Goal: Task Accomplishment & Management: Manage account settings

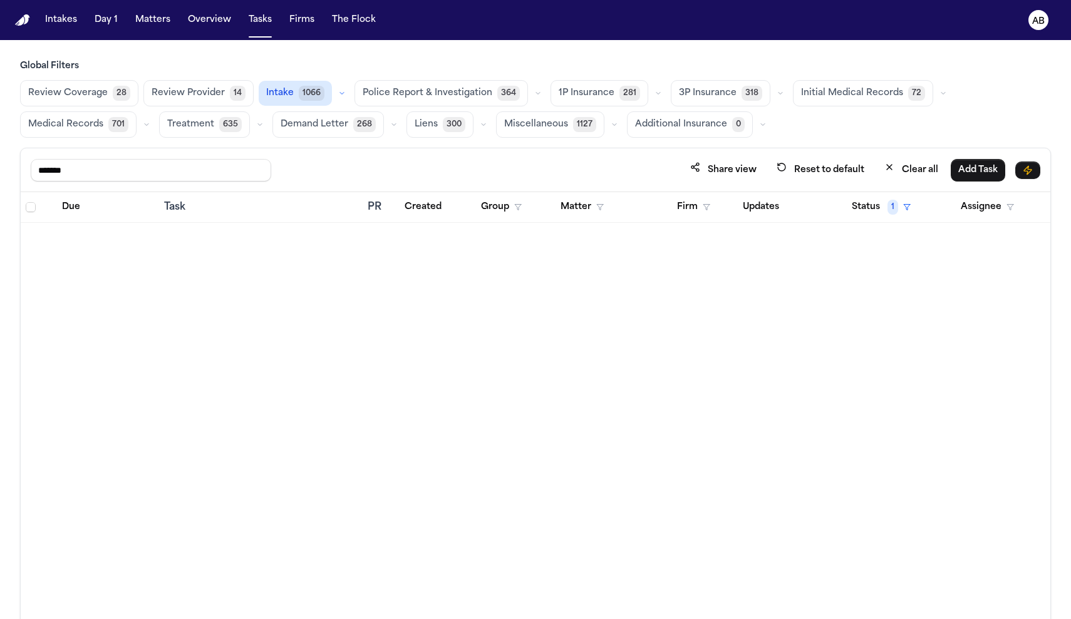
scroll to position [5617, 0]
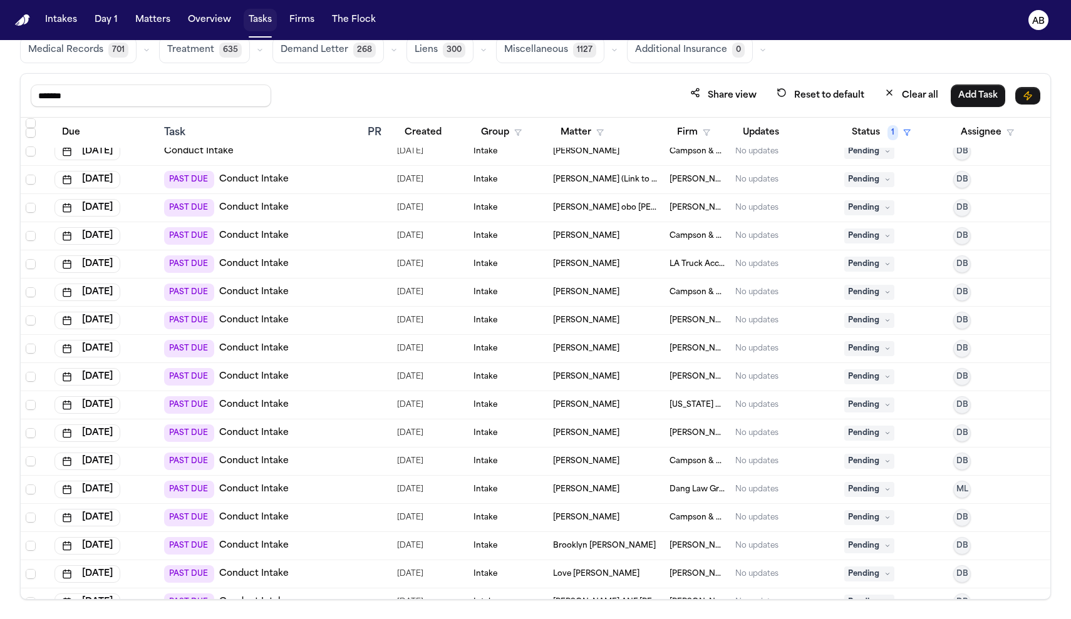
click at [261, 17] on button "Tasks" at bounding box center [260, 20] width 33 height 23
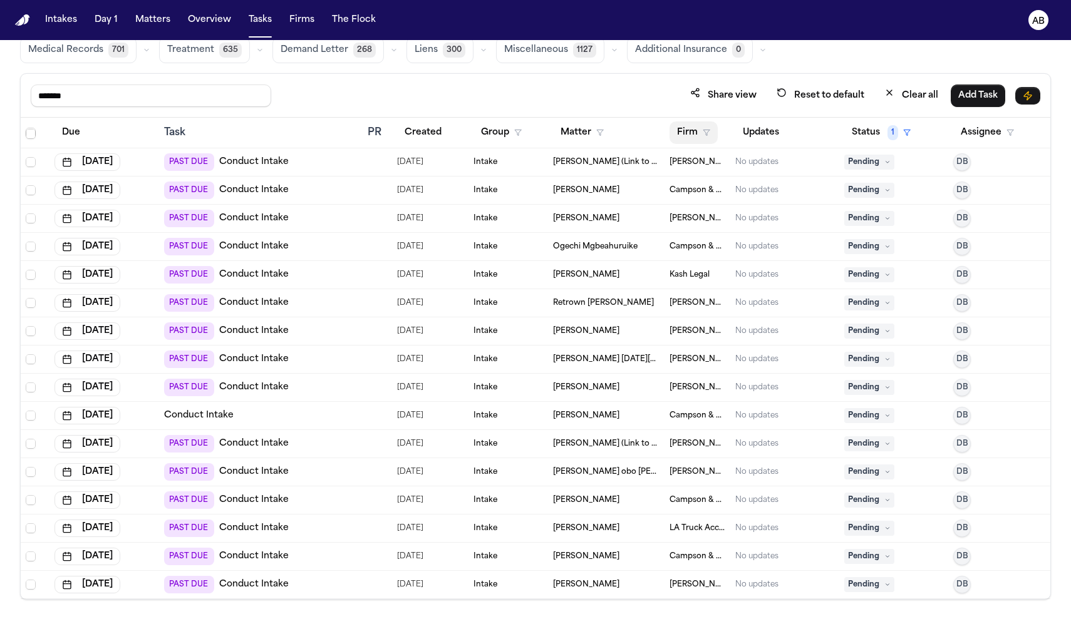
click at [702, 130] on icon "button" at bounding box center [706, 133] width 8 height 8
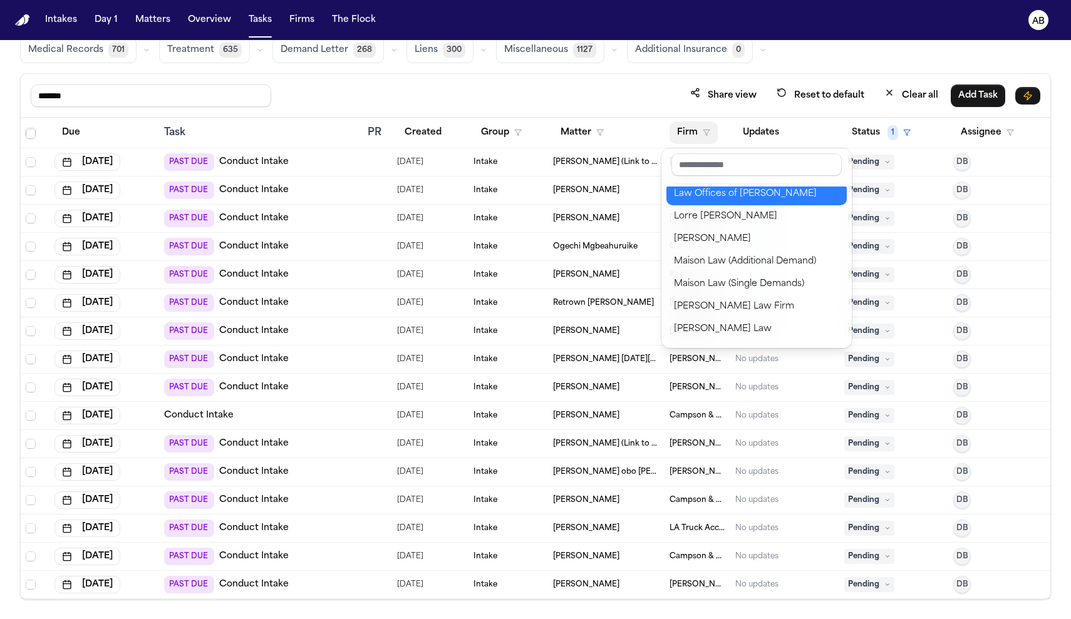
scroll to position [1069, 0]
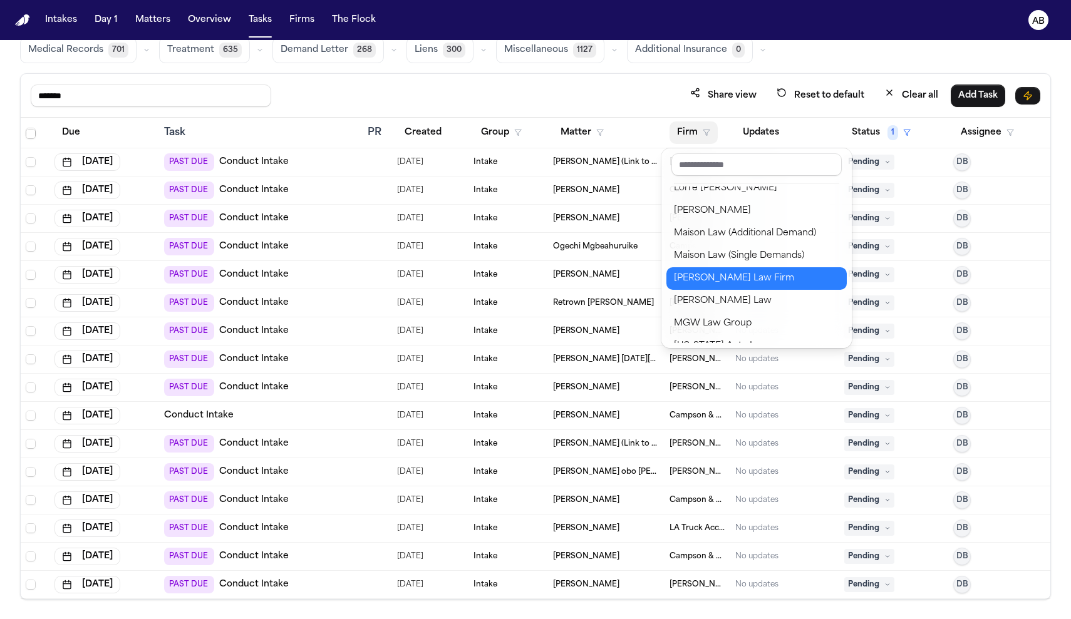
click at [716, 284] on button "[PERSON_NAME] Law Firm" at bounding box center [756, 278] width 180 height 23
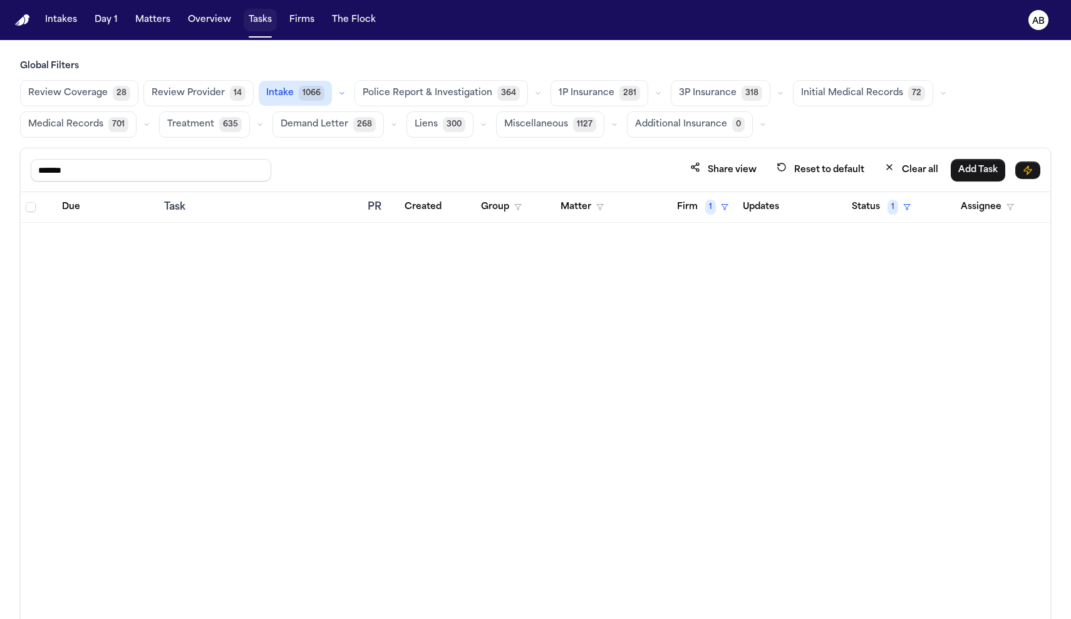
click at [259, 24] on button "Tasks" at bounding box center [260, 20] width 33 height 23
click at [928, 172] on button "Clear all" at bounding box center [911, 169] width 69 height 23
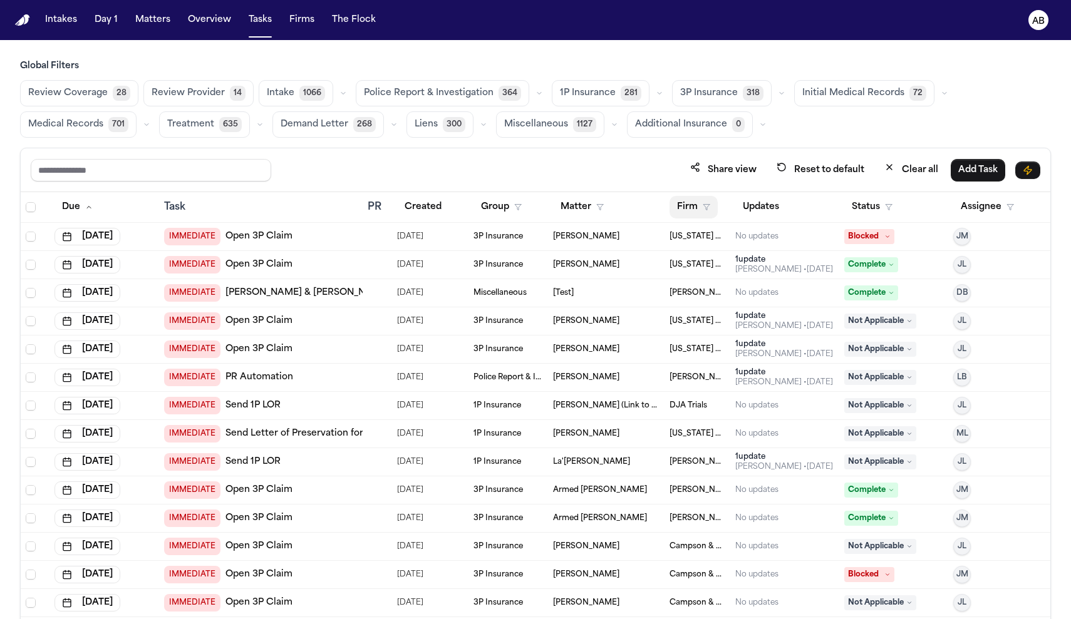
click at [674, 210] on button "Firm" at bounding box center [693, 207] width 48 height 23
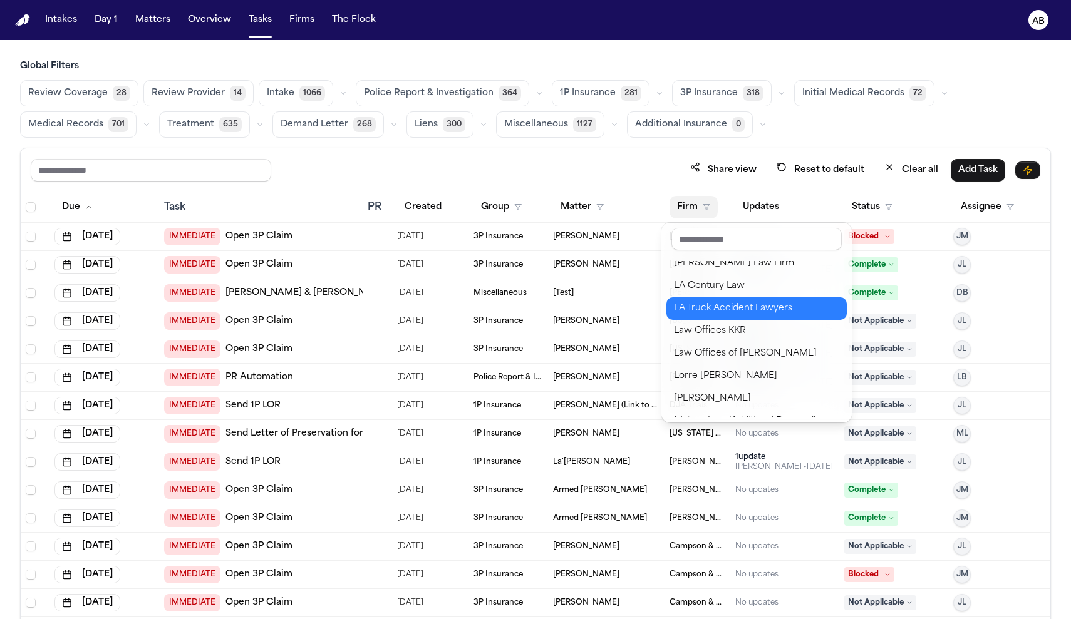
scroll to position [1115, 0]
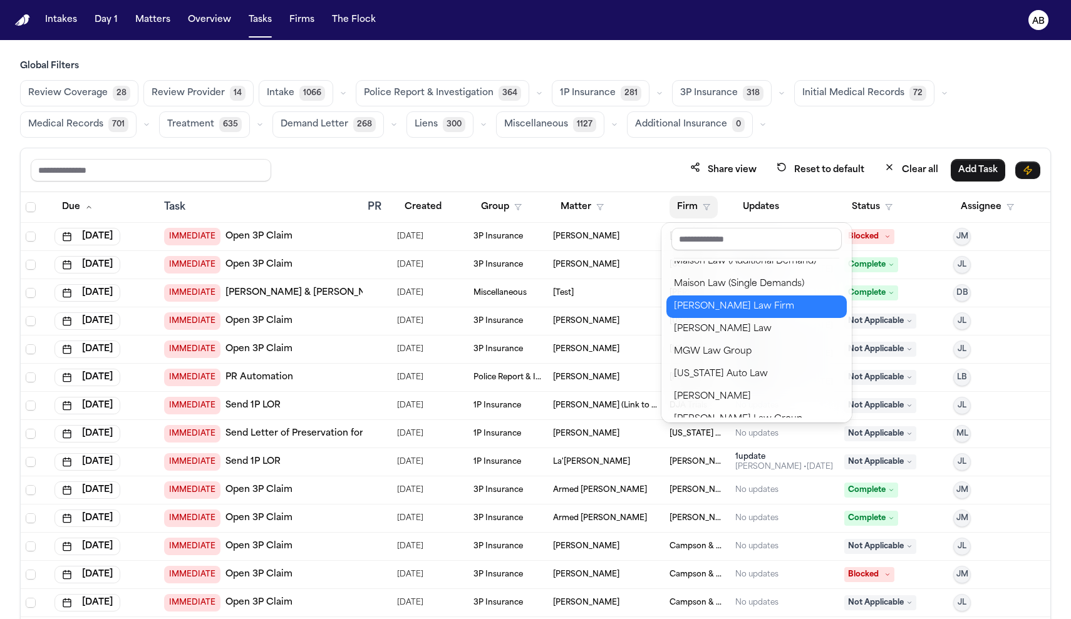
click at [711, 314] on button "[PERSON_NAME] Law Firm" at bounding box center [756, 307] width 180 height 23
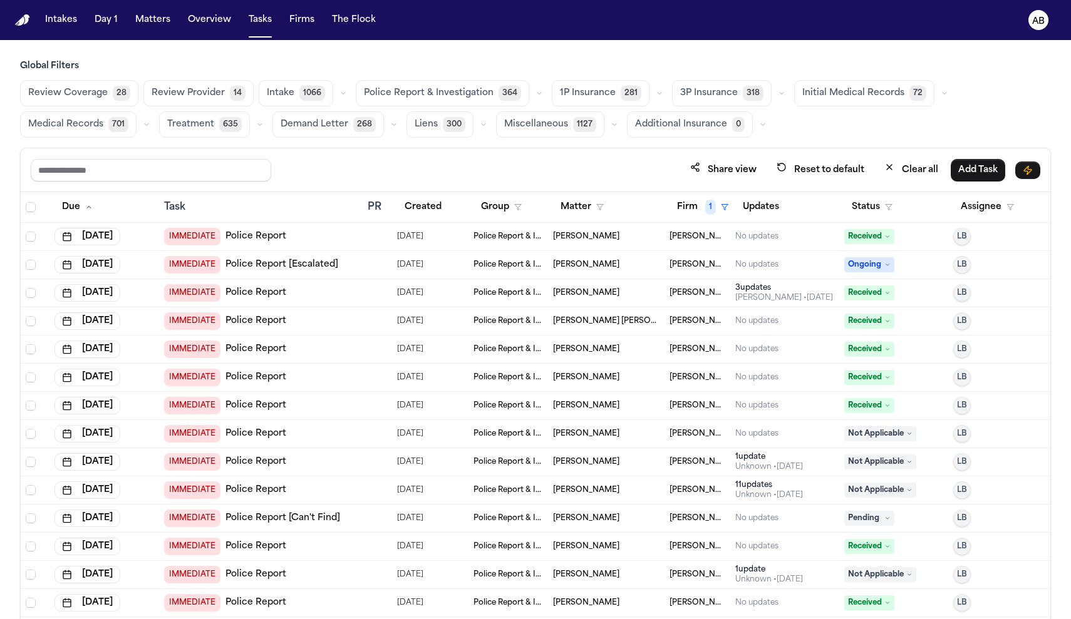
click at [312, 241] on div "IMMEDIATE Police Report" at bounding box center [260, 237] width 193 height 18
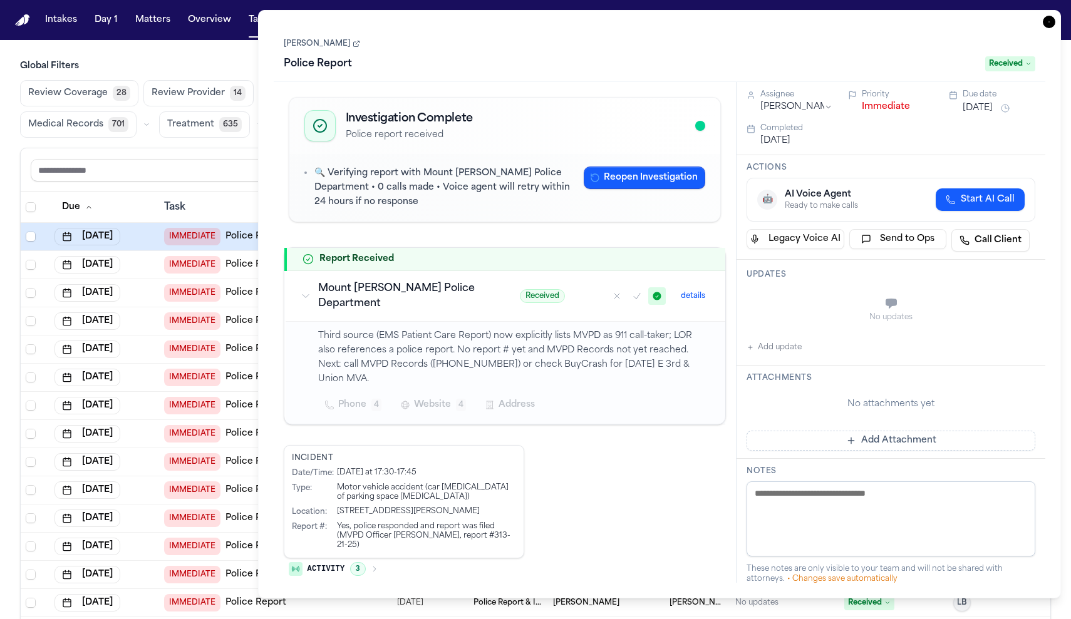
click at [885, 113] on button "Immediate" at bounding box center [885, 107] width 48 height 13
click at [210, 161] on input "text" at bounding box center [151, 170] width 240 height 23
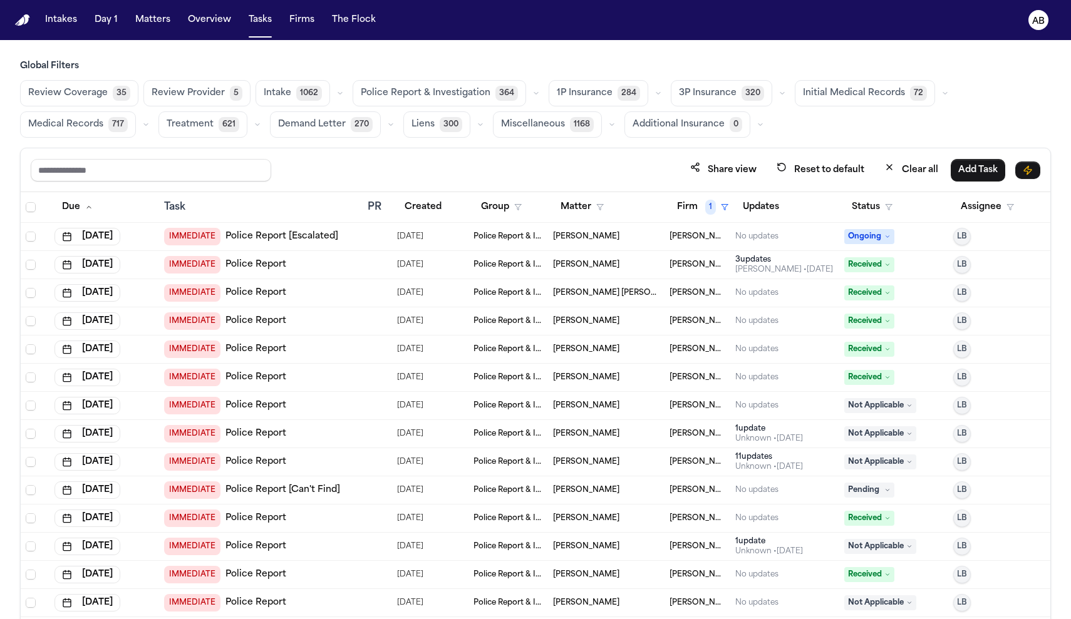
click at [299, 268] on div "IMMEDIATE Police Report" at bounding box center [260, 265] width 193 height 18
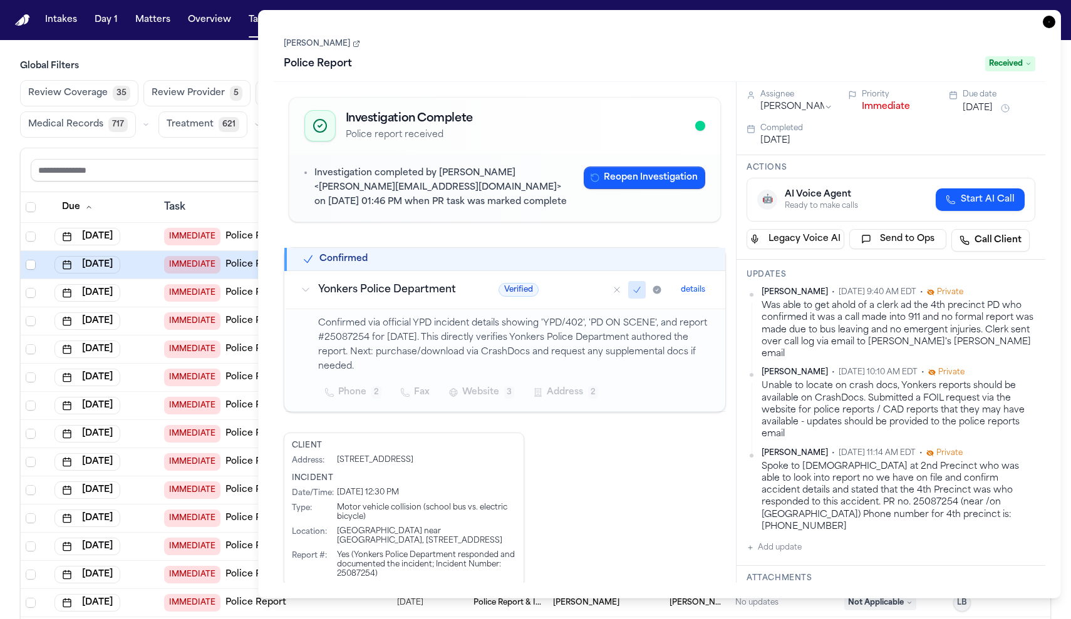
click at [882, 113] on button "Immediate" at bounding box center [885, 107] width 48 height 13
click at [193, 181] on div "Share view Reset to default Clear all Add Task" at bounding box center [535, 170] width 1029 height 44
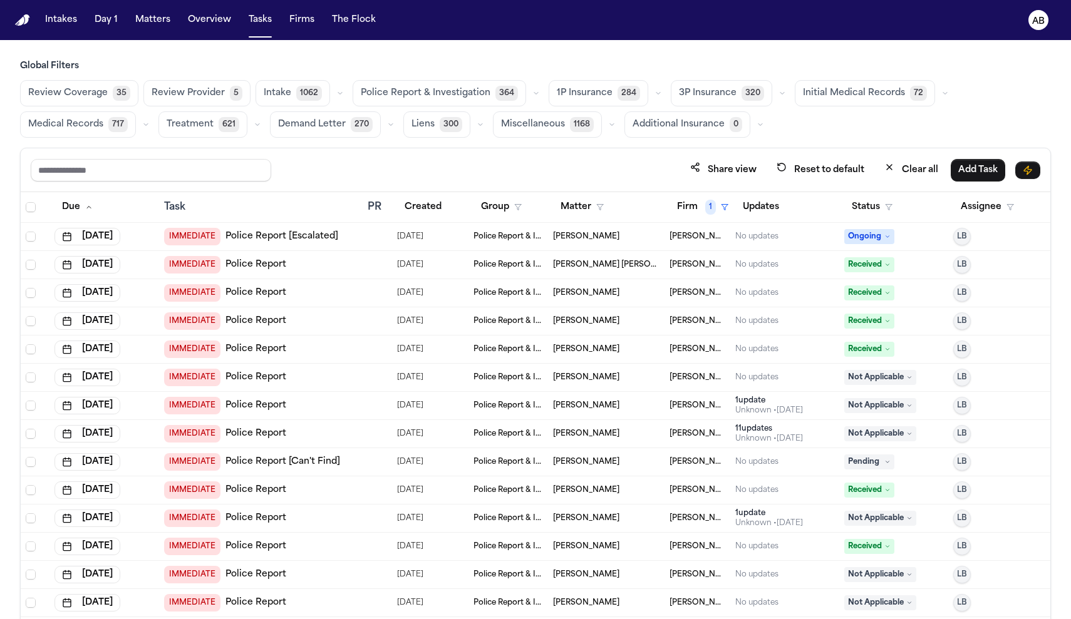
click at [307, 292] on div "IMMEDIATE Police Report" at bounding box center [260, 293] width 193 height 18
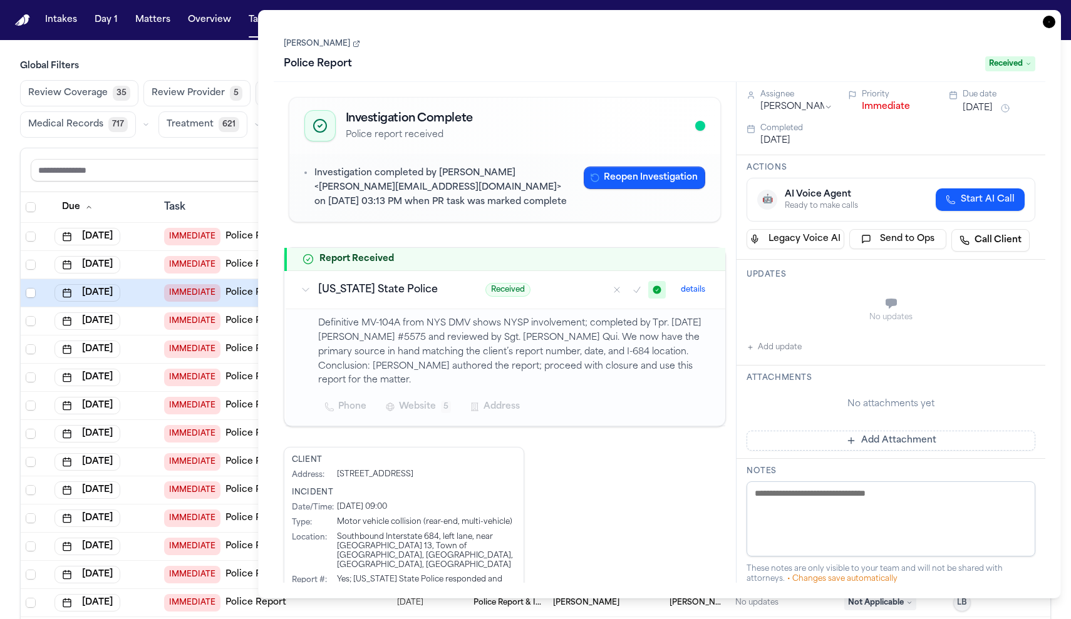
click at [861, 111] on button "Immediate" at bounding box center [885, 107] width 48 height 13
click at [177, 171] on input "text" at bounding box center [151, 170] width 240 height 23
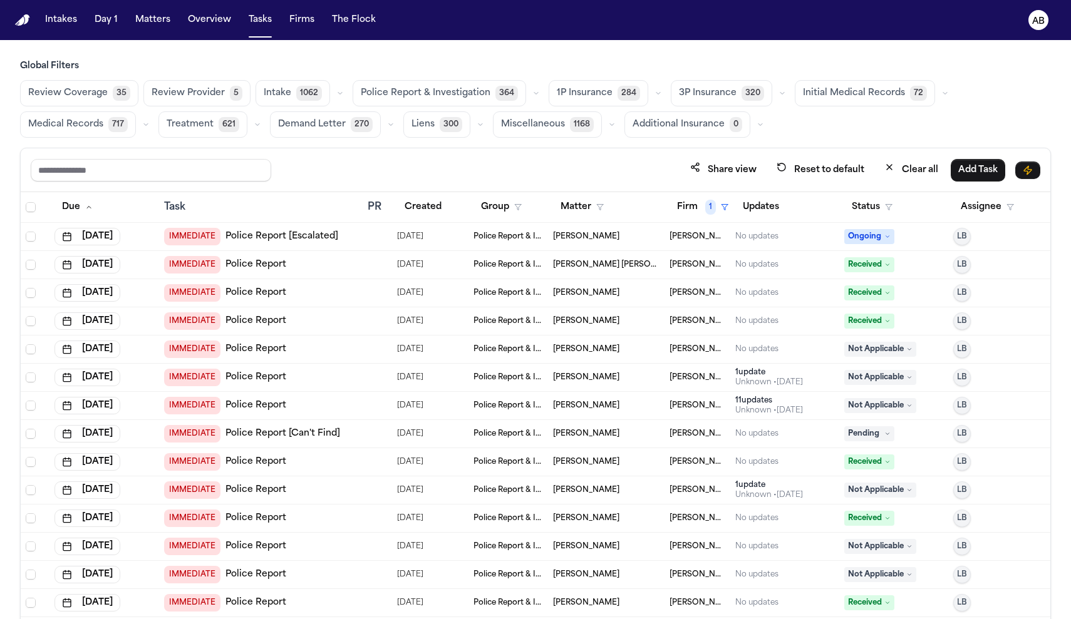
click at [332, 297] on div "IMMEDIATE Police Report" at bounding box center [260, 293] width 193 height 18
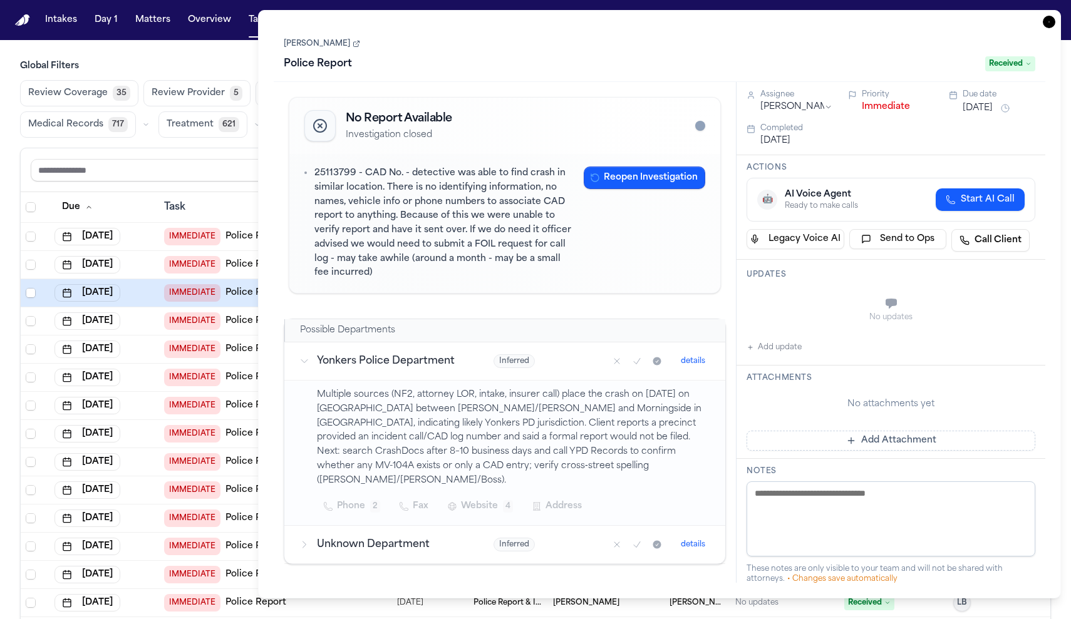
click at [888, 110] on button "Immediate" at bounding box center [885, 107] width 48 height 13
click at [205, 162] on input "text" at bounding box center [151, 170] width 240 height 23
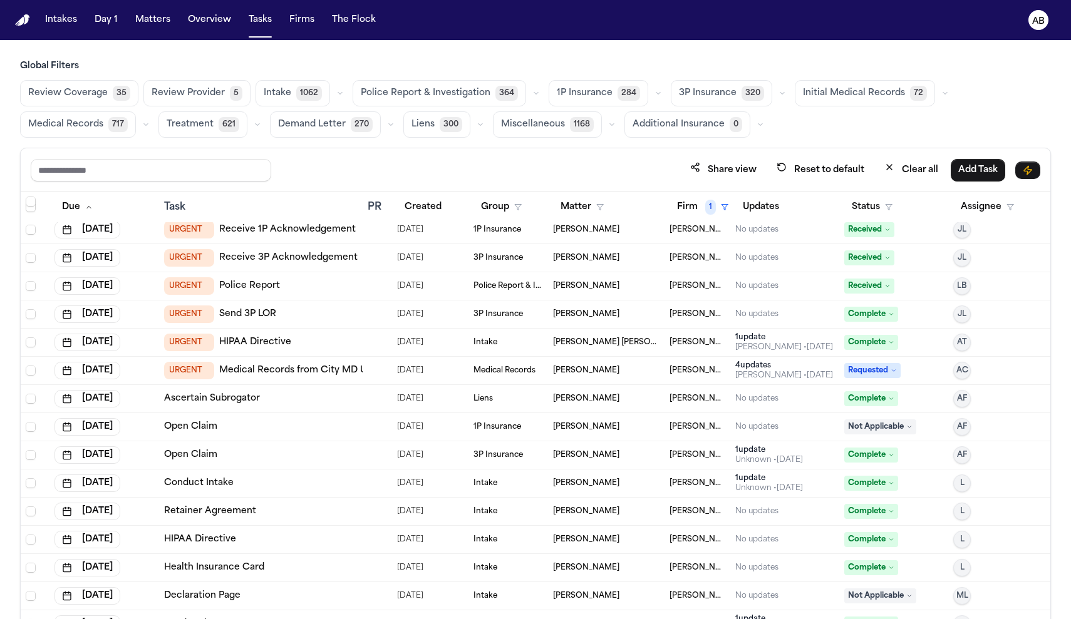
scroll to position [568, 0]
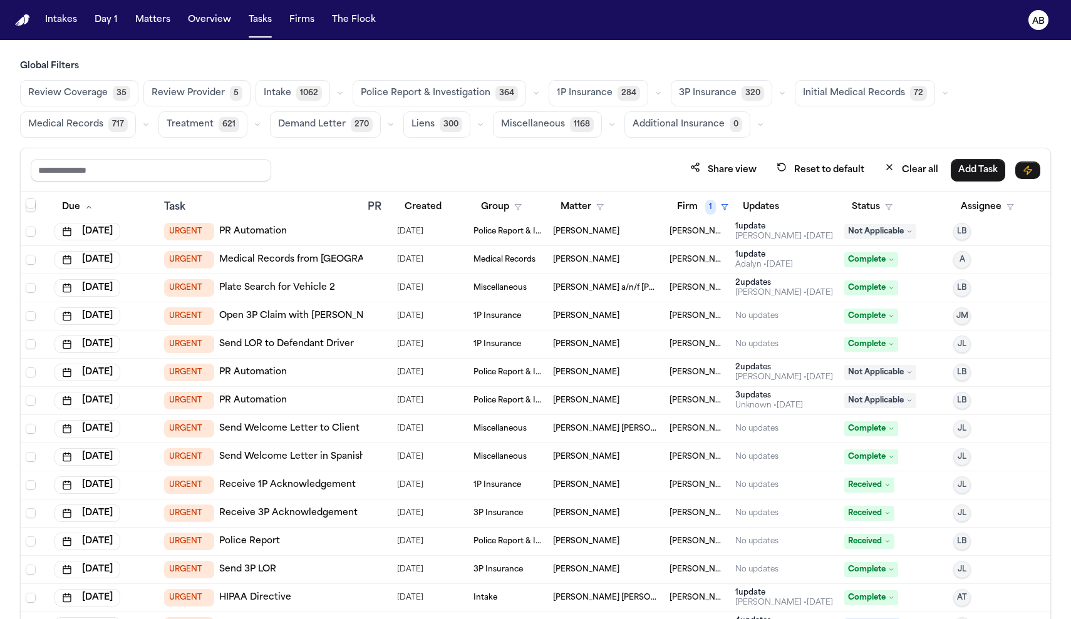
click at [373, 433] on div at bounding box center [373, 429] width 10 height 10
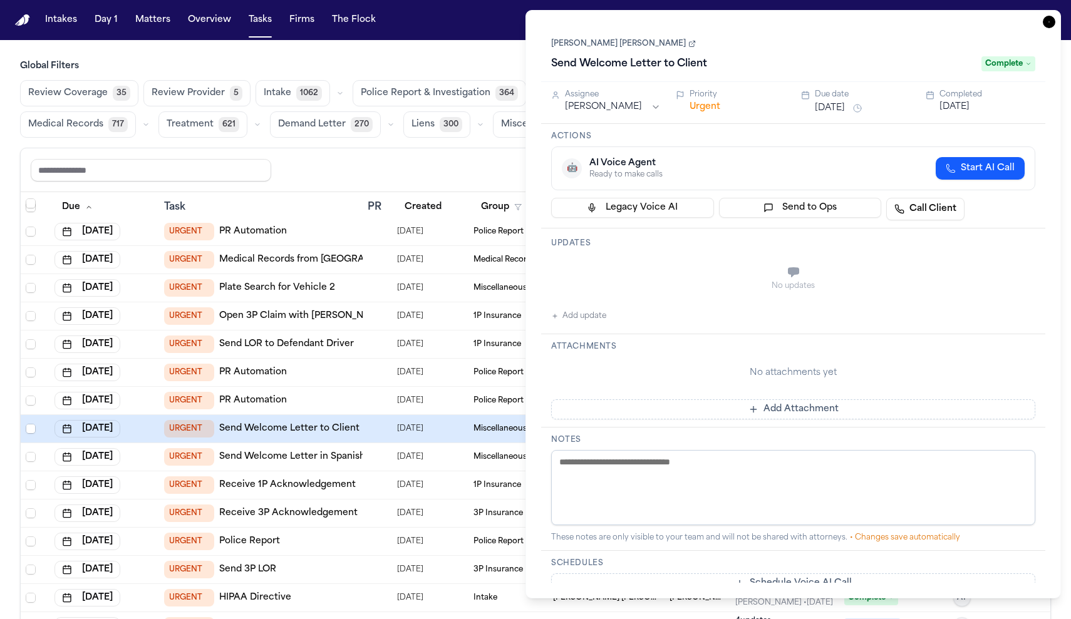
click at [711, 108] on button "Urgent" at bounding box center [704, 107] width 31 height 13
click at [706, 113] on button "Immediate" at bounding box center [713, 107] width 48 height 13
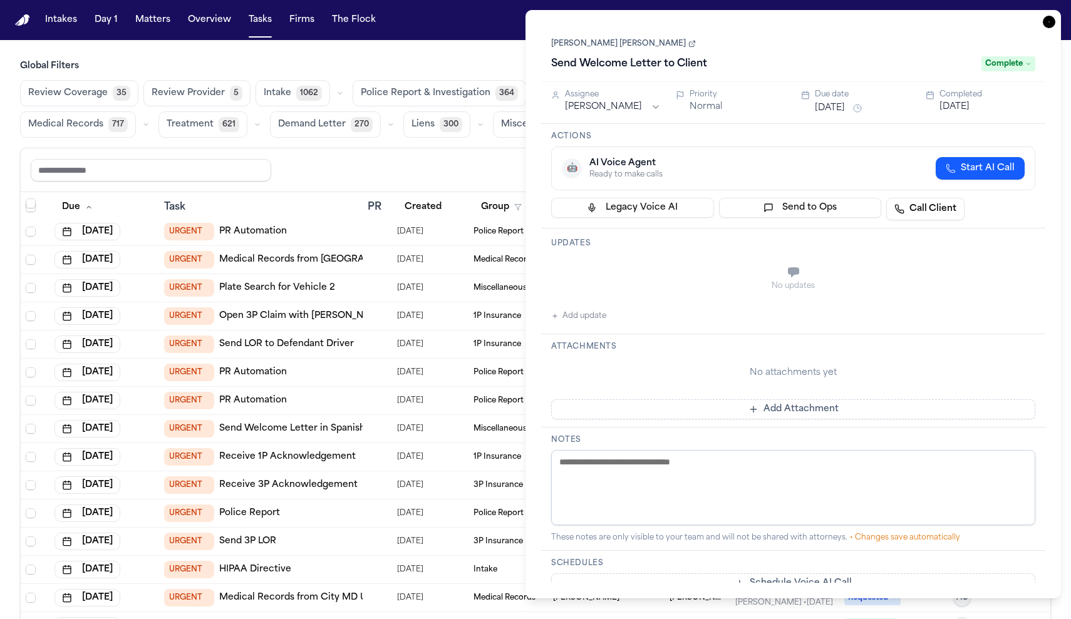
scroll to position [571, 0]
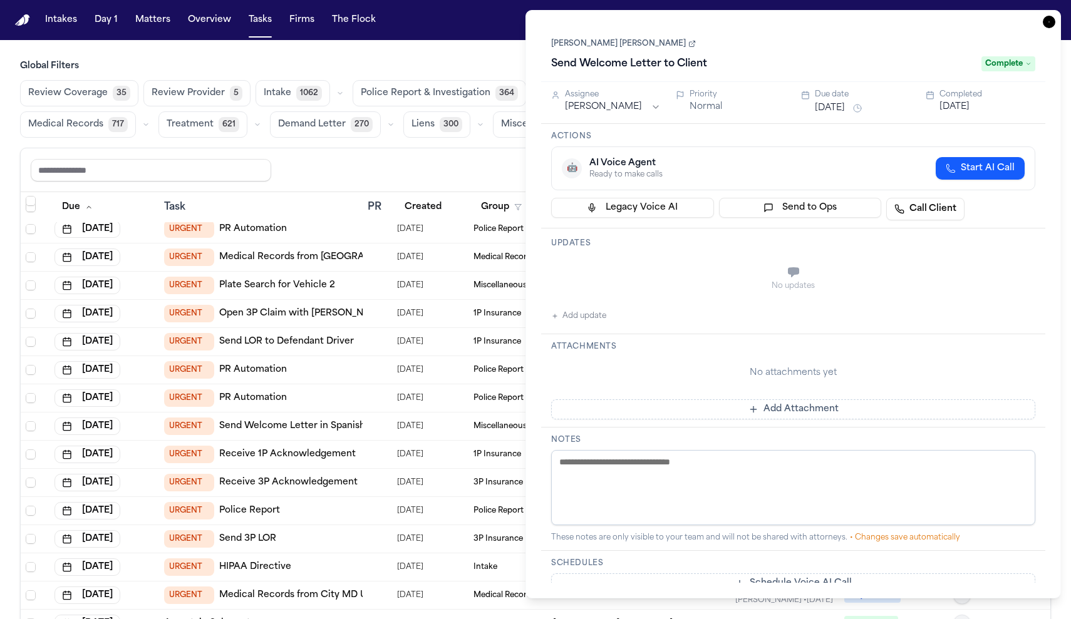
click at [342, 179] on div "Share view Reset to default Clear all Add Task" at bounding box center [535, 169] width 1009 height 23
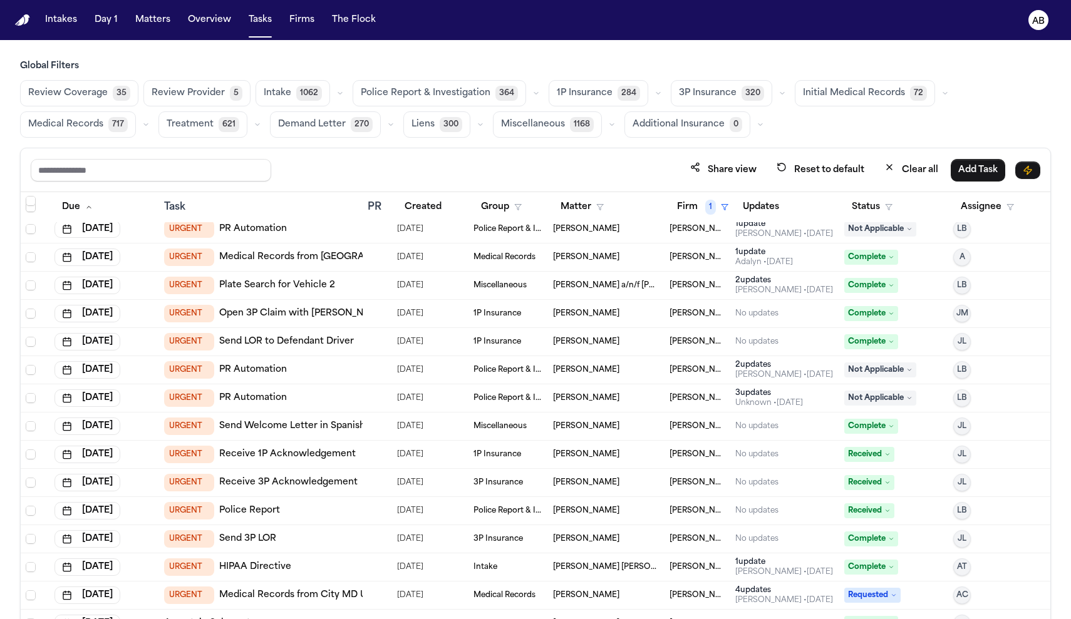
click at [362, 451] on td at bounding box center [376, 455] width 29 height 28
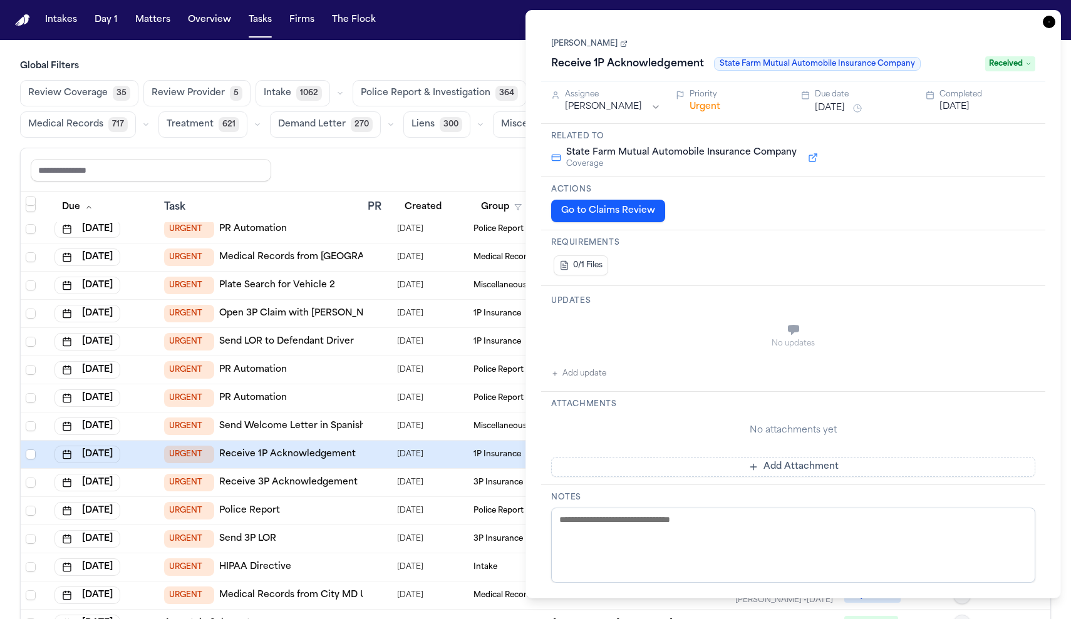
click at [717, 108] on button "Urgent" at bounding box center [704, 107] width 31 height 13
click at [717, 108] on button "Immediate" at bounding box center [713, 107] width 48 height 13
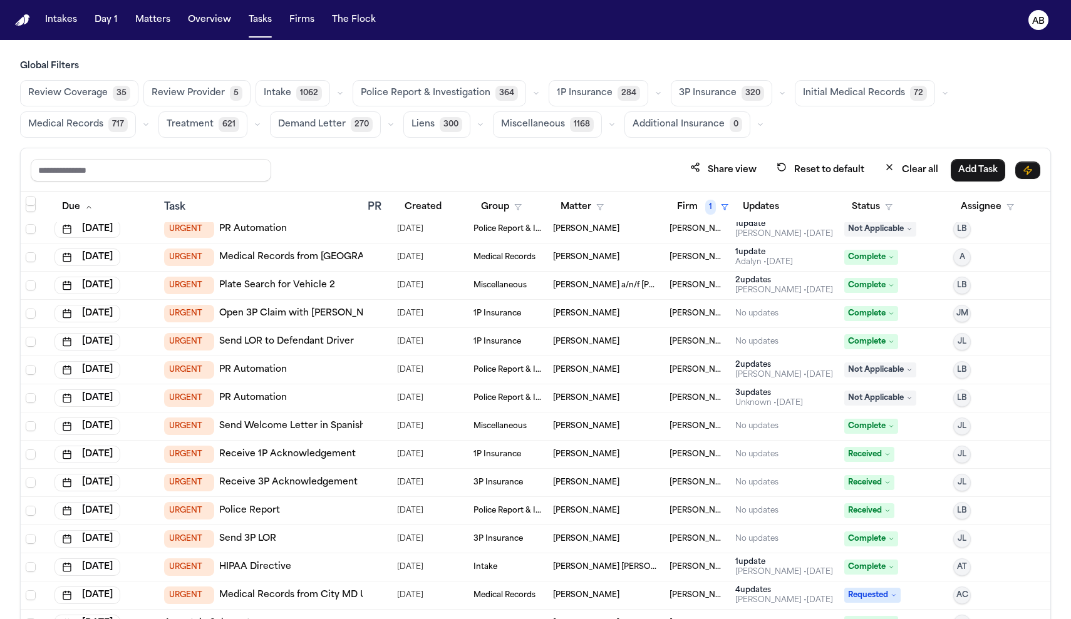
click at [480, 168] on div "Share view Reset to default Clear all Add Task" at bounding box center [535, 169] width 1009 height 23
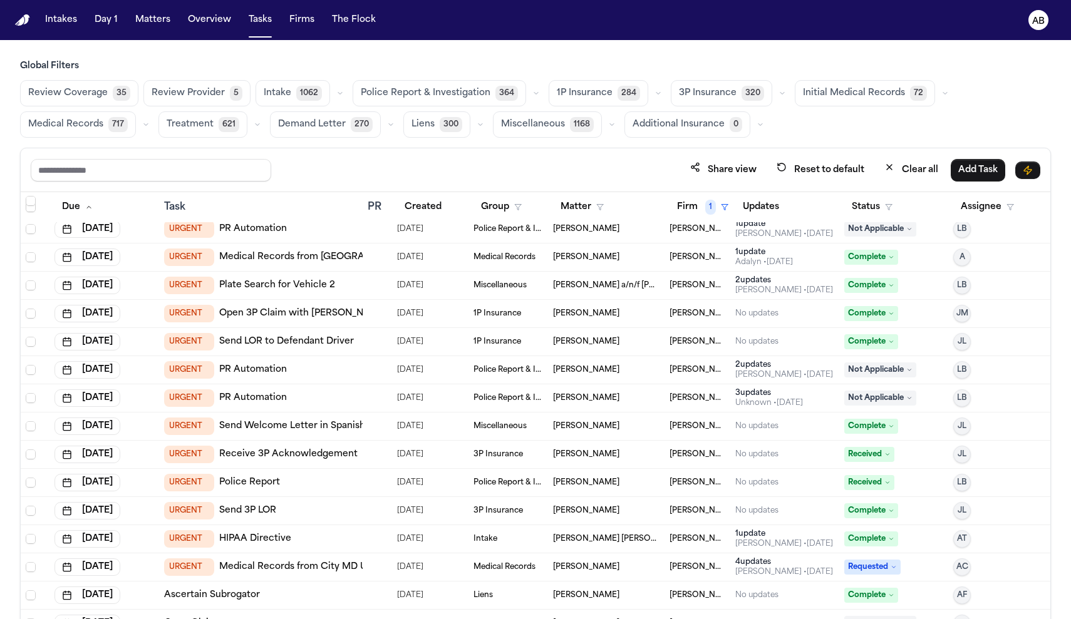
click at [368, 458] on div at bounding box center [373, 455] width 10 height 10
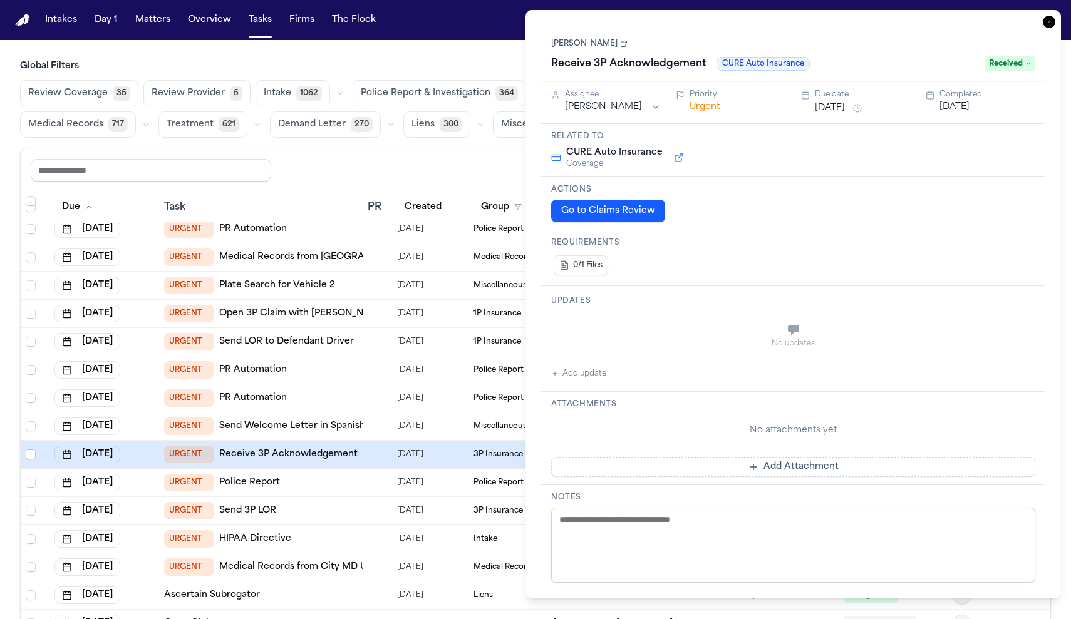
click at [706, 110] on button "Urgent" at bounding box center [704, 107] width 31 height 13
click at [706, 110] on button "Immediate" at bounding box center [713, 107] width 48 height 13
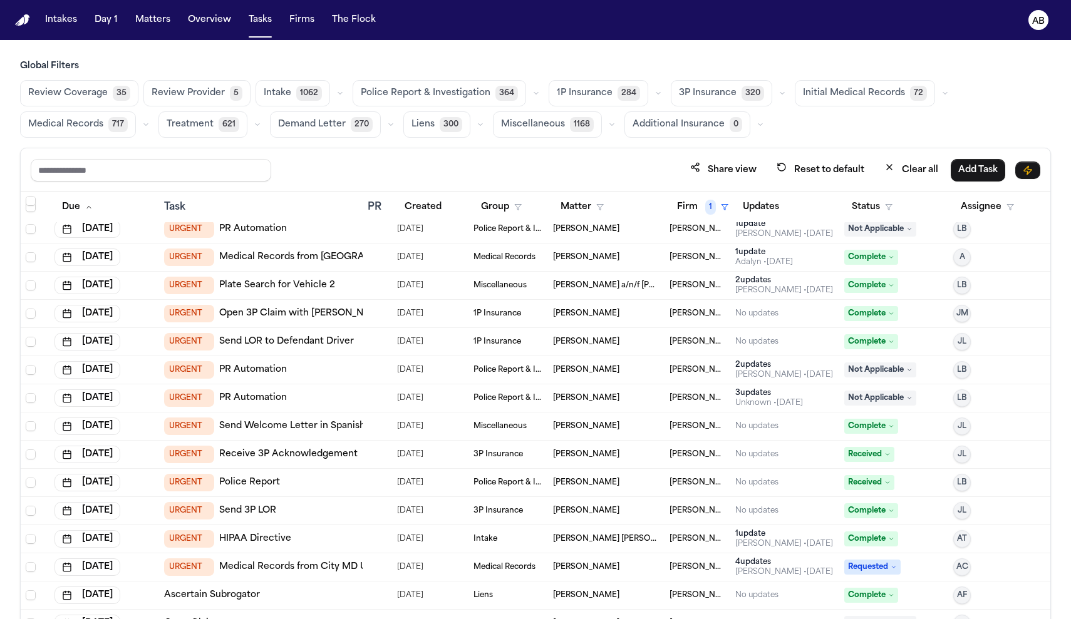
click at [436, 173] on div "Share view Reset to default Clear all Add Task" at bounding box center [535, 169] width 1009 height 23
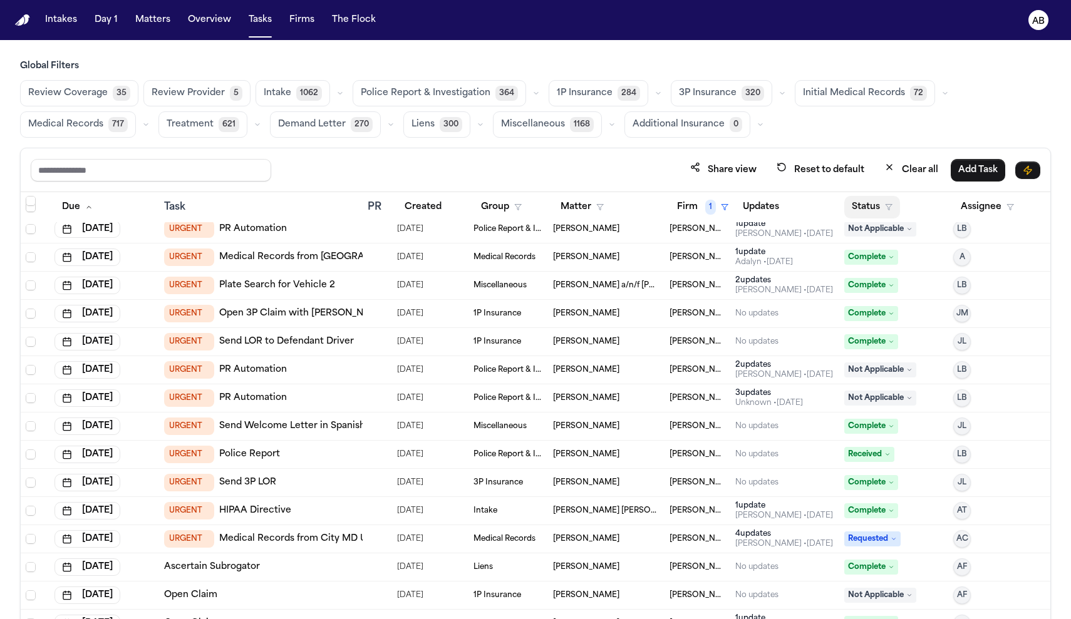
click at [885, 207] on icon "button" at bounding box center [889, 207] width 8 height 8
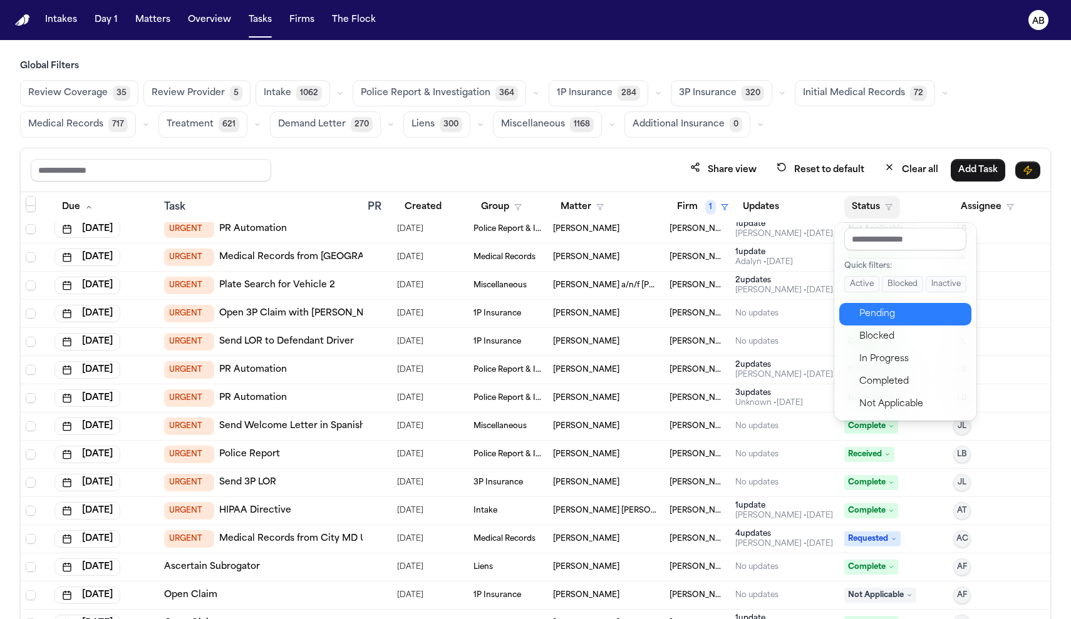
click at [878, 321] on div "Pending" at bounding box center [911, 314] width 105 height 15
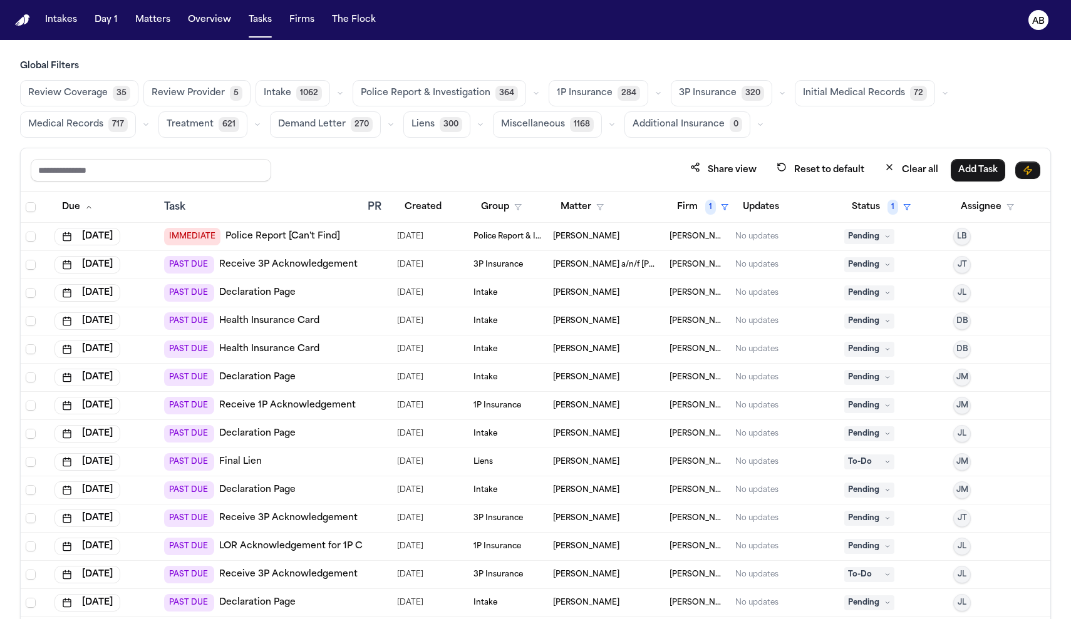
click at [328, 264] on link "Receive 3P Acknowledgement" at bounding box center [288, 265] width 138 height 13
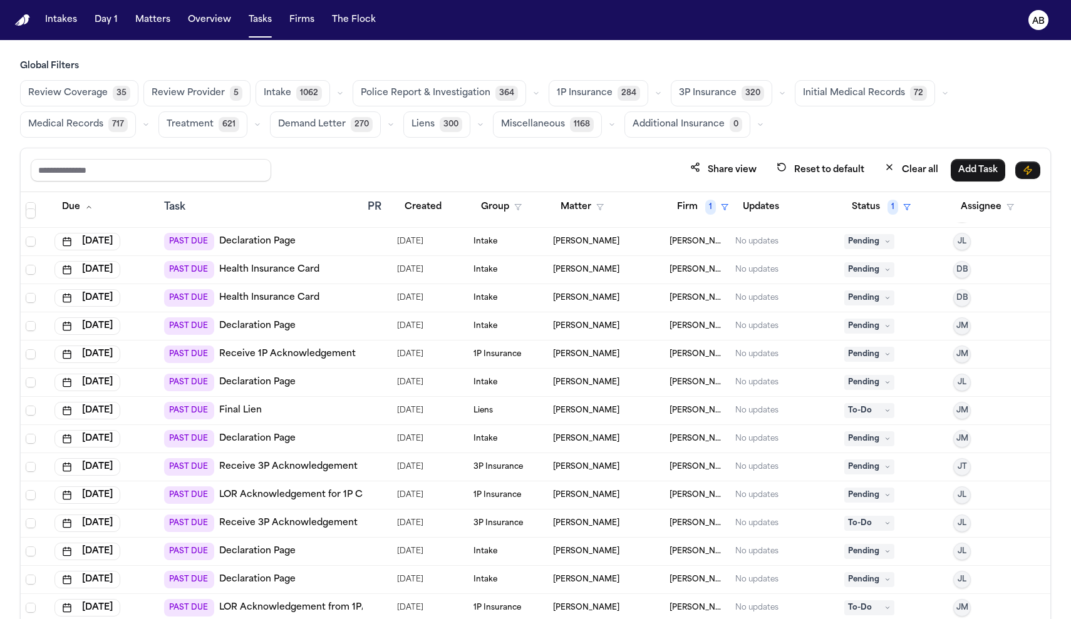
scroll to position [212, 0]
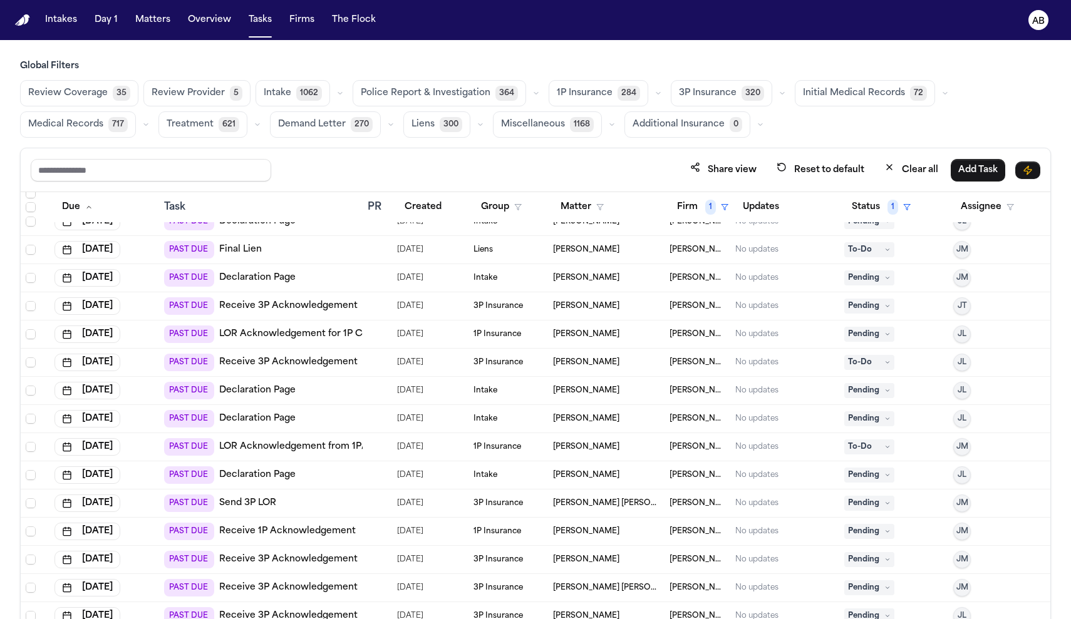
click at [277, 393] on link "Declaration Page" at bounding box center [257, 390] width 76 height 13
click at [279, 359] on link "Receive 3P Acknowledgement" at bounding box center [288, 362] width 138 height 13
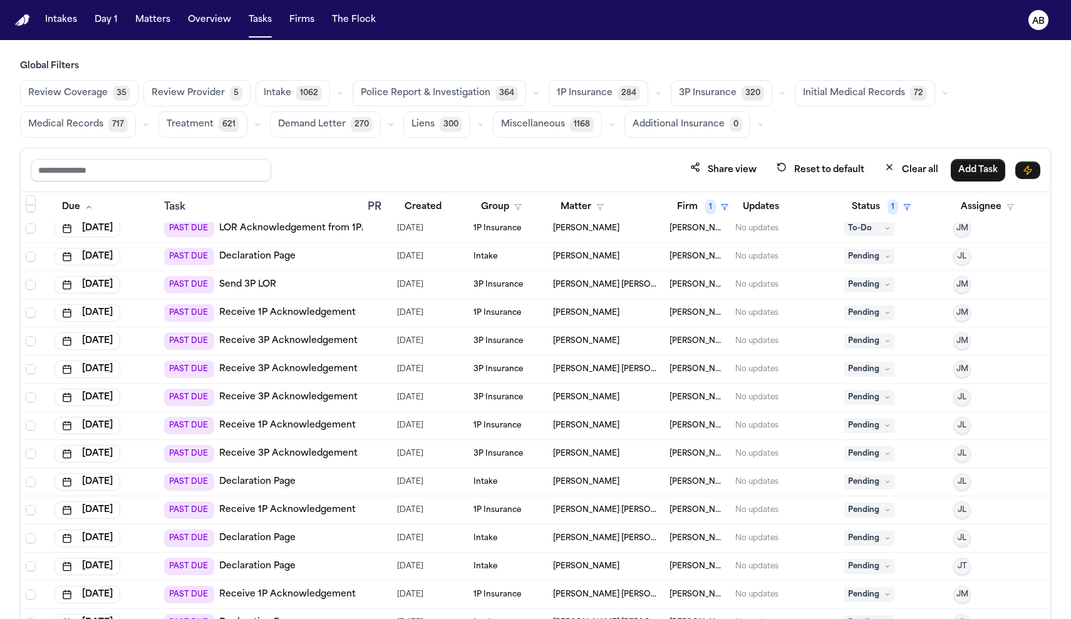
scroll to position [653, 0]
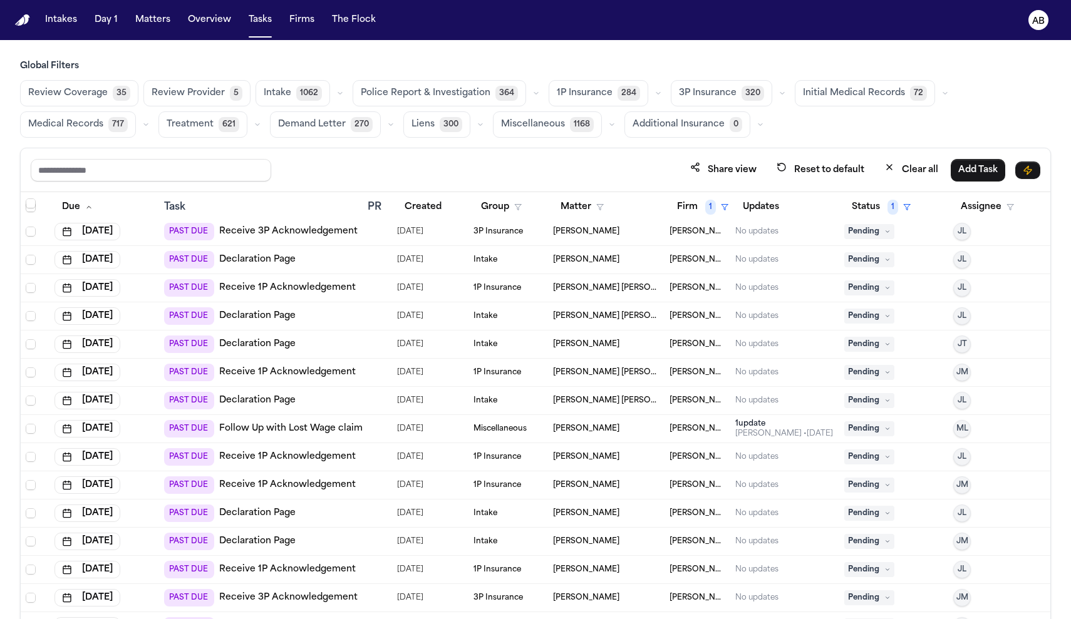
click at [298, 483] on link "Receive 1P Acknowledgement" at bounding box center [287, 485] width 136 height 13
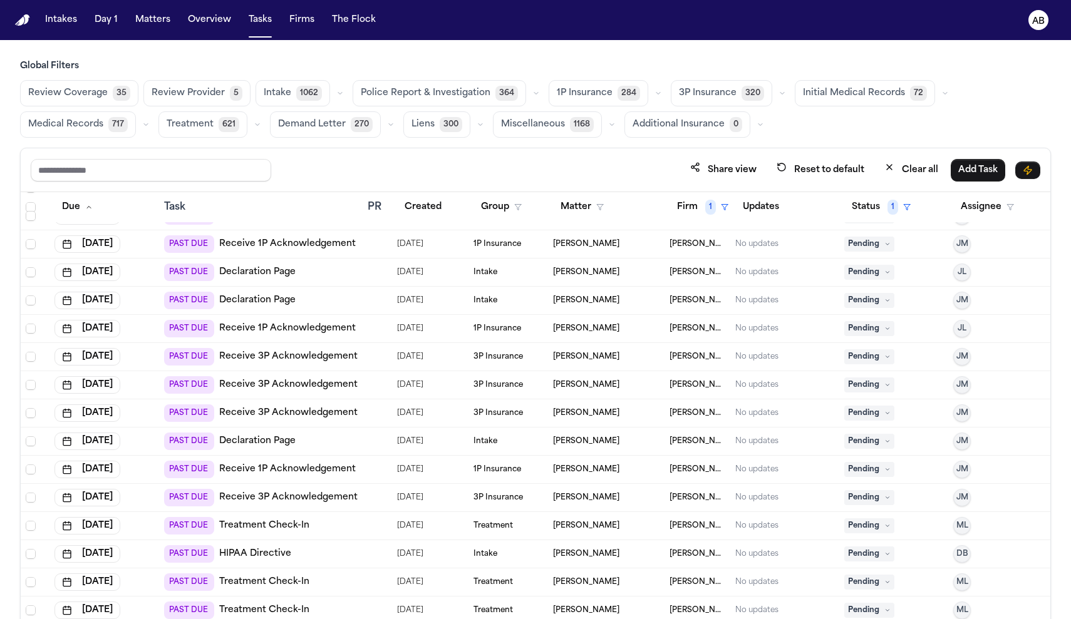
click at [288, 443] on link "Declaration Page" at bounding box center [257, 441] width 76 height 13
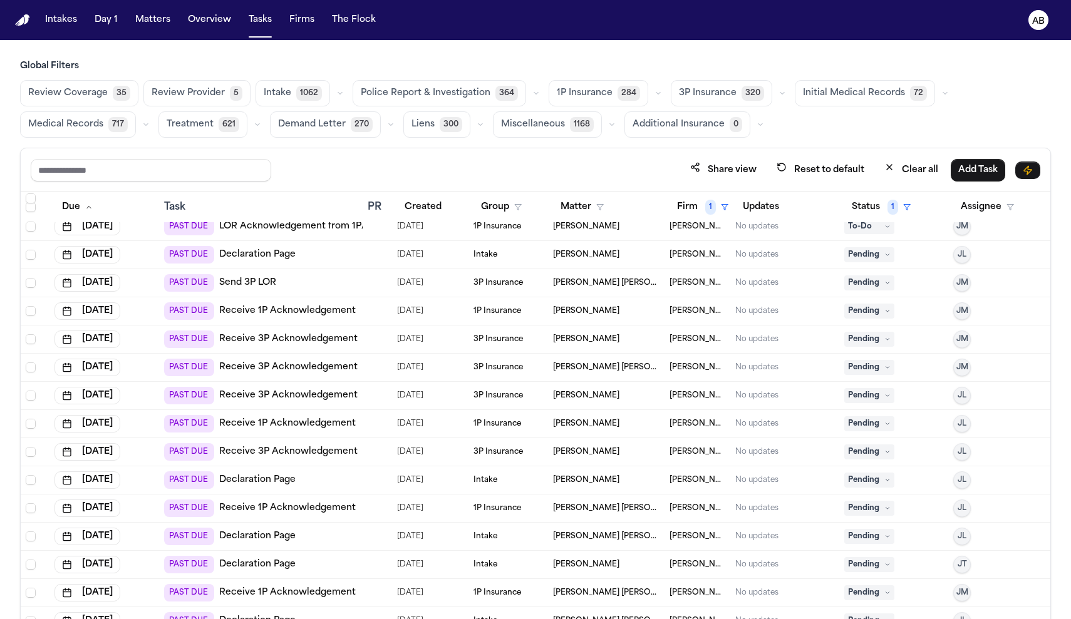
scroll to position [0, 0]
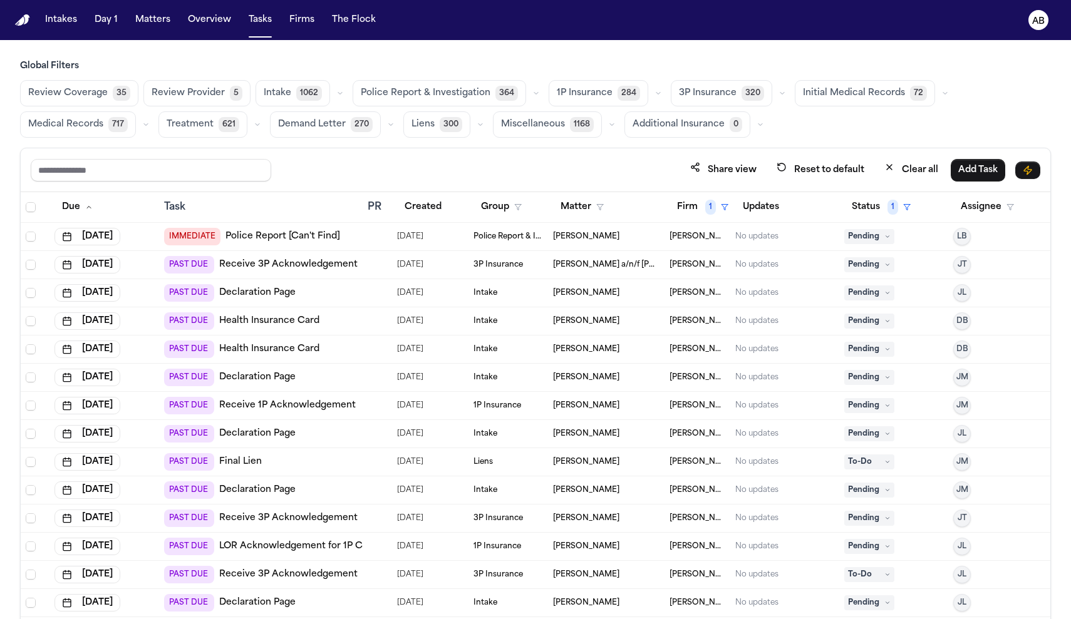
click at [299, 352] on link "Health Insurance Card" at bounding box center [269, 349] width 100 height 13
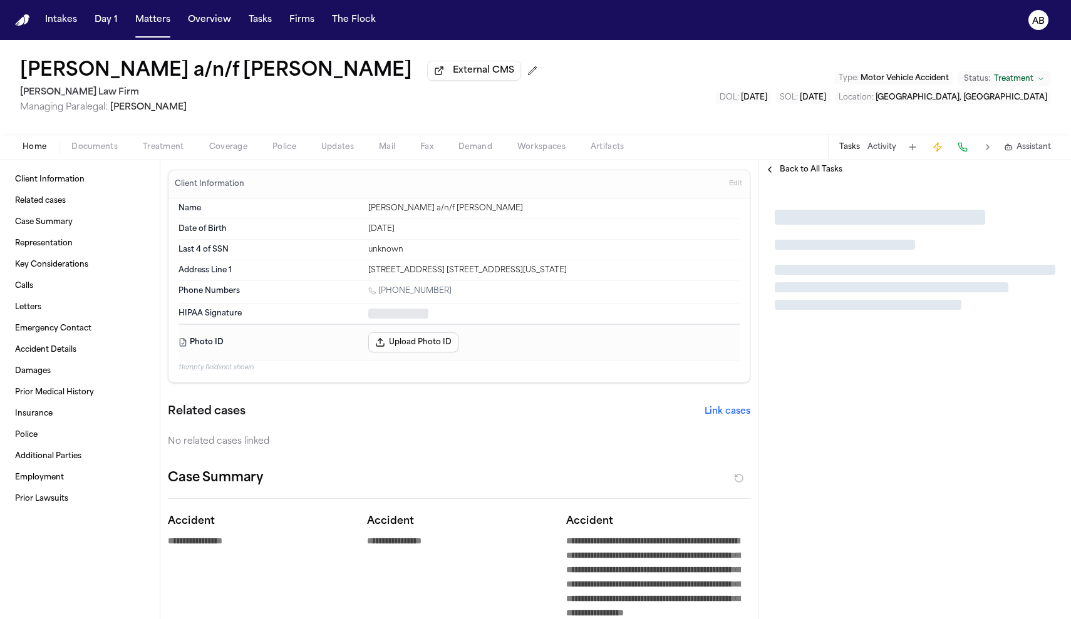
type textarea "*"
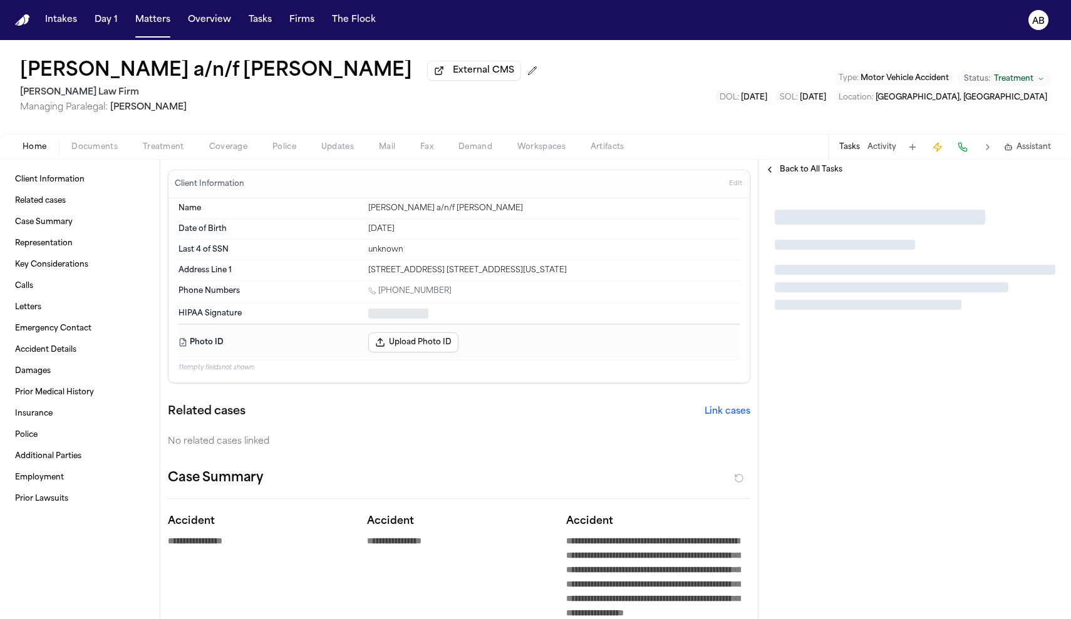
type textarea "*"
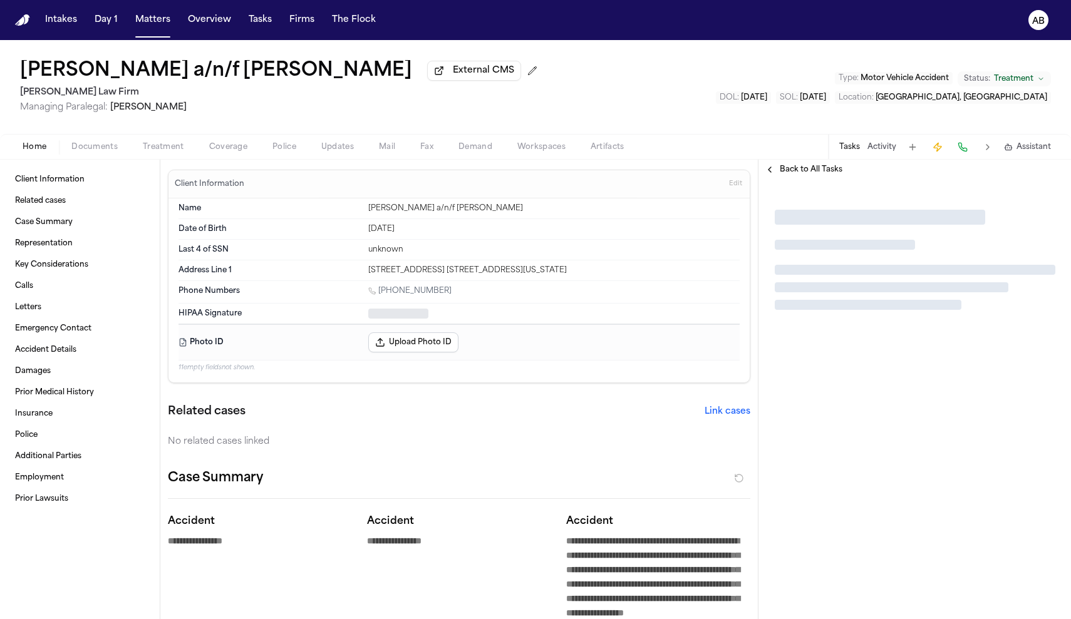
type textarea "*"
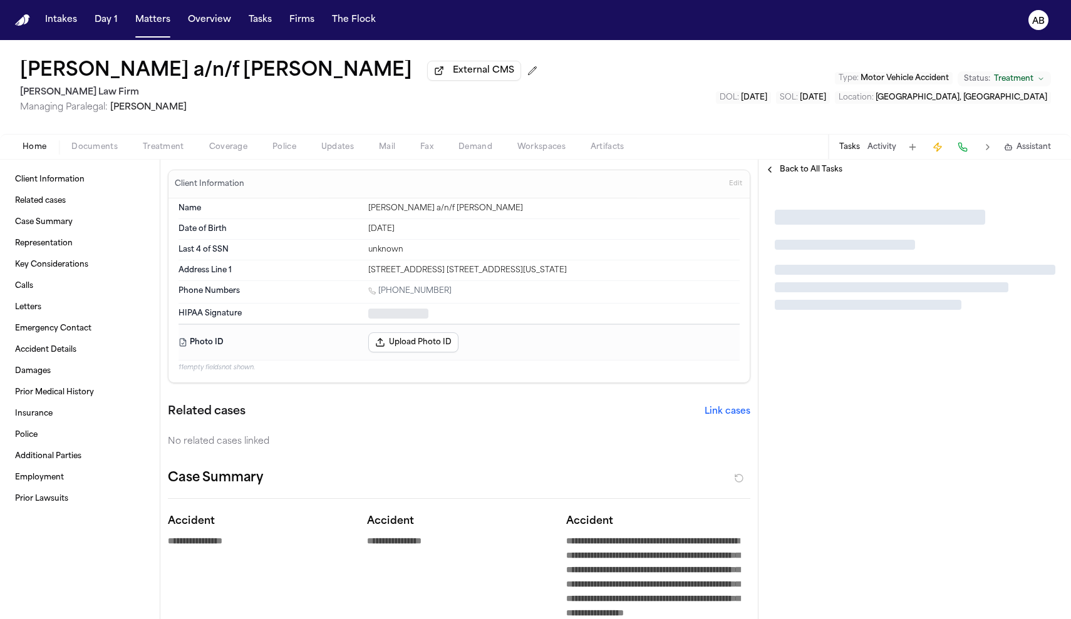
type textarea "*"
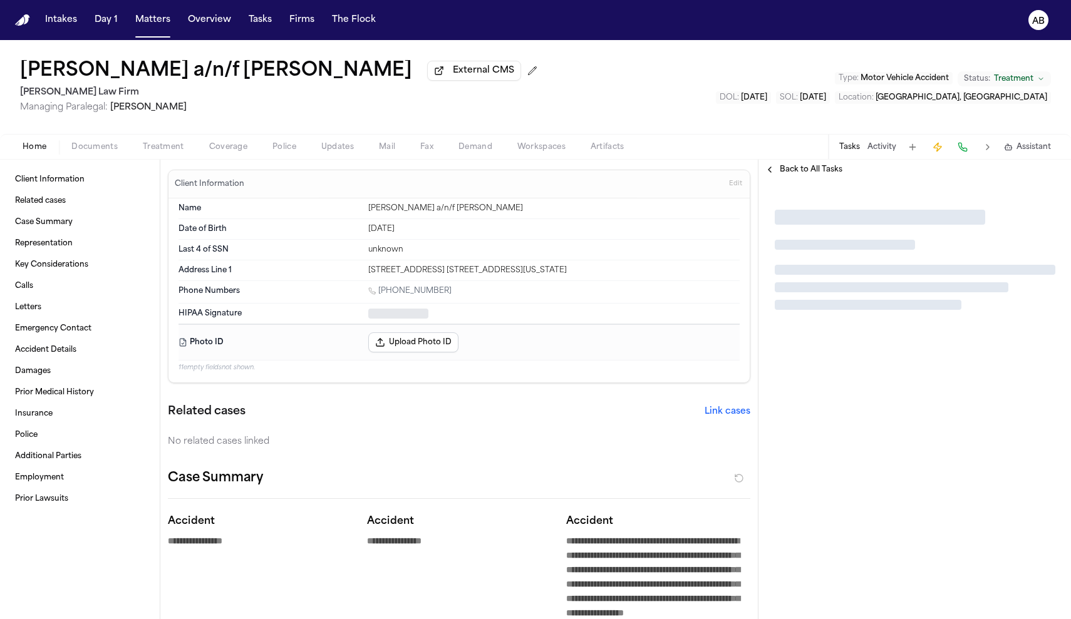
type textarea "*"
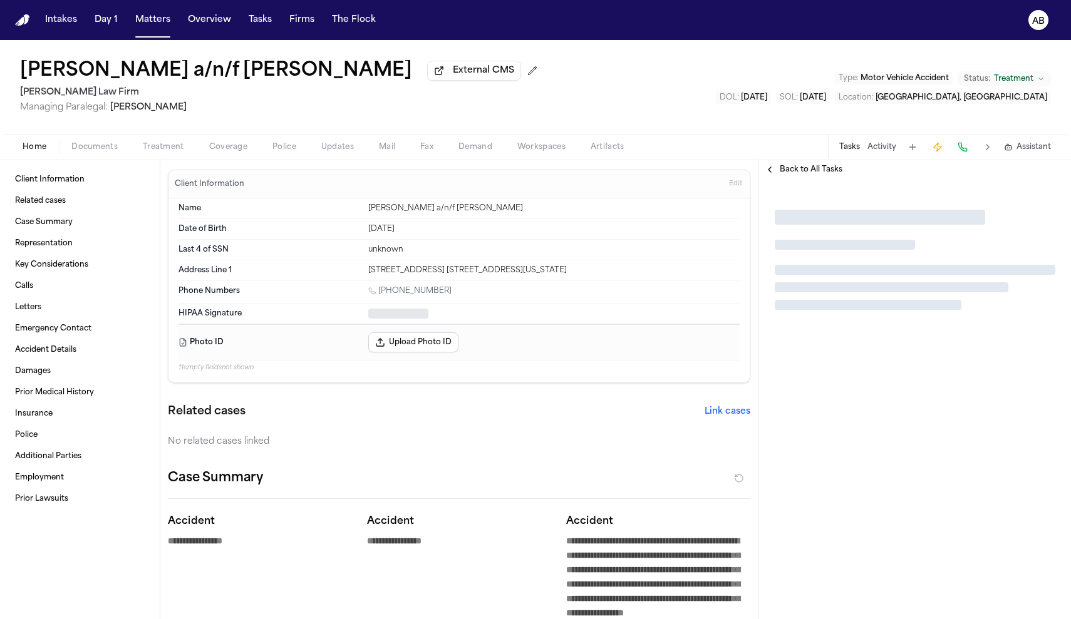
type textarea "*"
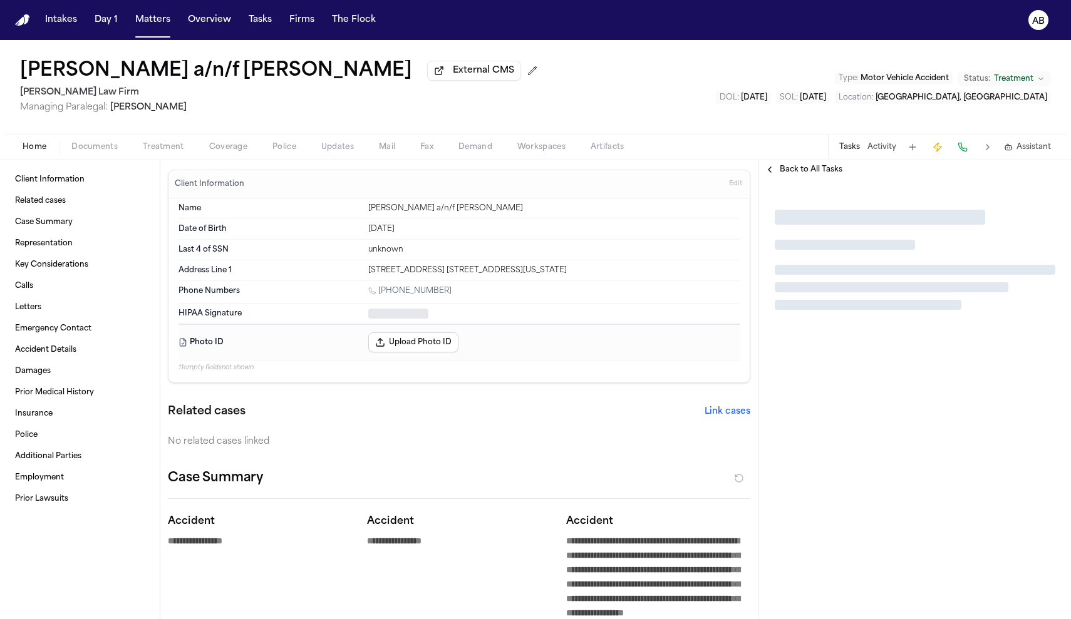
type textarea "*"
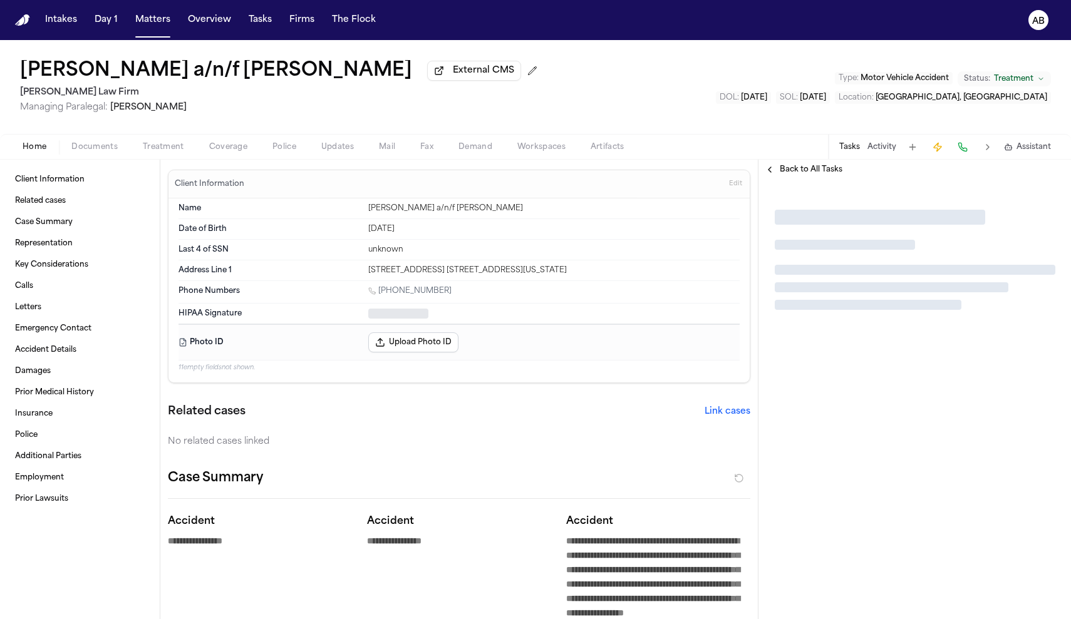
type textarea "*"
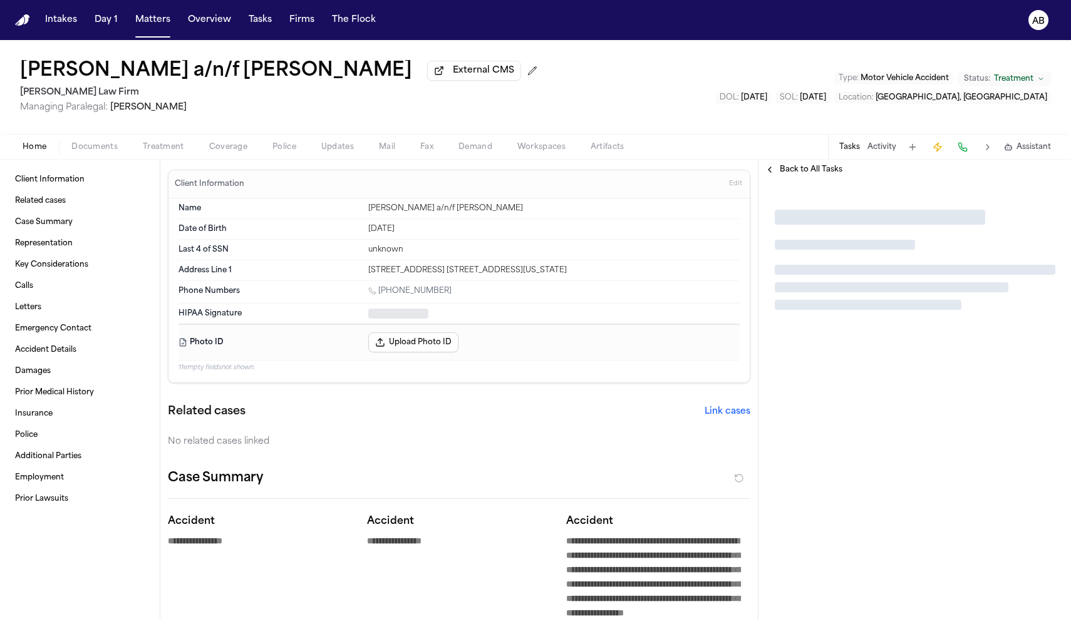
type textarea "*"
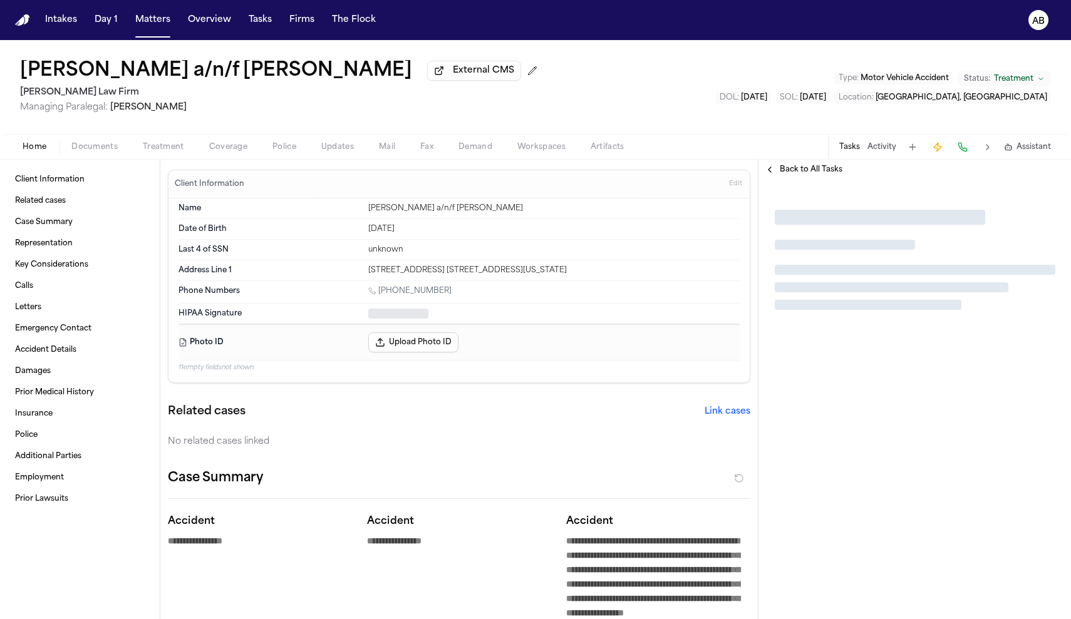
type textarea "*"
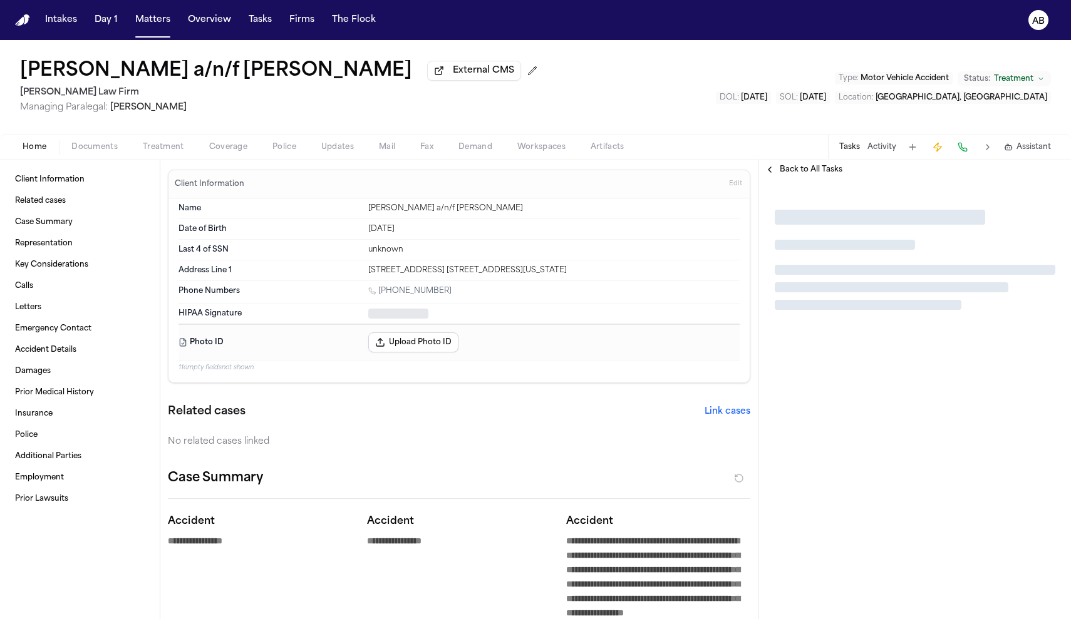
type textarea "*"
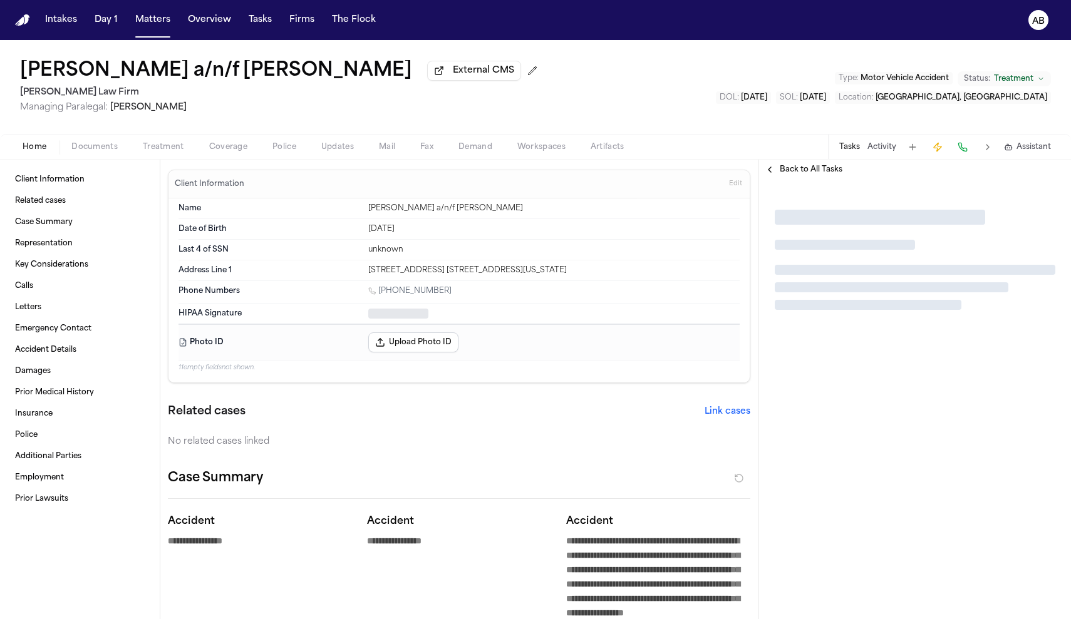
type textarea "*"
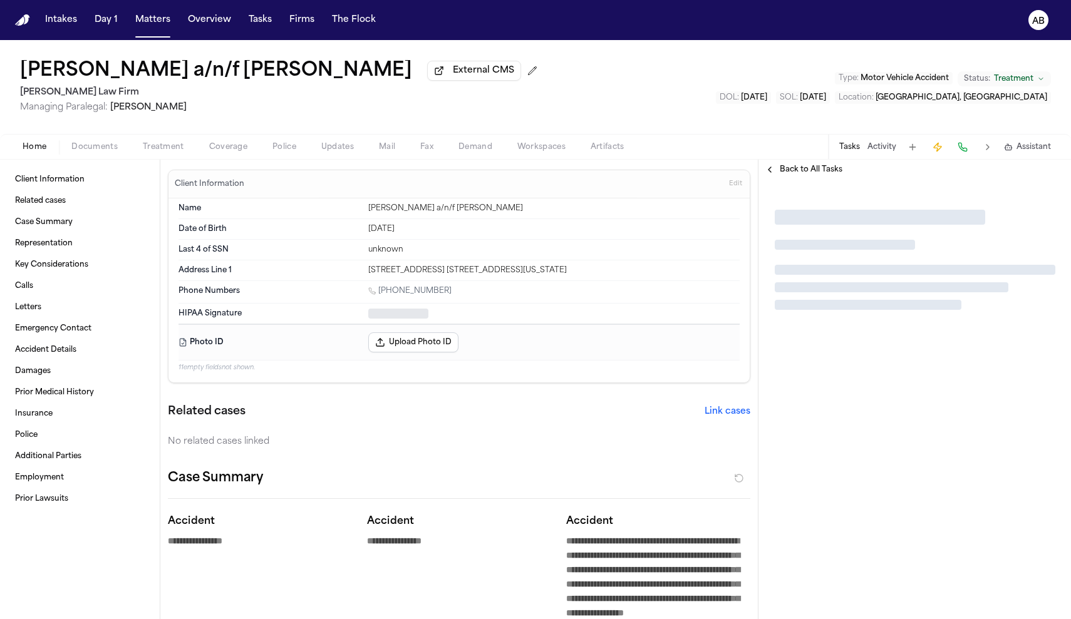
type textarea "*"
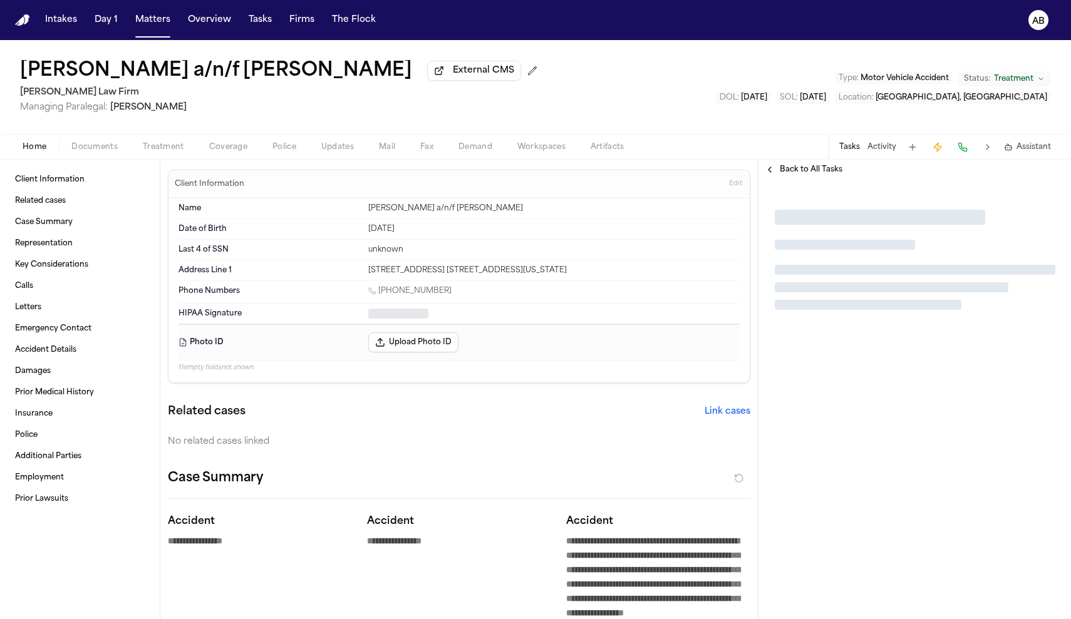
type textarea "*"
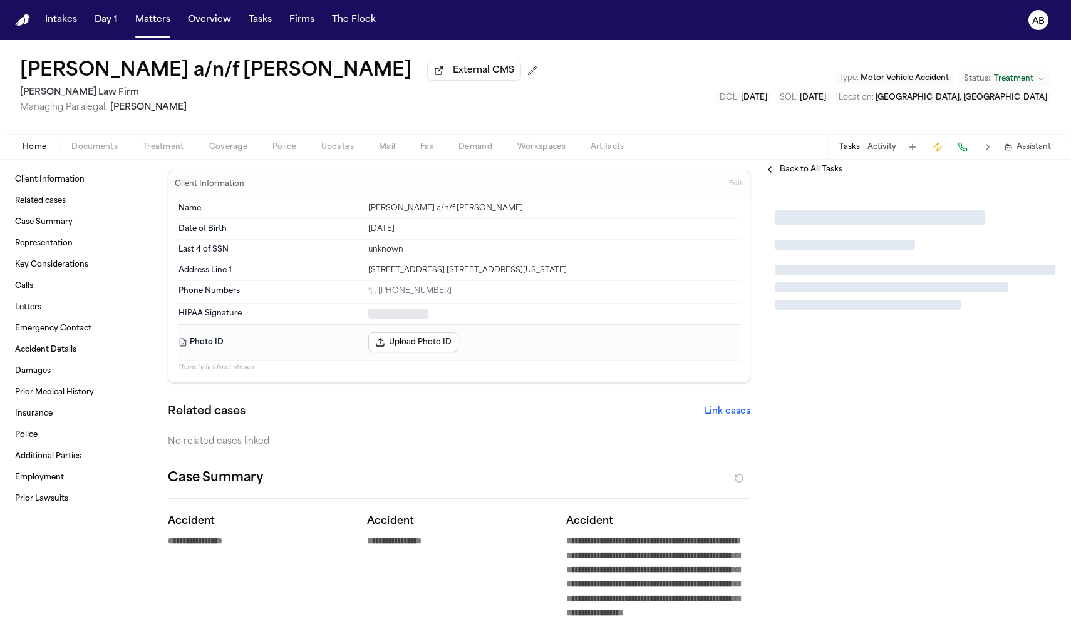
type textarea "*"
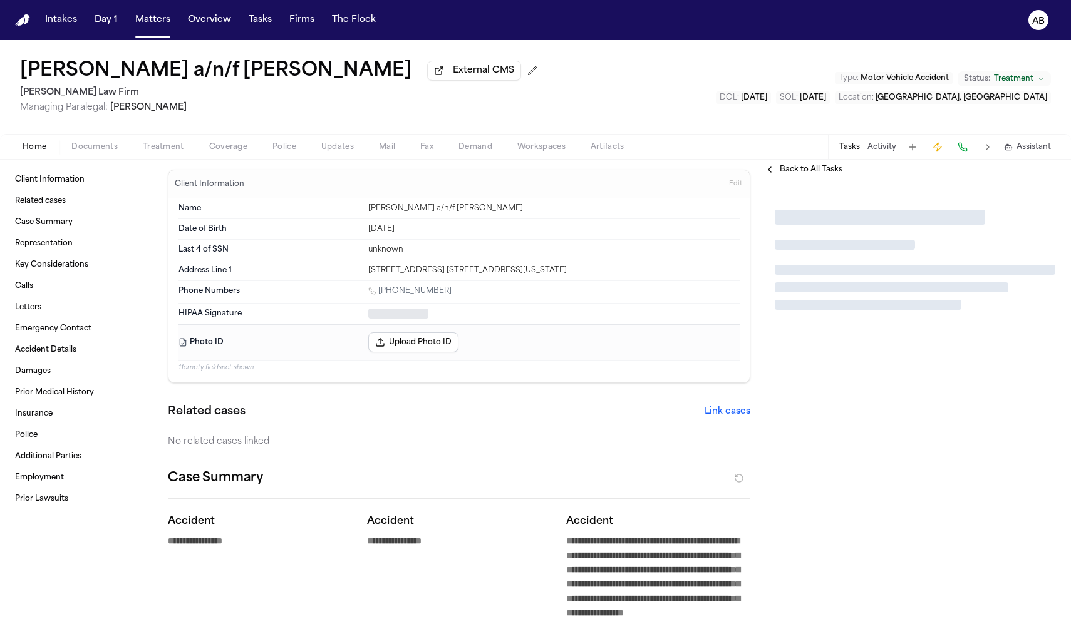
type textarea "*"
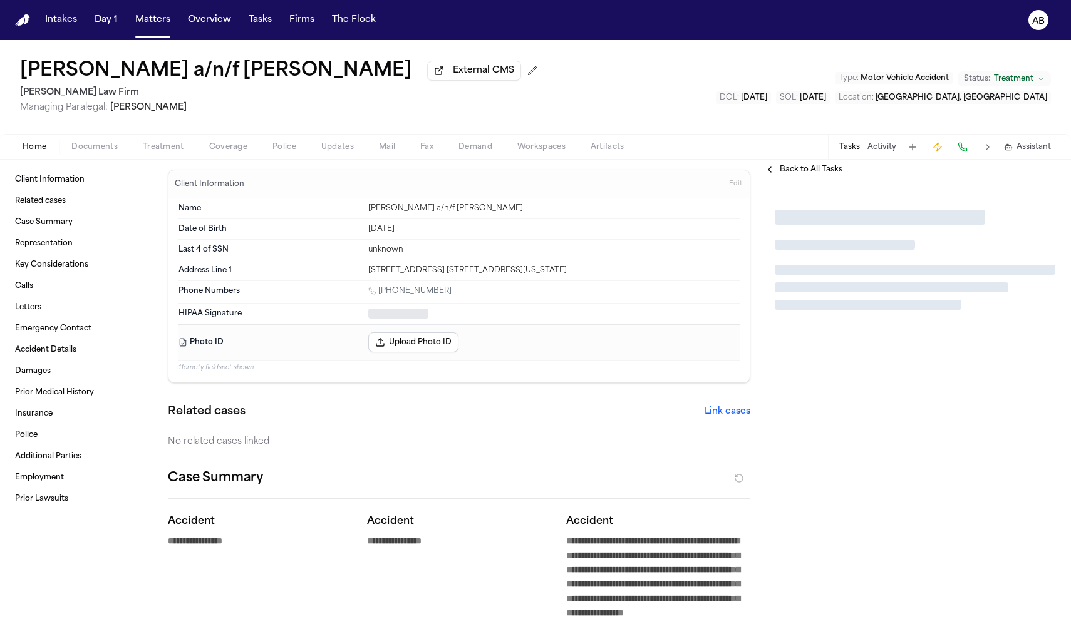
type textarea "*"
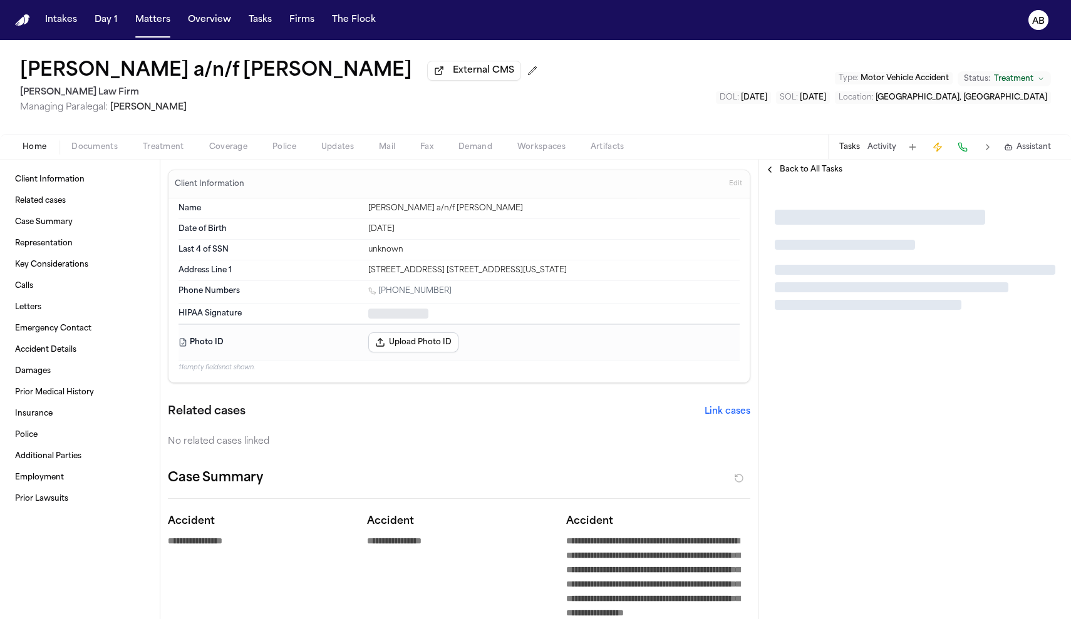
type textarea "*"
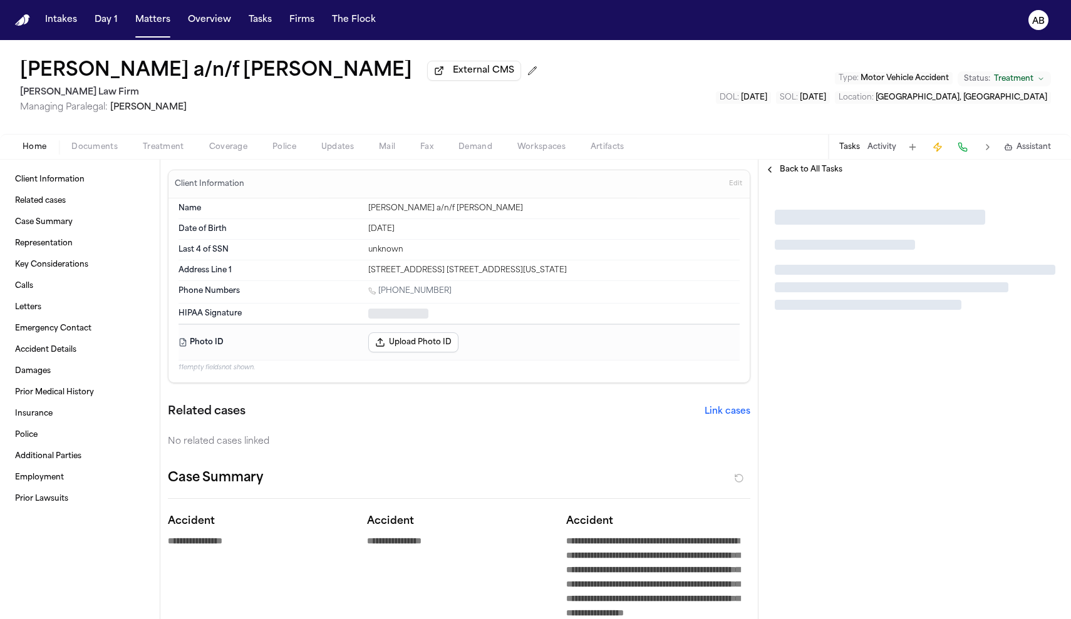
type textarea "*"
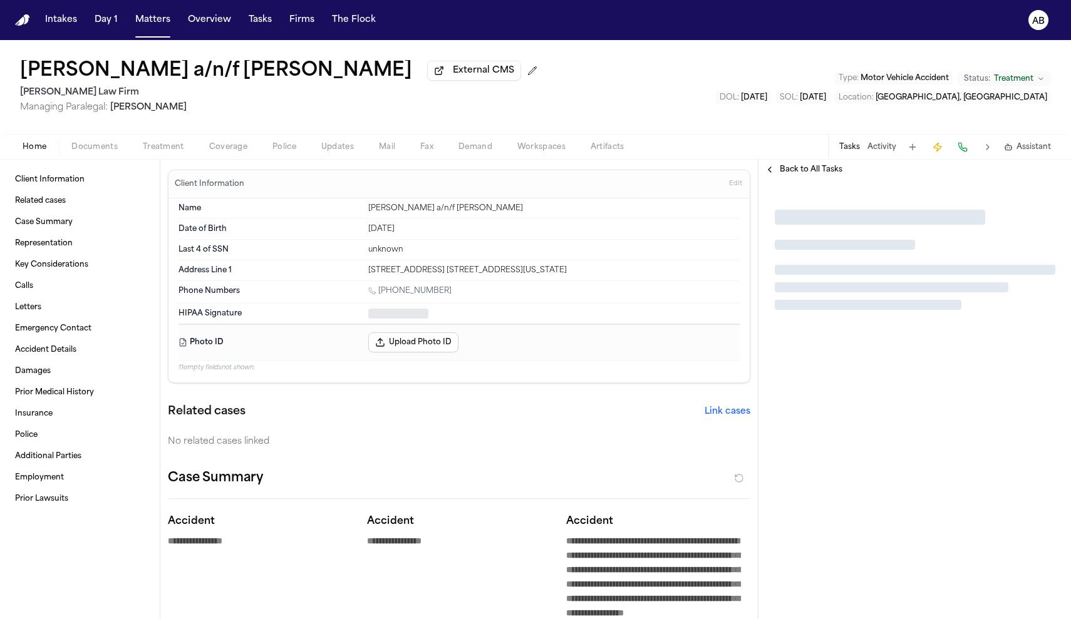
type textarea "*"
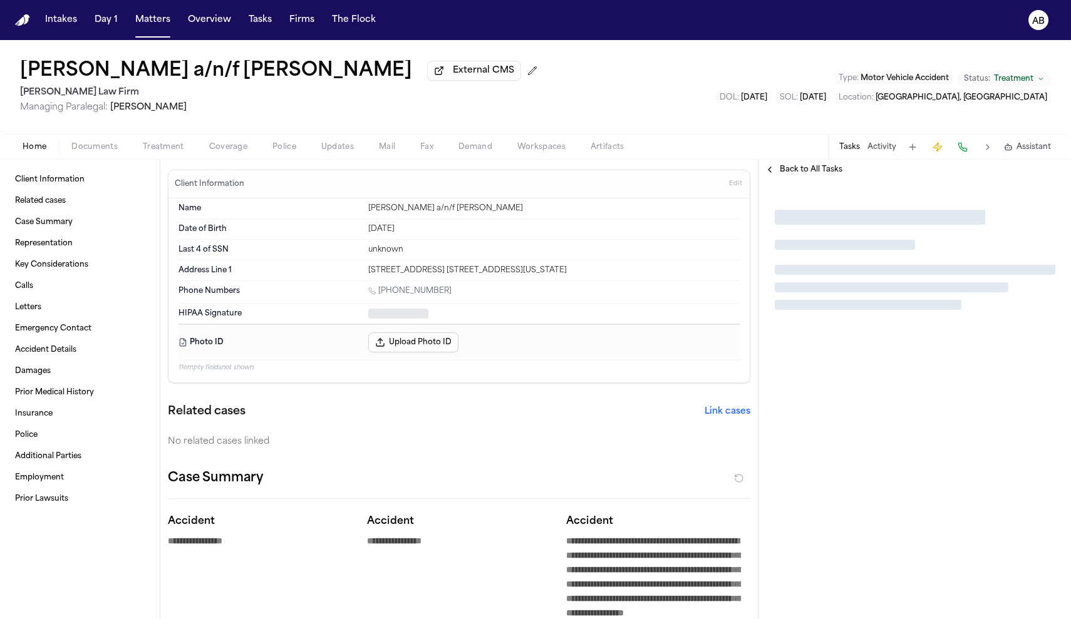
type textarea "*"
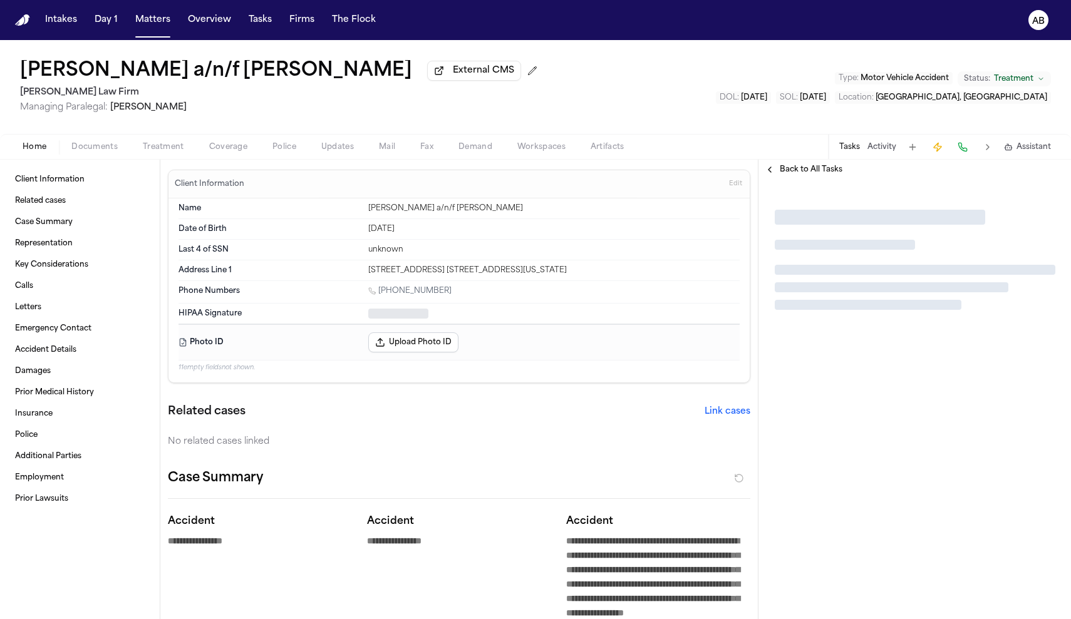
type textarea "*"
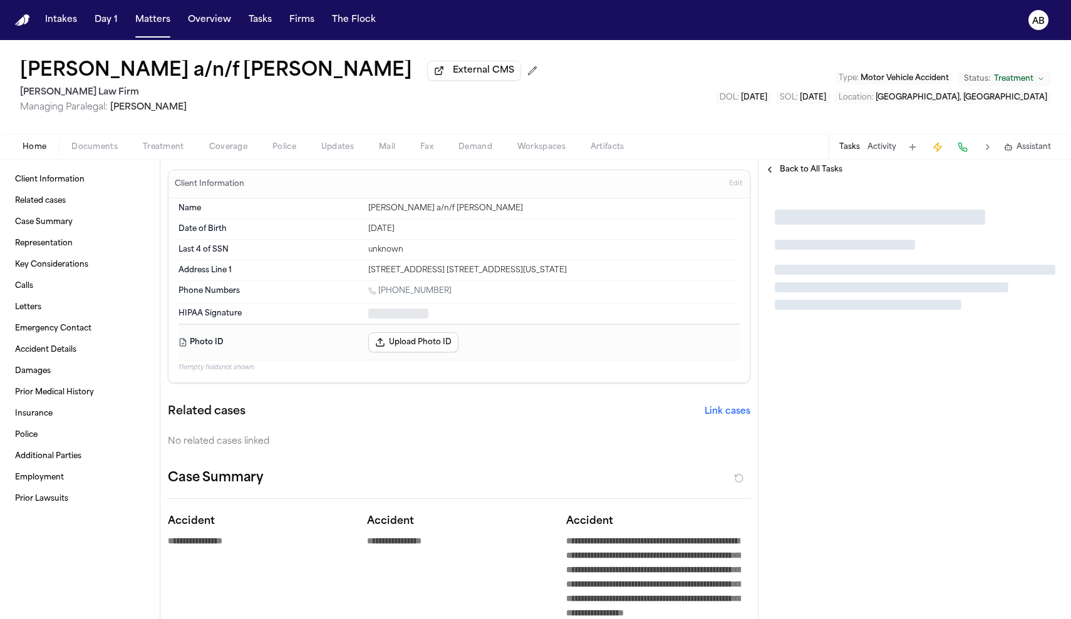
type textarea "*"
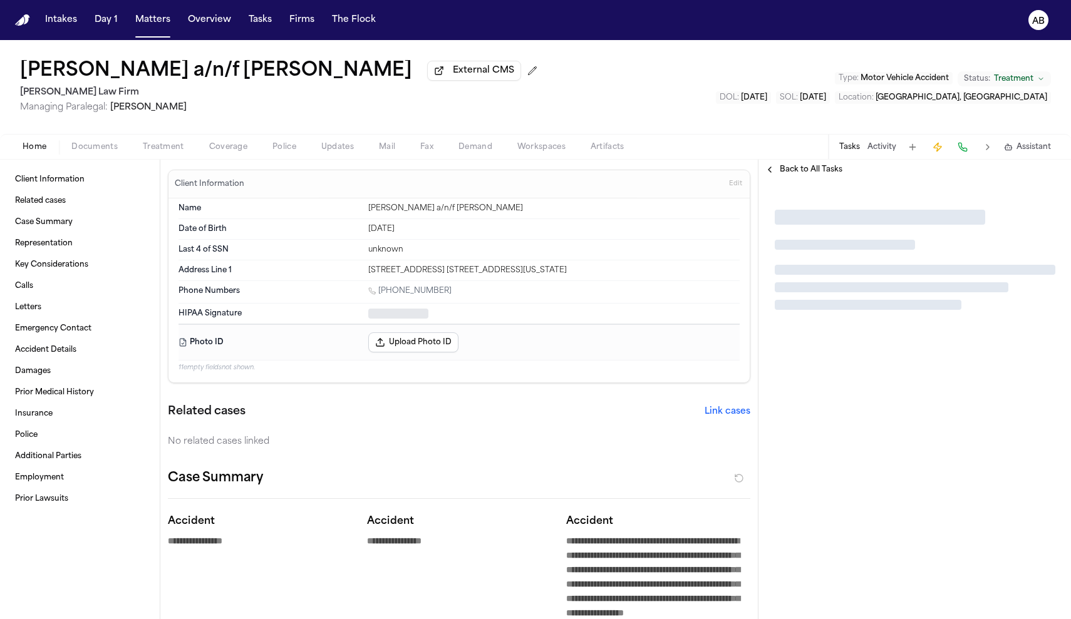
type textarea "*"
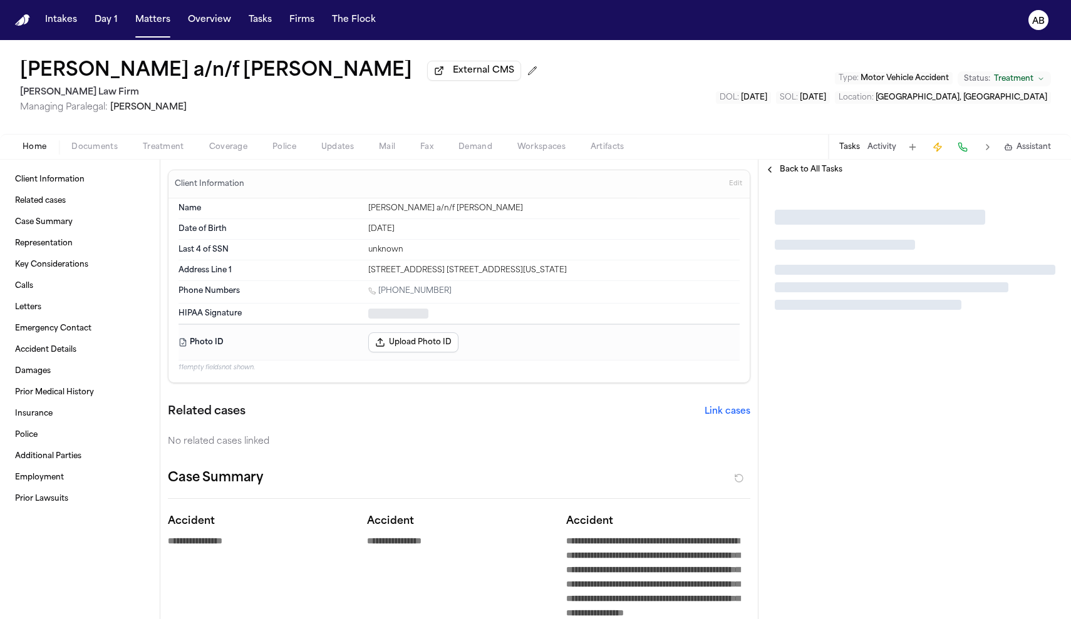
type textarea "*"
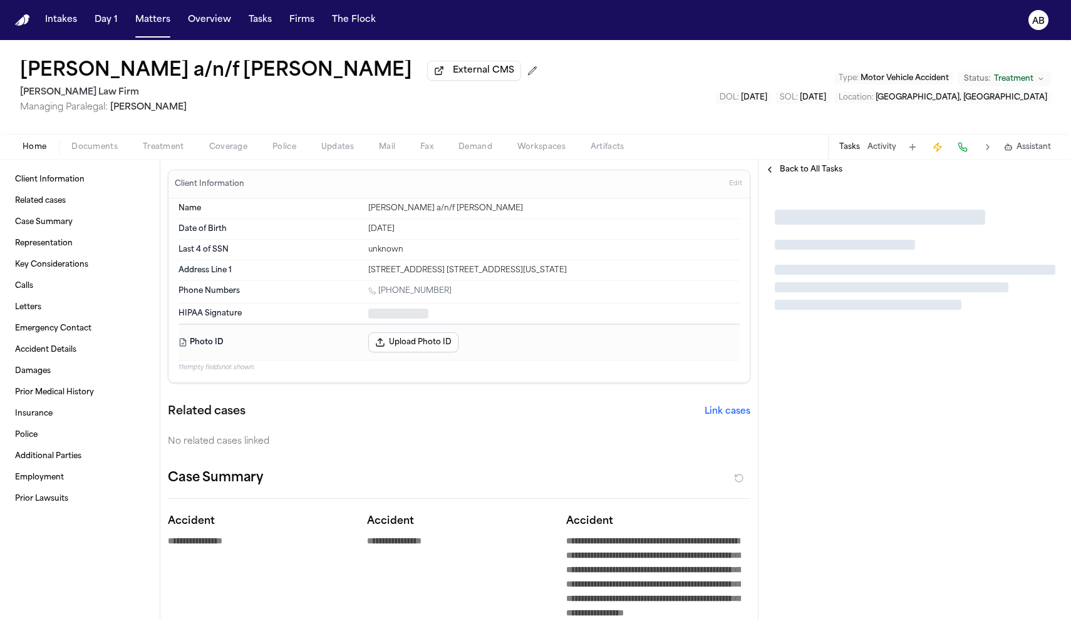
type textarea "*"
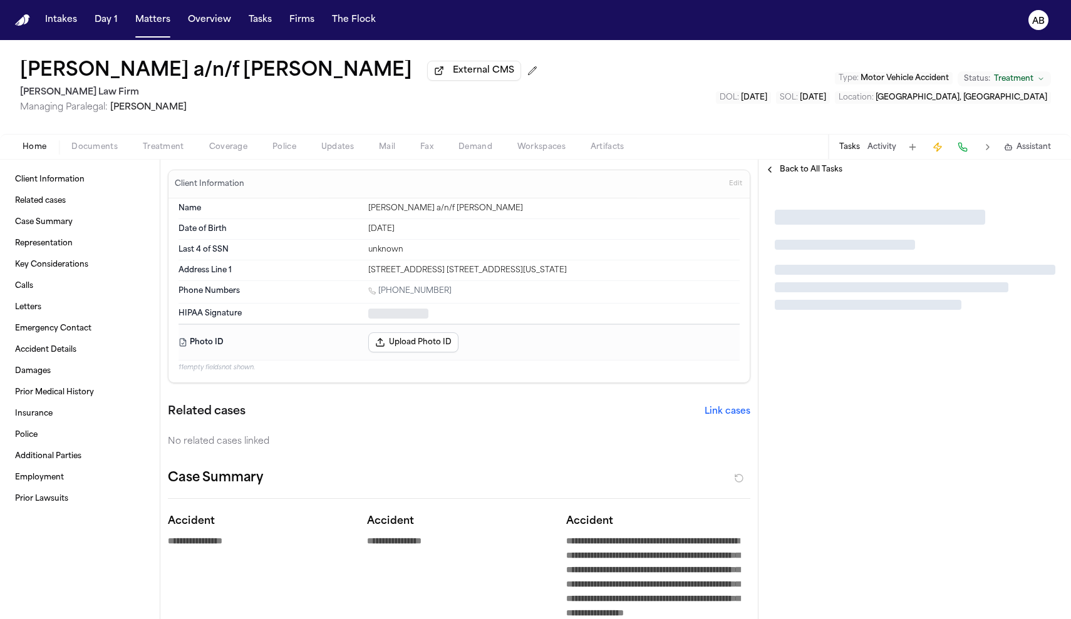
type textarea "*"
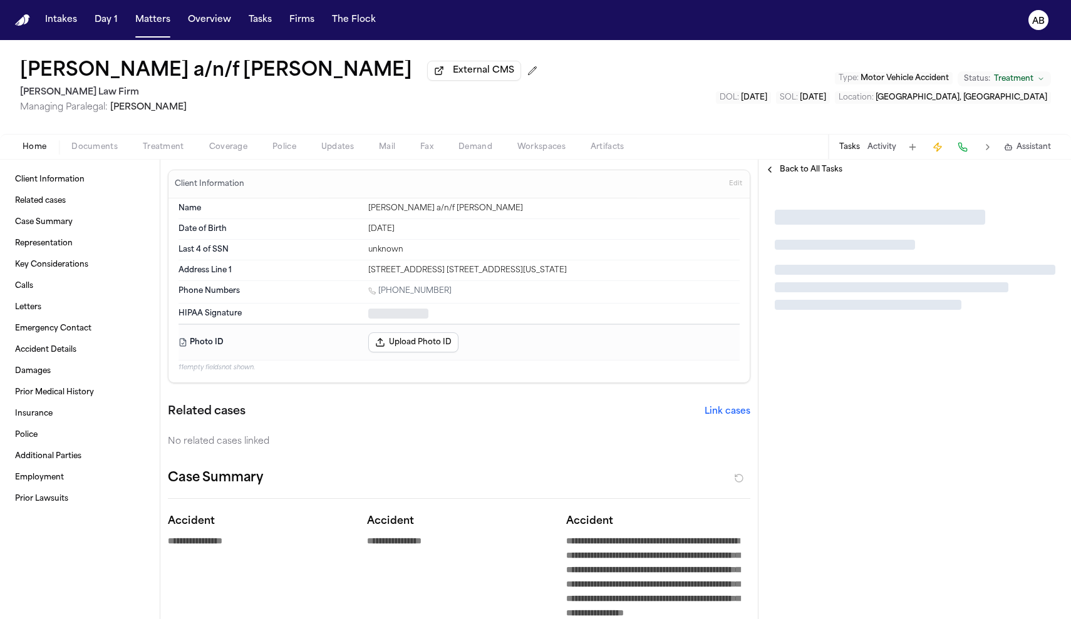
type textarea "*"
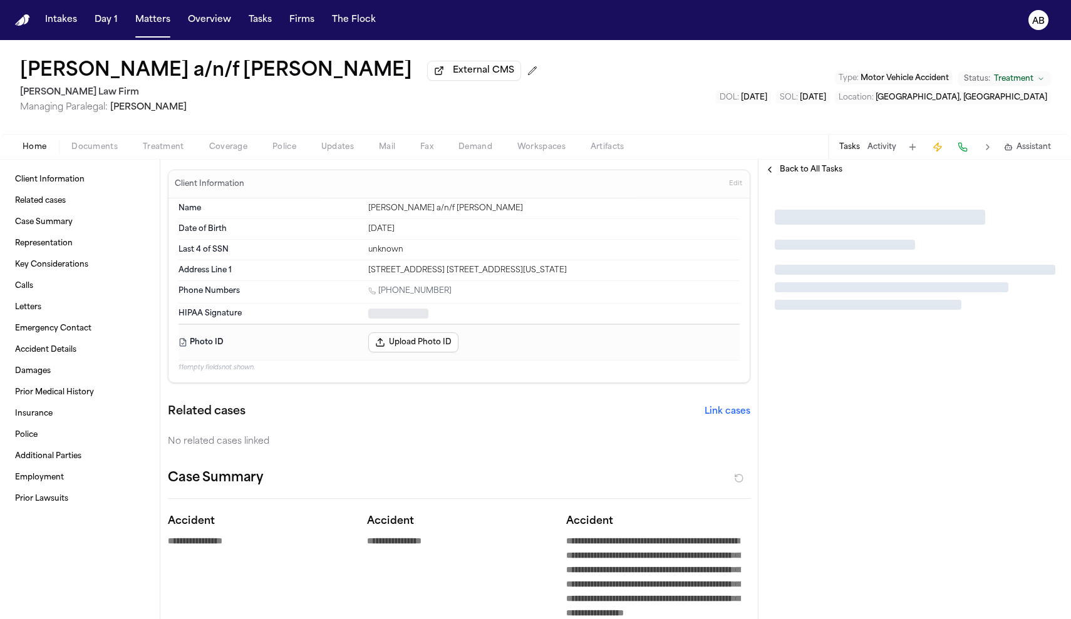
type textarea "*"
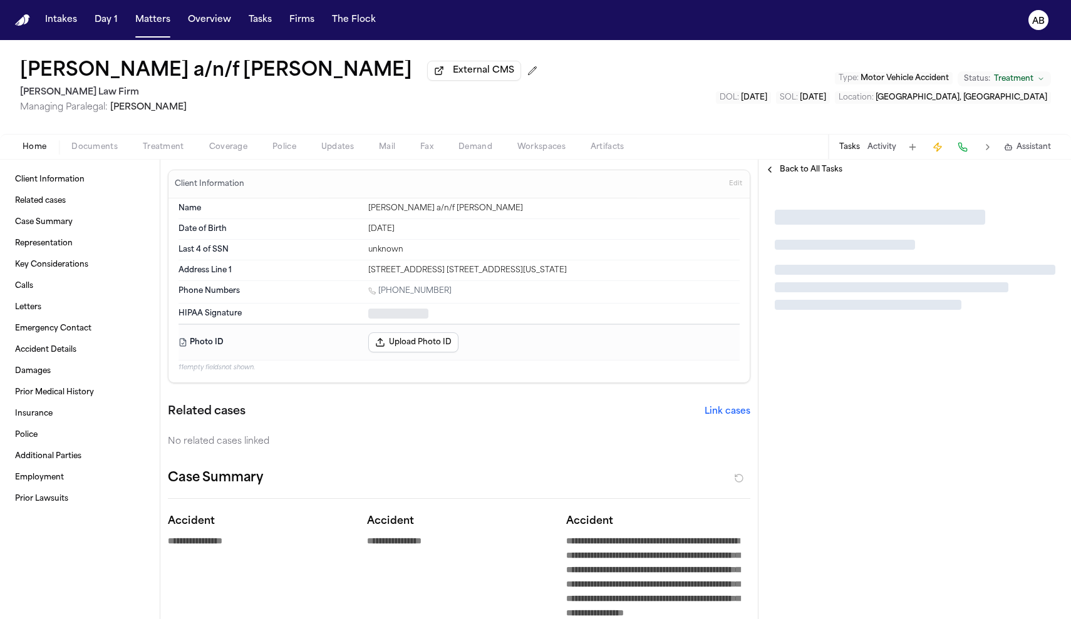
type textarea "*"
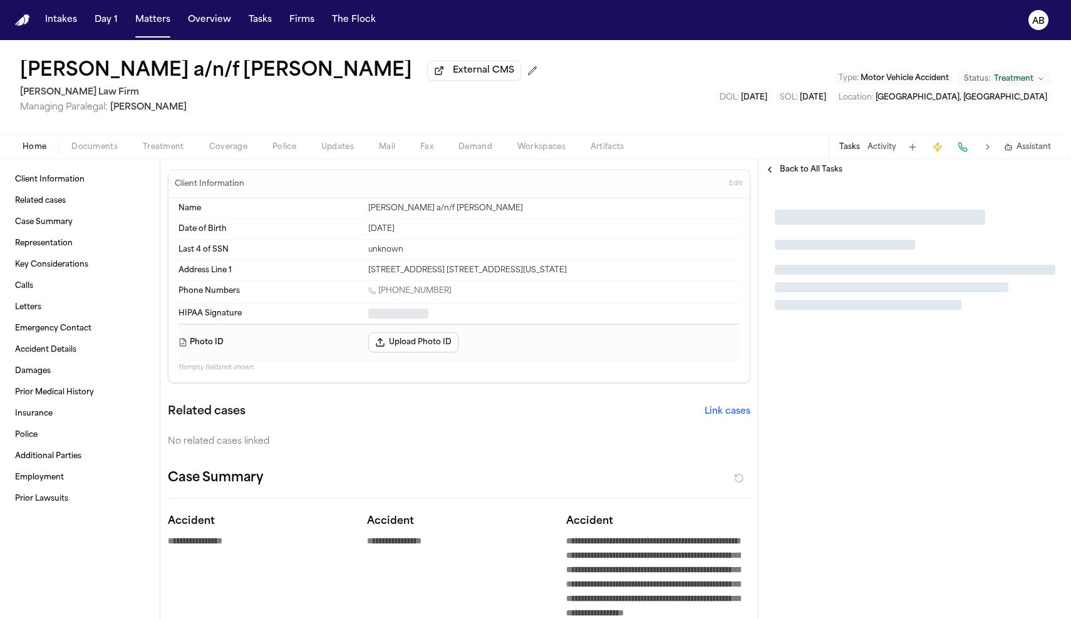
type textarea "*"
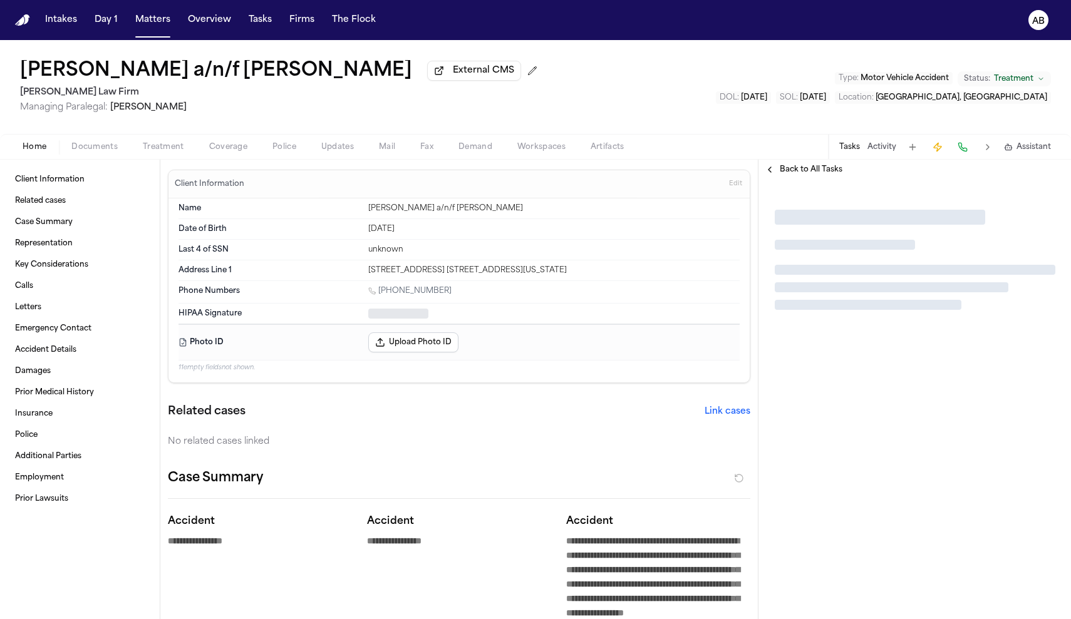
type textarea "*"
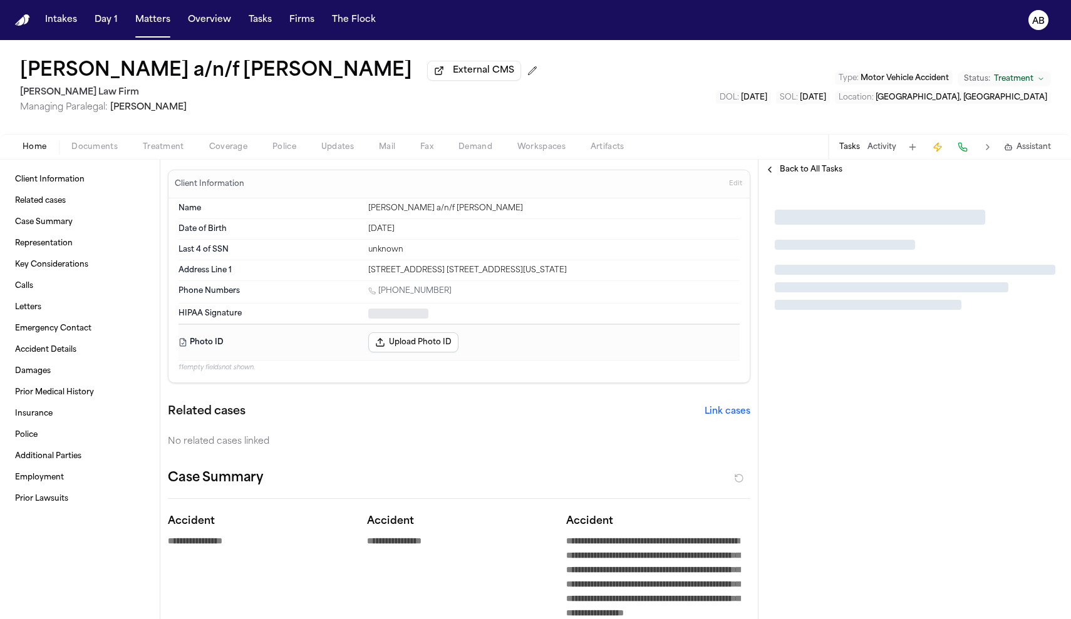
type textarea "*"
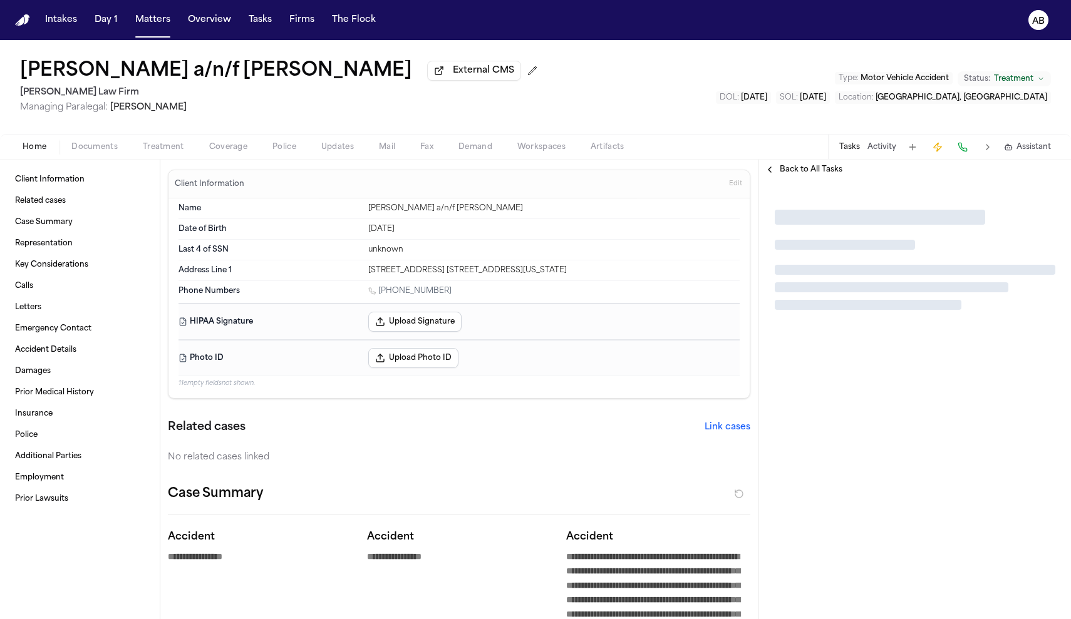
type textarea "*"
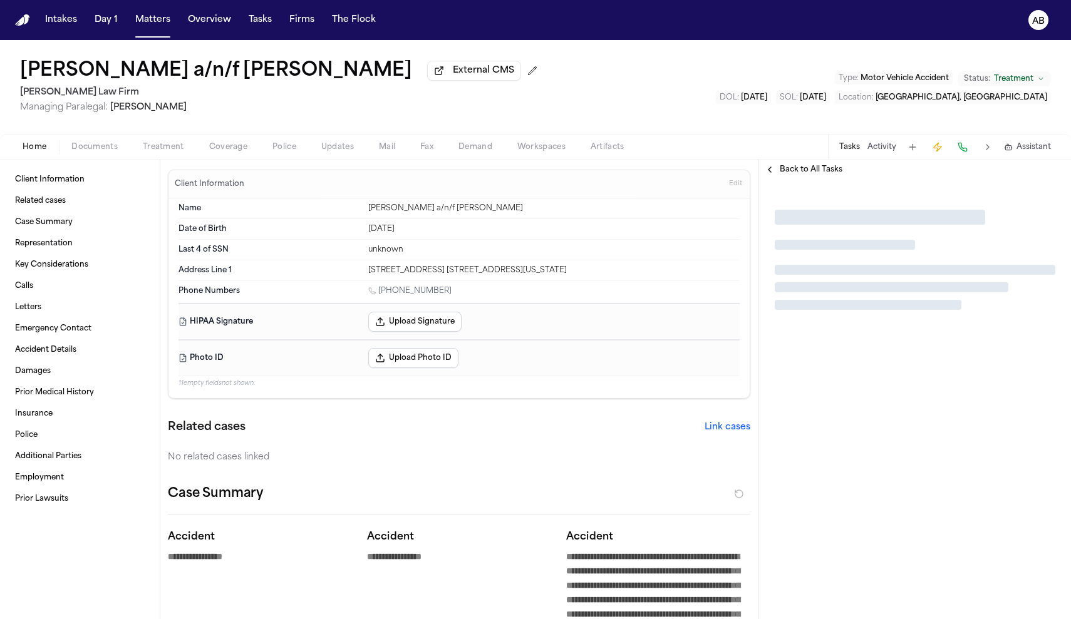
type textarea "*"
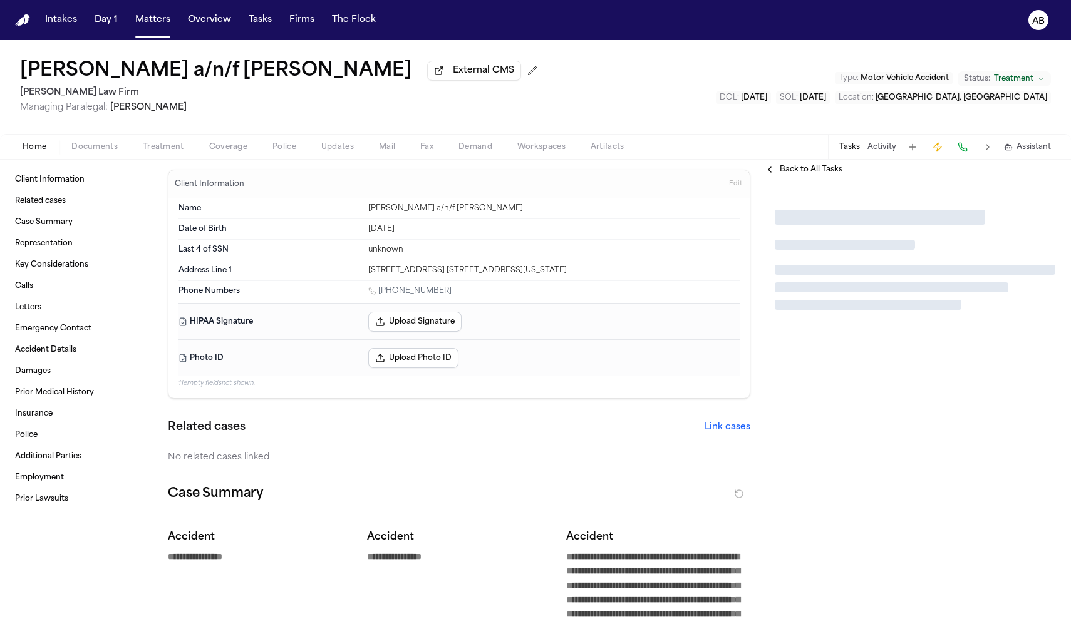
type textarea "*"
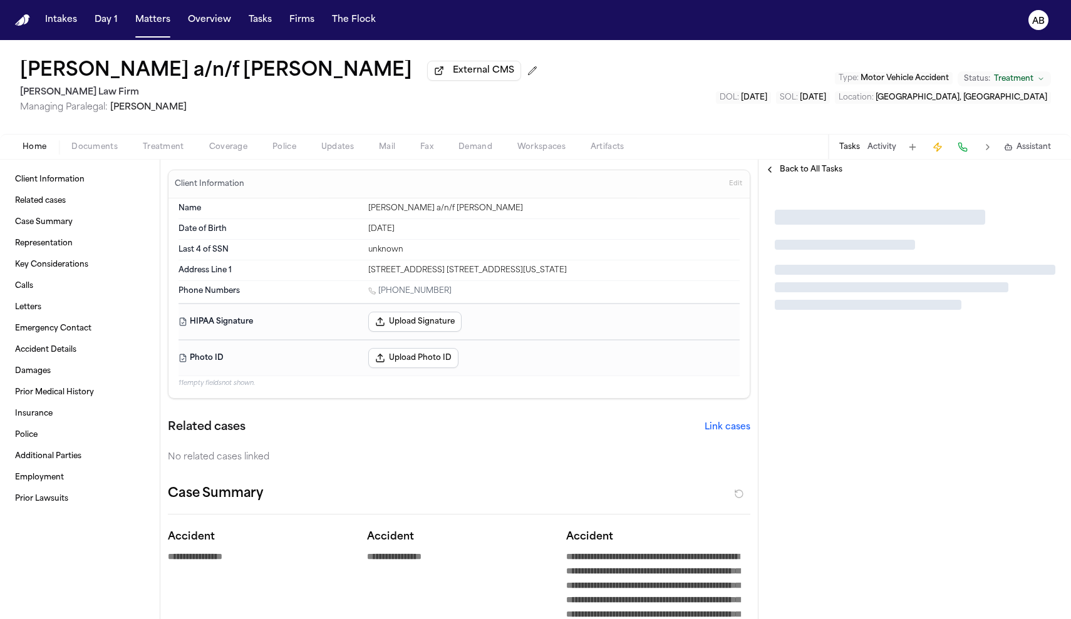
type textarea "*"
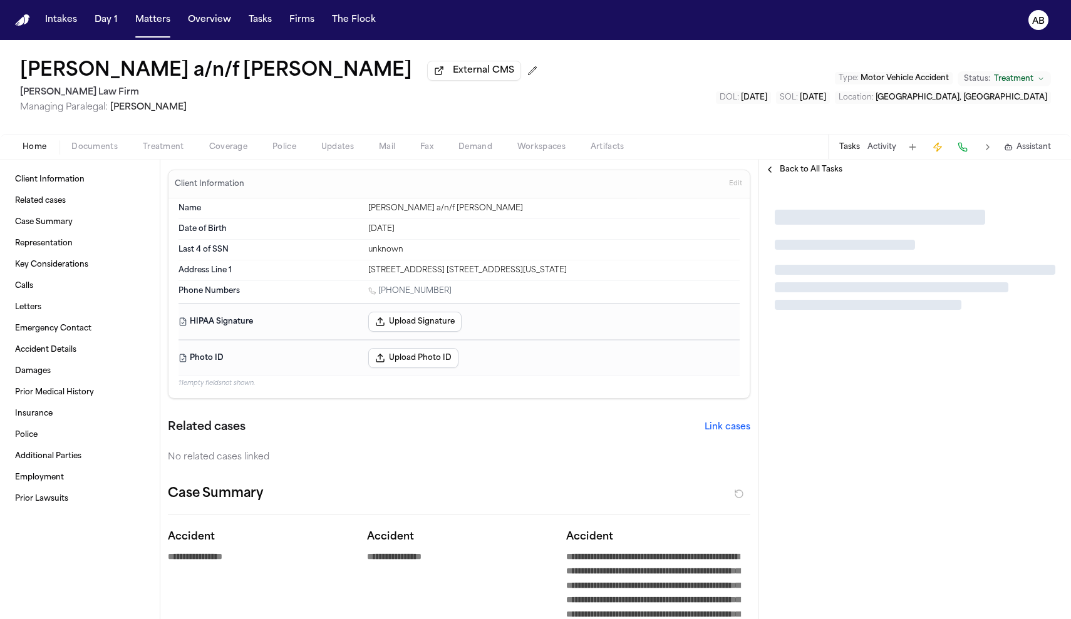
type textarea "*"
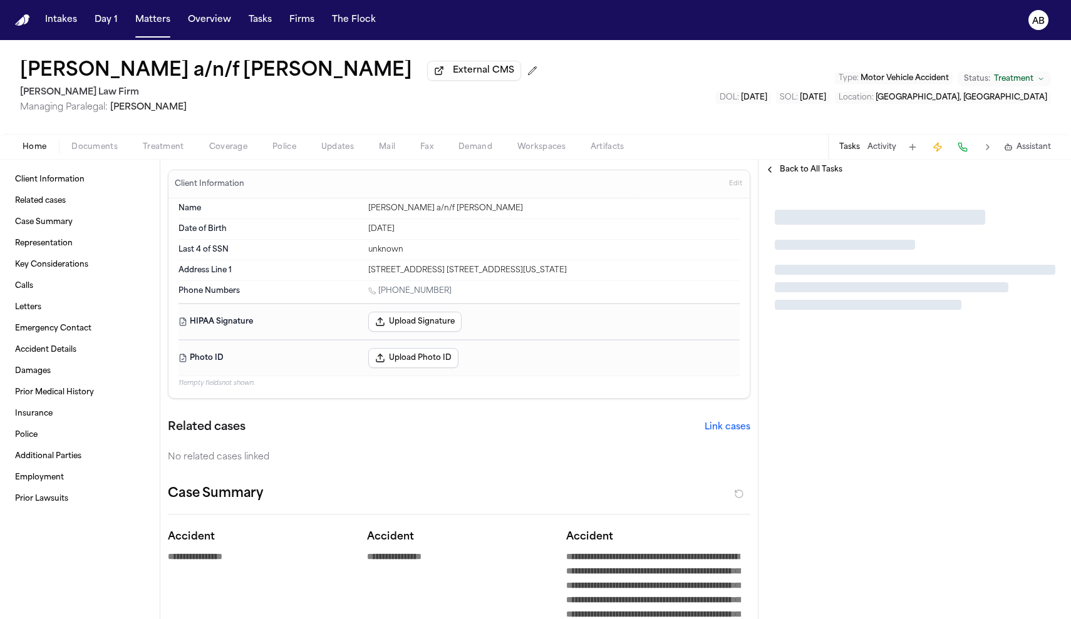
type textarea "*"
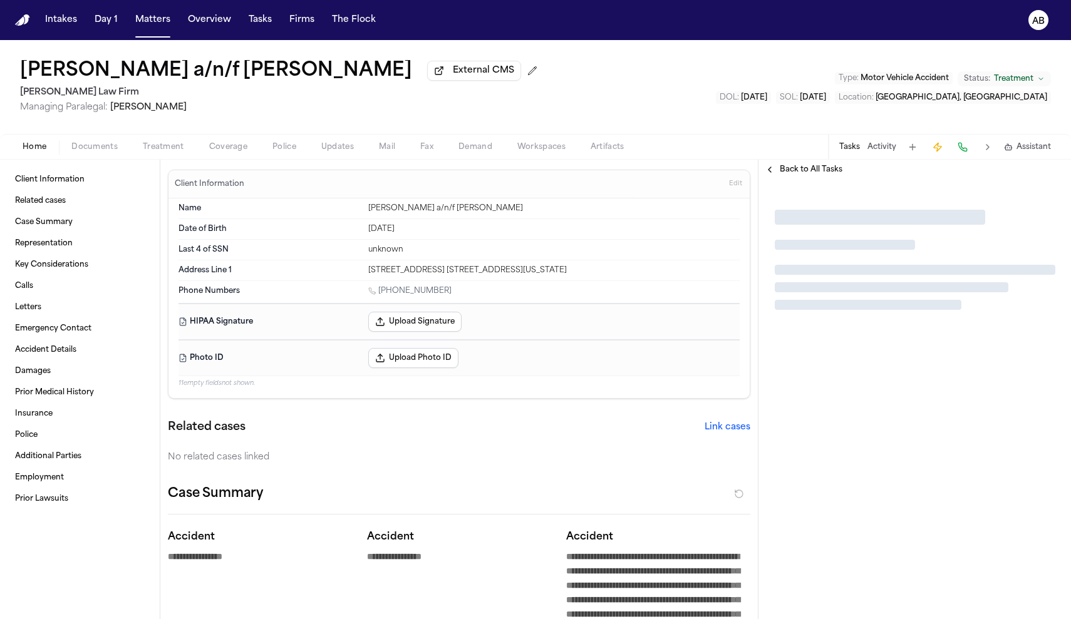
type textarea "*"
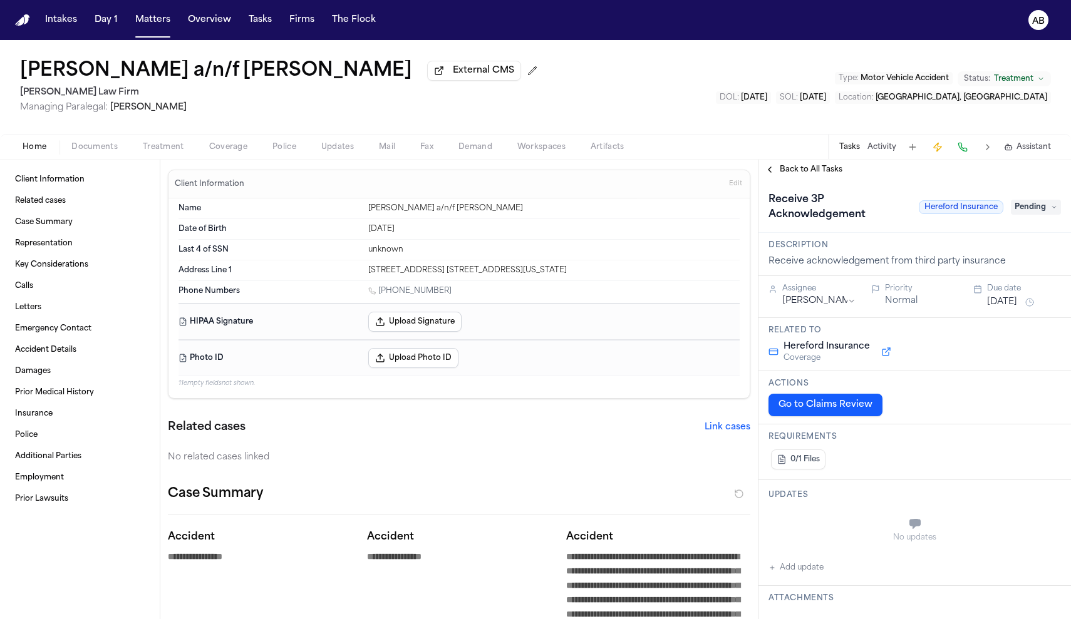
click at [100, 150] on span "Documents" at bounding box center [94, 147] width 46 height 10
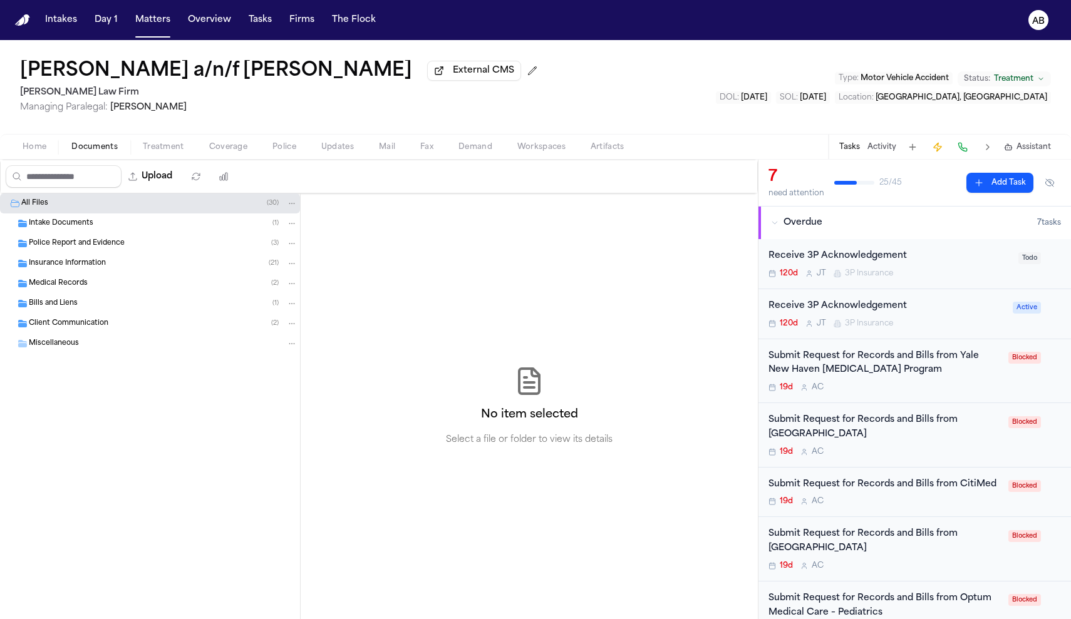
click at [102, 269] on span "Insurance Information" at bounding box center [67, 264] width 77 height 11
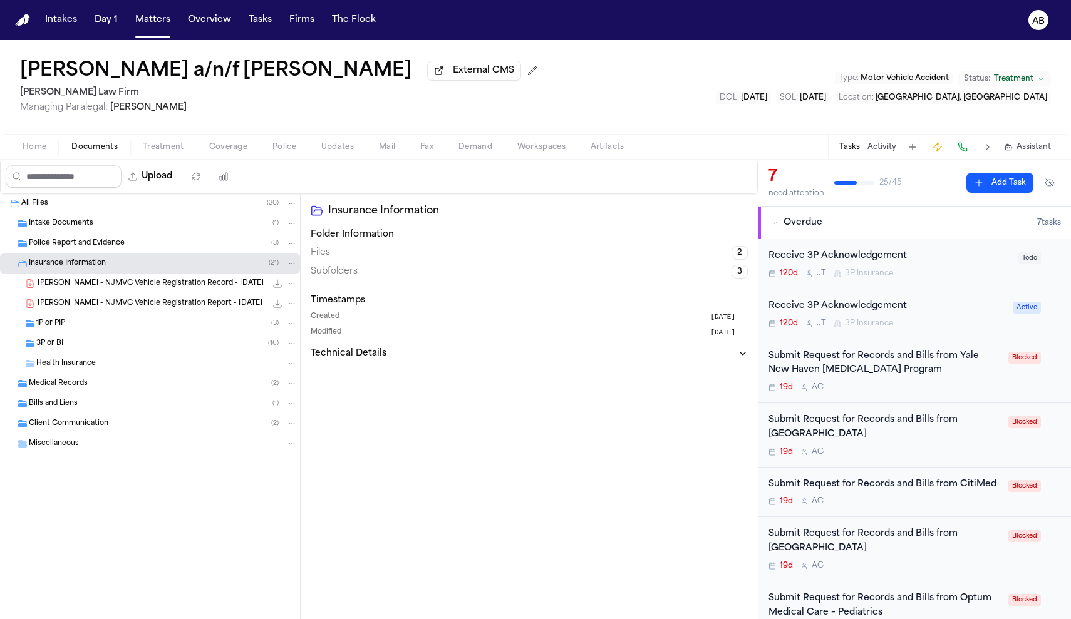
click at [57, 349] on span "3P or BI" at bounding box center [49, 344] width 27 height 11
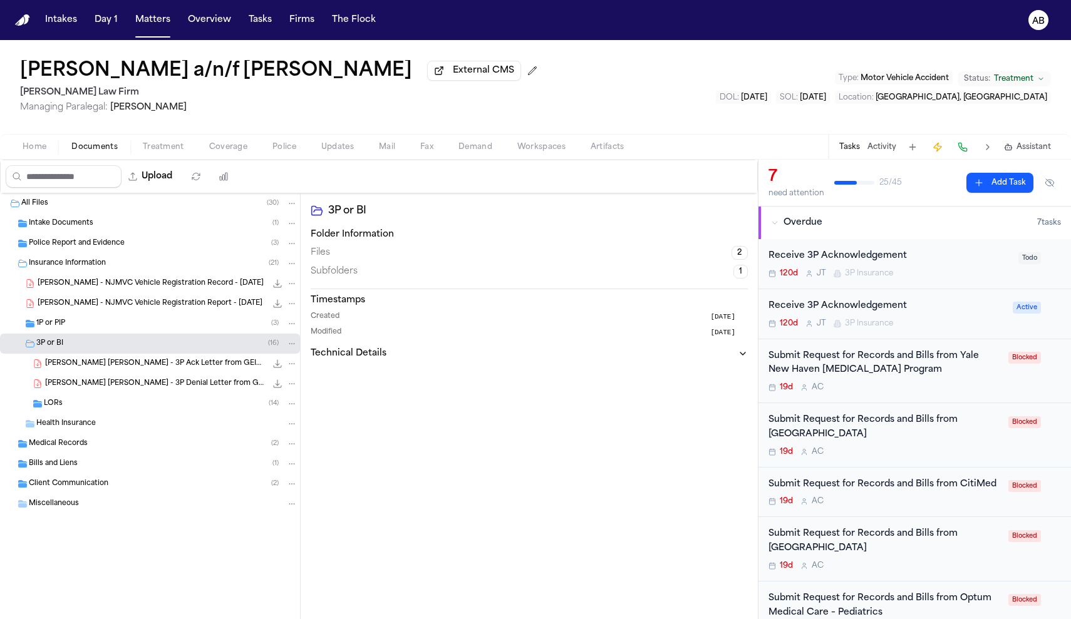
click at [957, 269] on div "Receive 3P Acknowledgement 120d J T 3P Insurance" at bounding box center [889, 263] width 242 height 29
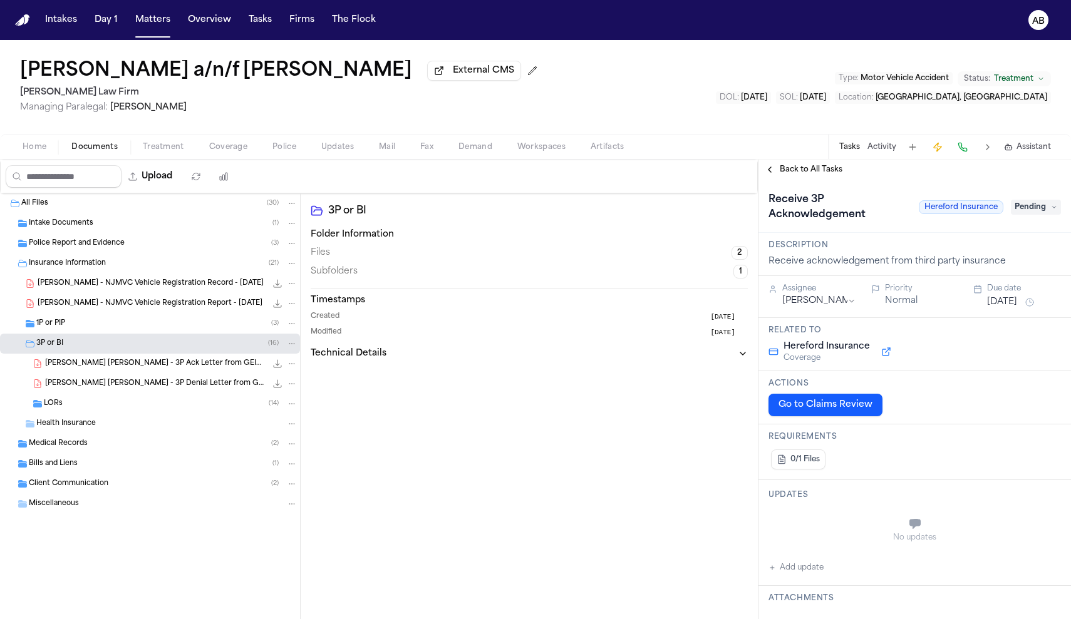
click at [1042, 218] on div "Receive 3P Acknowledgement Hereford Insurance Pending" at bounding box center [914, 207] width 292 height 35
click at [1042, 213] on span "Pending" at bounding box center [1035, 207] width 50 height 15
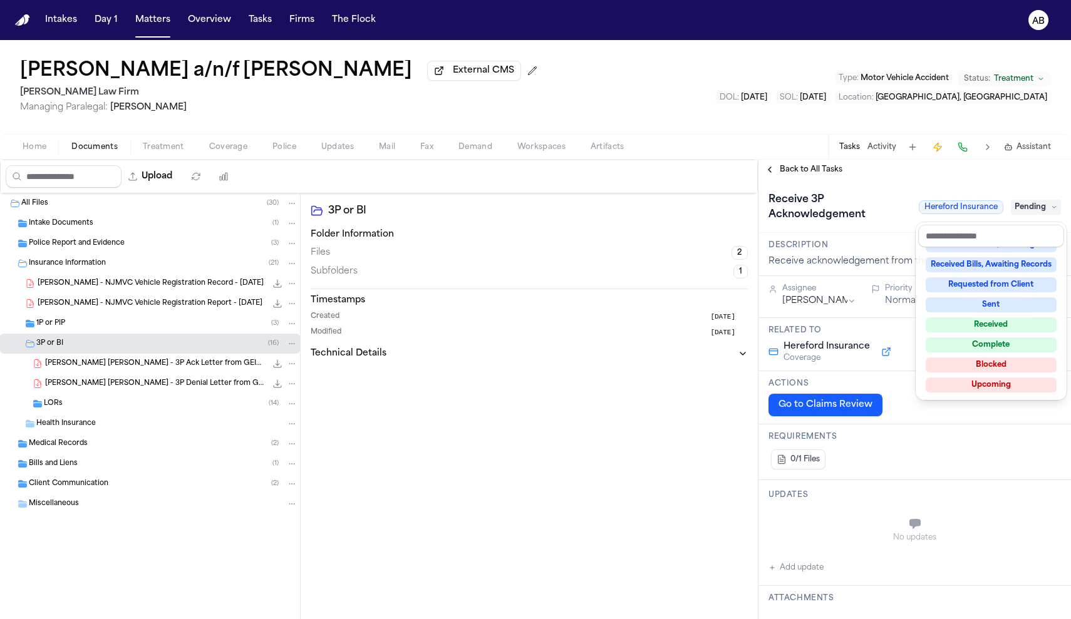
scroll to position [193, 0]
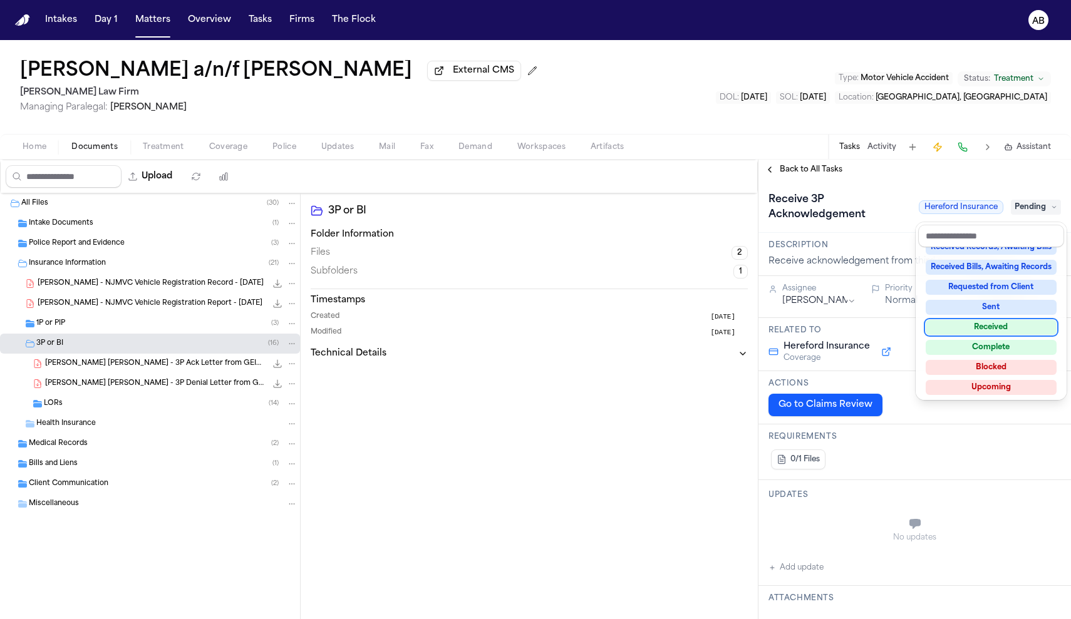
click at [1005, 329] on div "Received" at bounding box center [990, 327] width 131 height 15
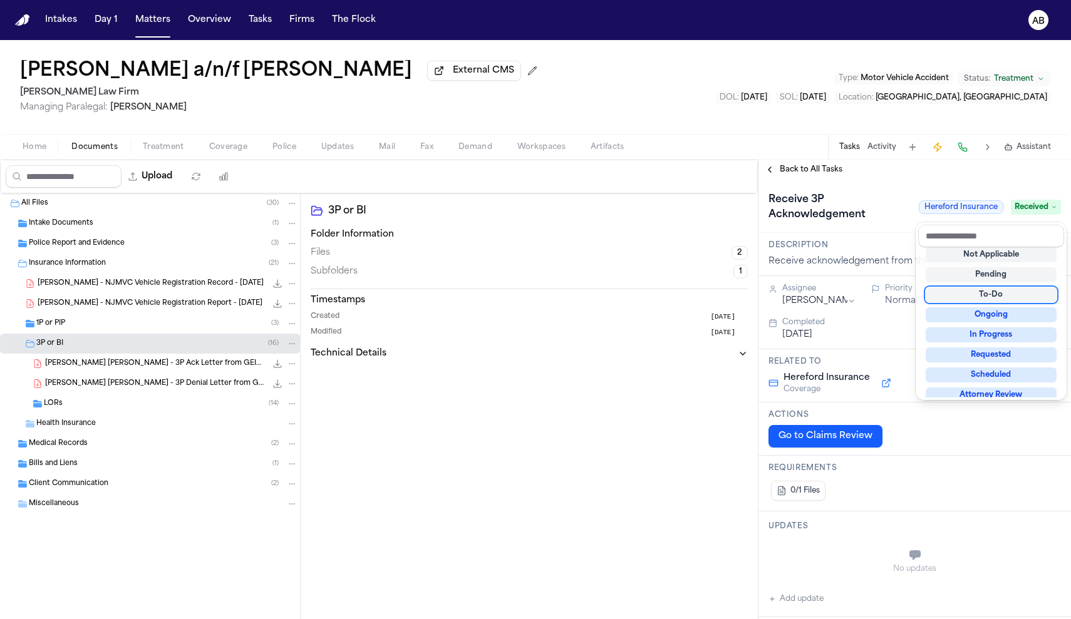
click at [902, 193] on div "Receive 3P Acknowledgement Hereford Insurance Received" at bounding box center [914, 207] width 292 height 35
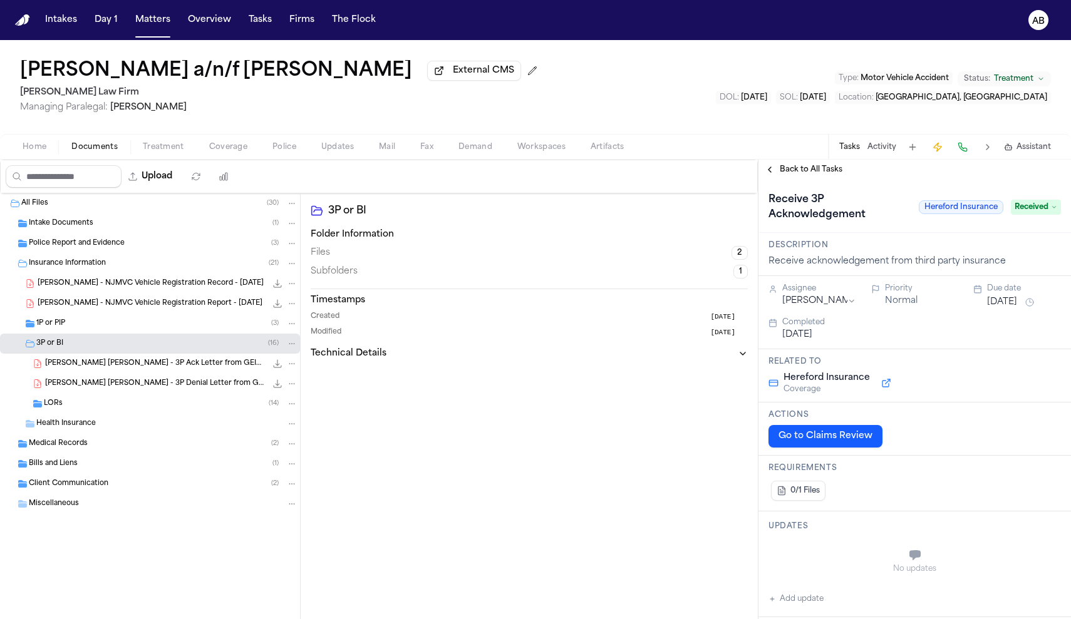
click at [822, 173] on span "Back to All Tasks" at bounding box center [810, 170] width 63 height 10
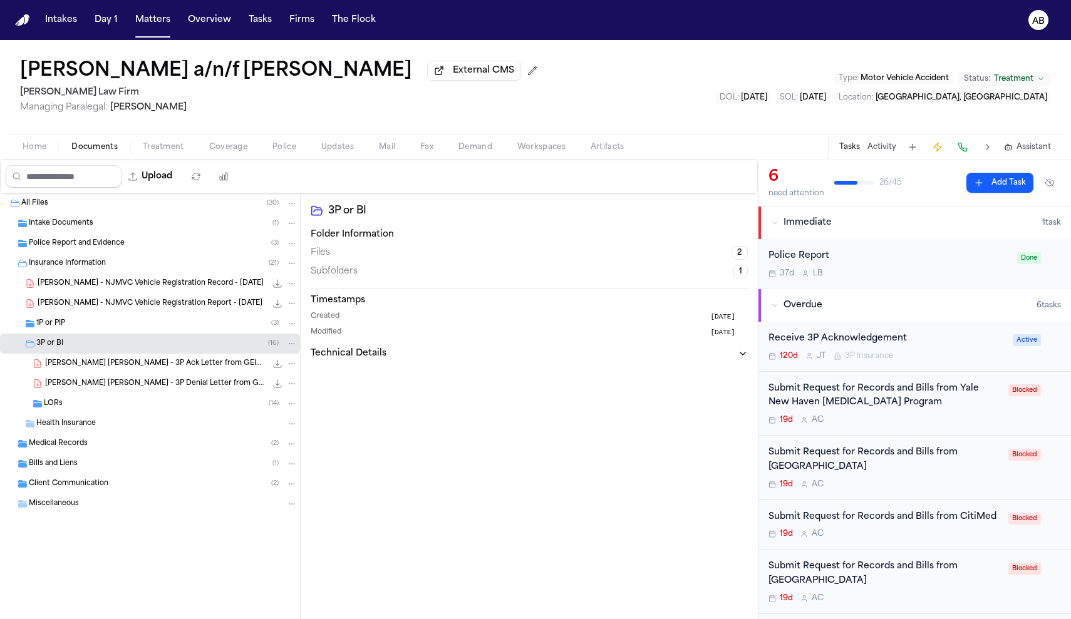
click at [892, 259] on div "Police Report" at bounding box center [888, 256] width 241 height 14
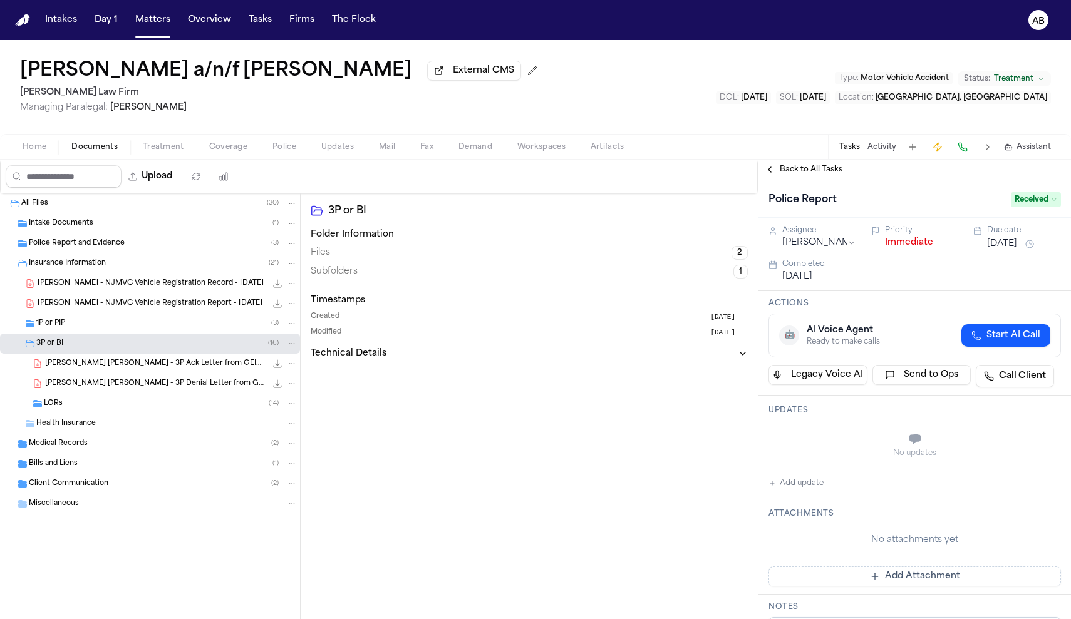
click at [900, 244] on button "Immediate" at bounding box center [909, 243] width 48 height 13
click at [808, 174] on span "Back to All Tasks" at bounding box center [810, 170] width 63 height 10
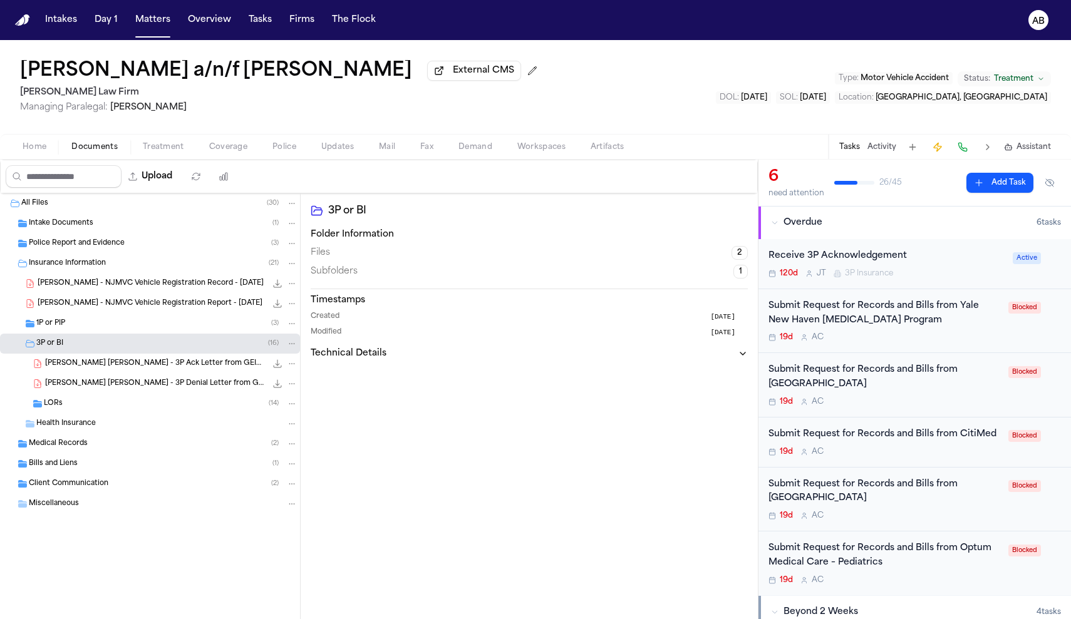
click at [958, 257] on div "Receive 3P Acknowledgement" at bounding box center [886, 256] width 237 height 14
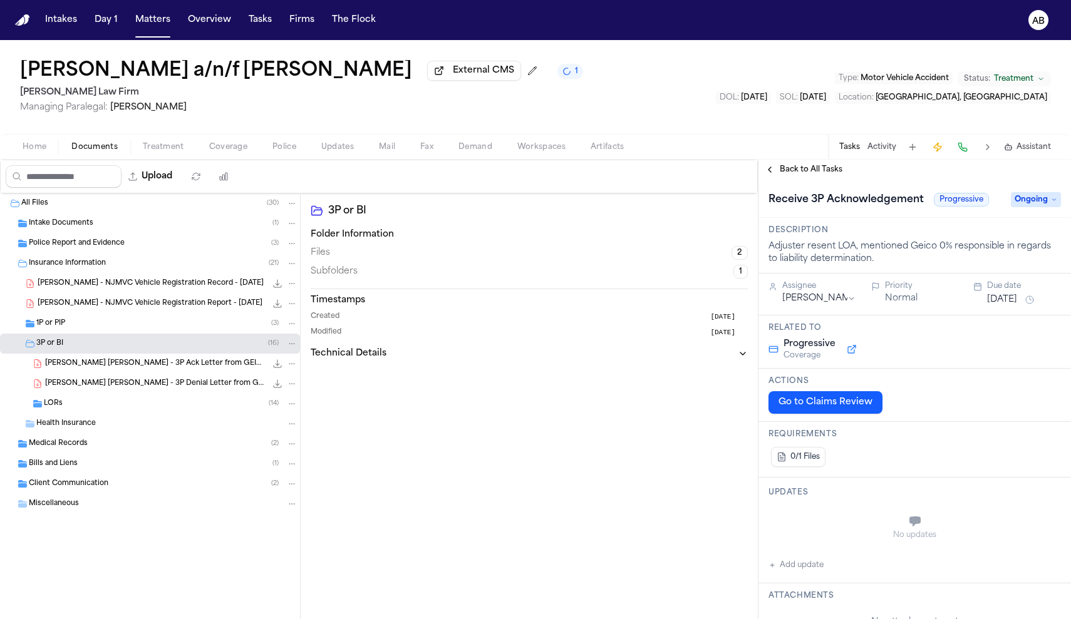
click at [1049, 205] on span "Ongoing" at bounding box center [1035, 199] width 50 height 15
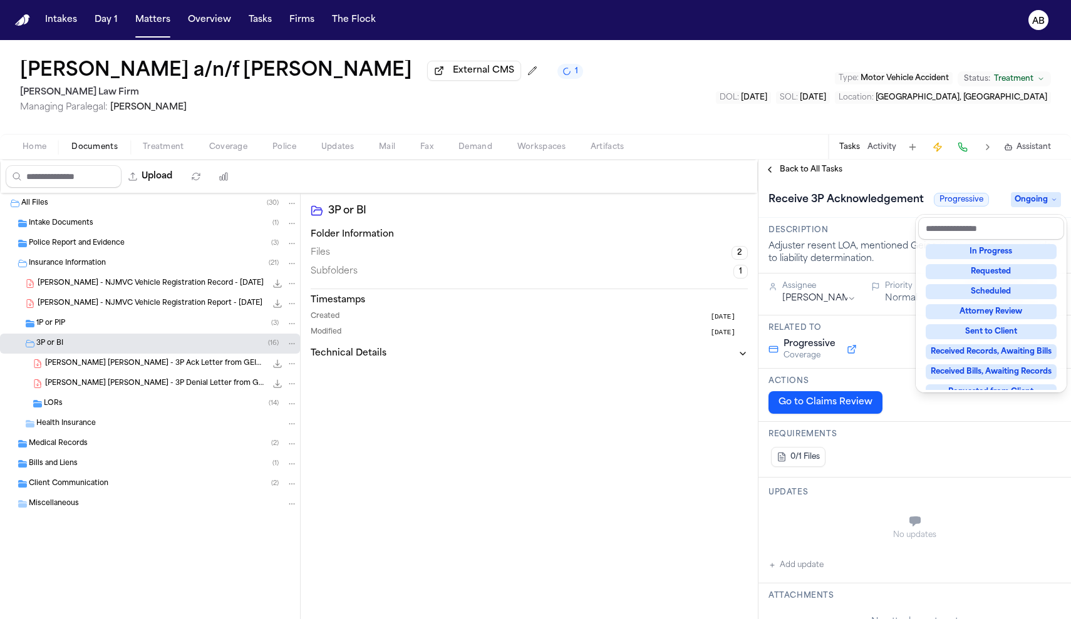
scroll to position [165, 0]
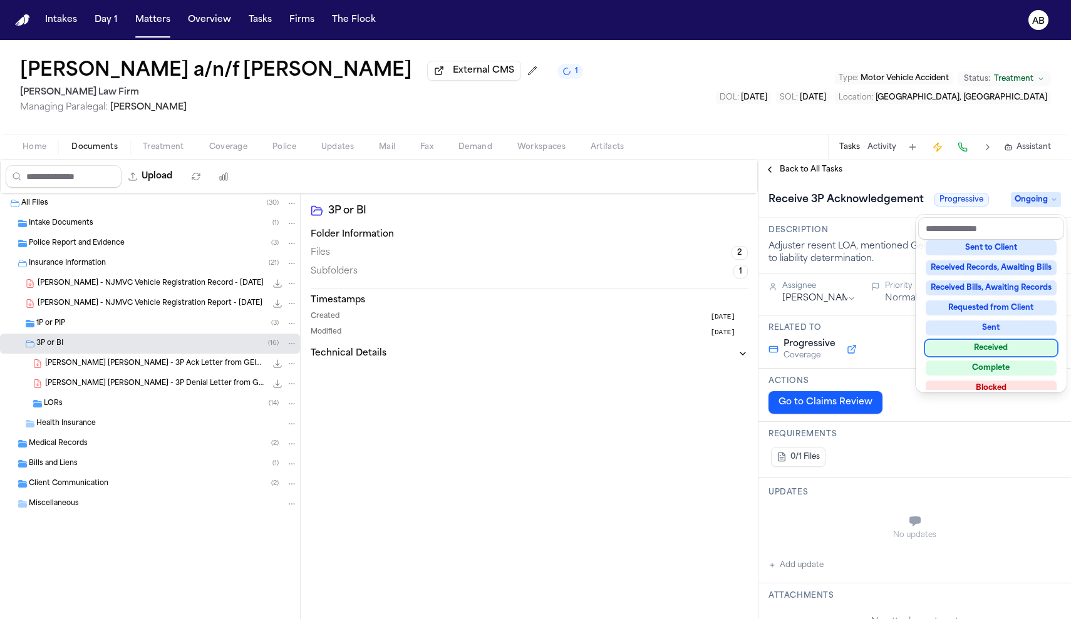
click at [992, 352] on div "Received" at bounding box center [990, 348] width 131 height 15
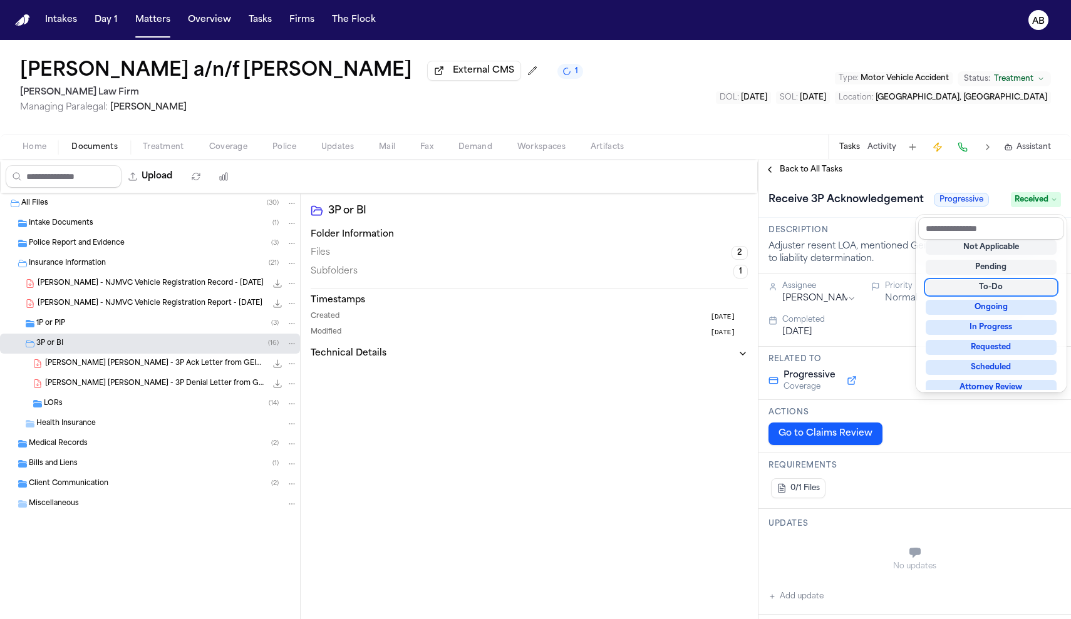
click at [883, 176] on div "**********" at bounding box center [914, 390] width 312 height 460
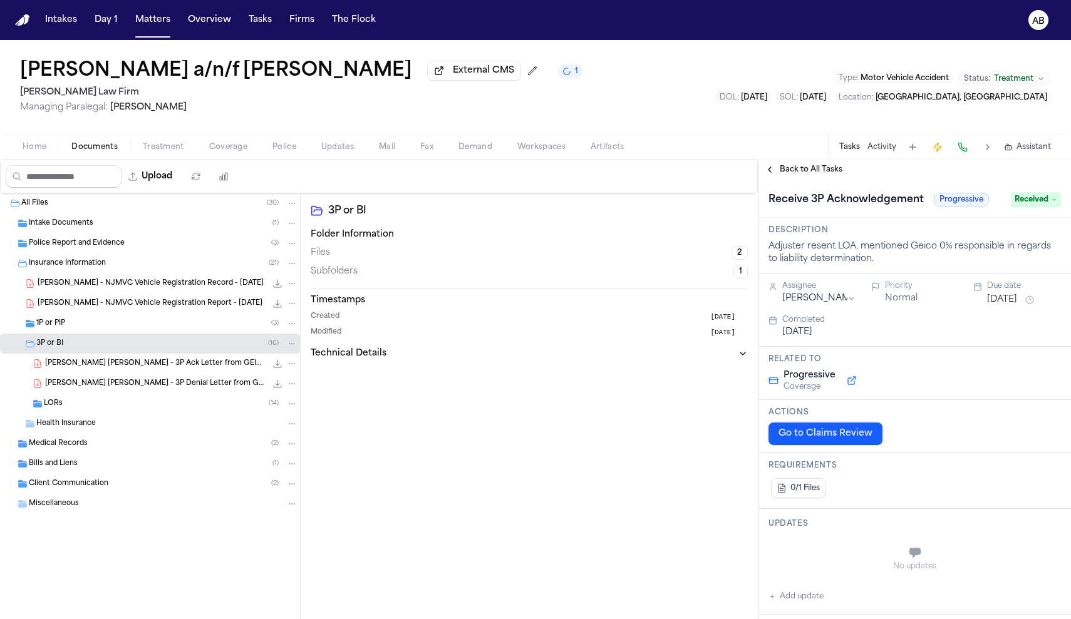
click at [803, 173] on span "Back to All Tasks" at bounding box center [810, 170] width 63 height 10
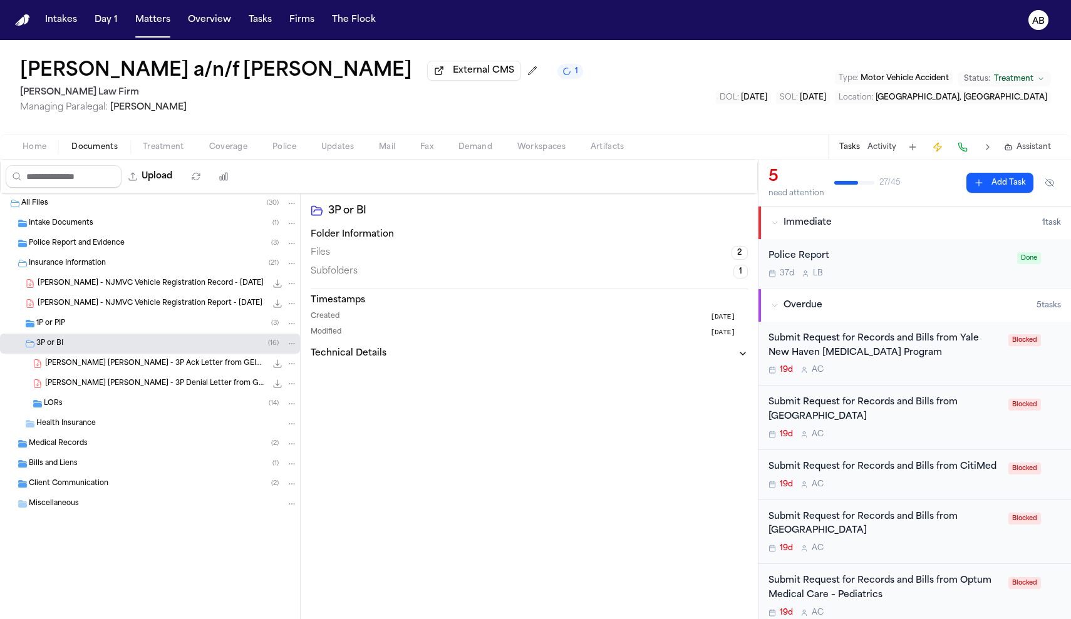
click at [131, 450] on div "Medical Records ( 2 )" at bounding box center [163, 443] width 269 height 11
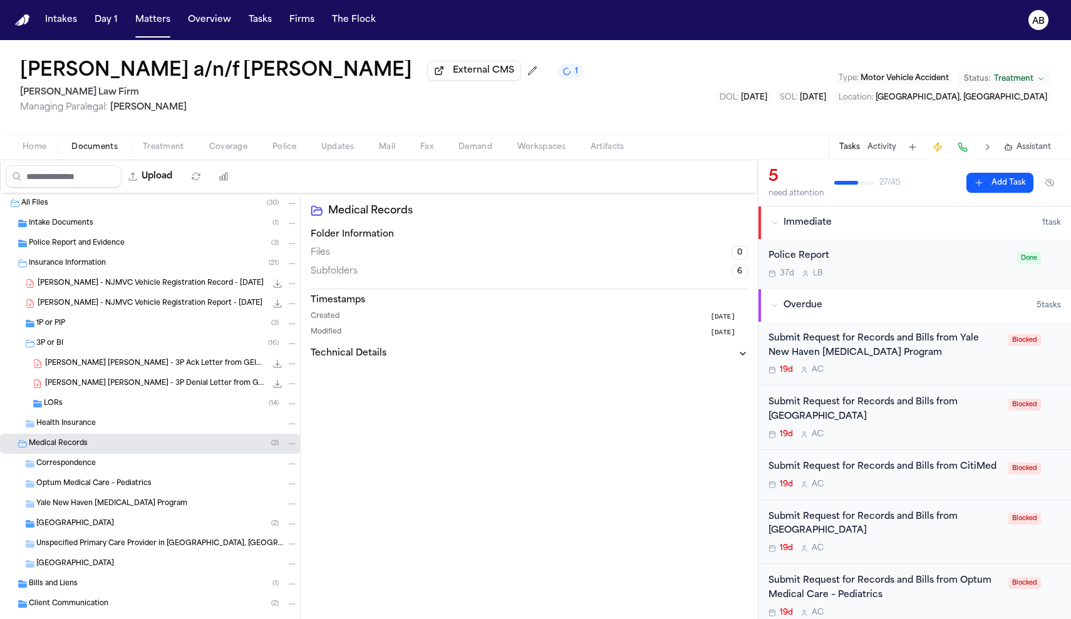
click at [117, 500] on div "Yale New Haven Concussion Program" at bounding box center [150, 504] width 300 height 20
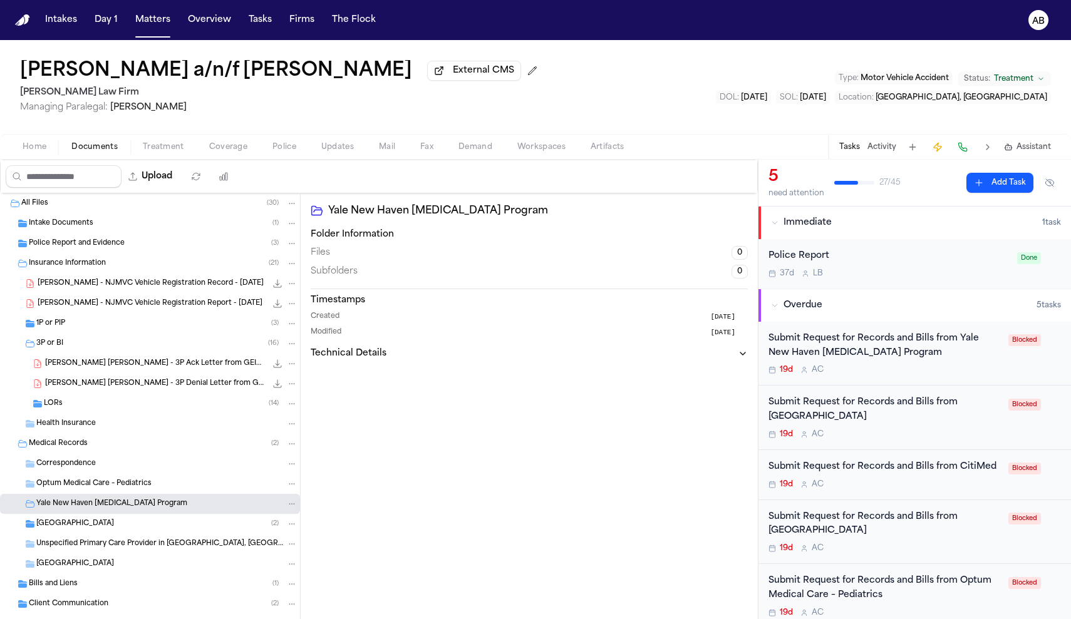
click at [106, 532] on div "Northern Westchester Hospital ( 2 )" at bounding box center [150, 524] width 300 height 20
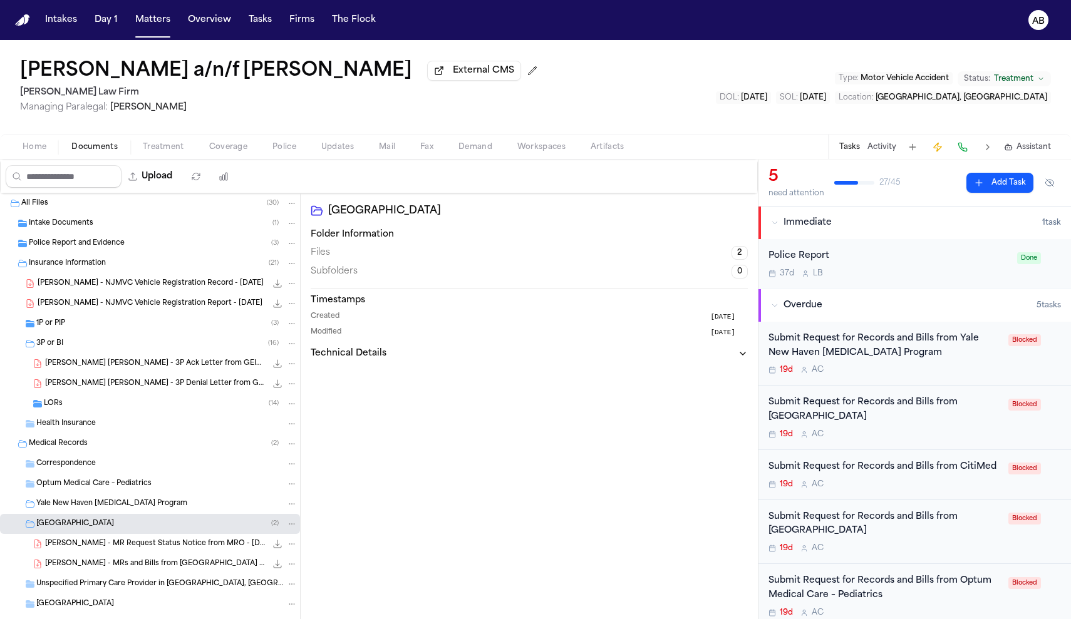
click at [942, 420] on div "Submit Request for Records and Bills from Westchester Medical Center" at bounding box center [884, 410] width 232 height 29
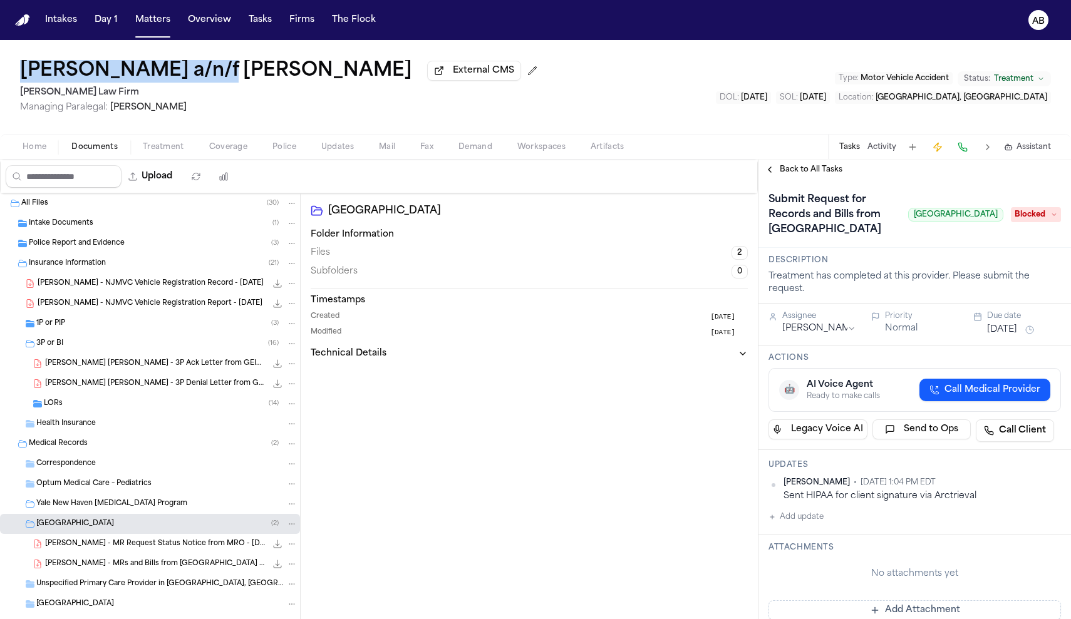
drag, startPoint x: 13, startPoint y: 69, endPoint x: 211, endPoint y: 72, distance: 197.9
click at [211, 72] on div "Juan Carlos Becerra a/n/f Gabriella Becerra Perez External CMS Martello Law Fir…" at bounding box center [535, 87] width 1071 height 94
copy h1 "Juan Carlos Becerra"
click at [1034, 222] on span "Blocked" at bounding box center [1035, 214] width 50 height 15
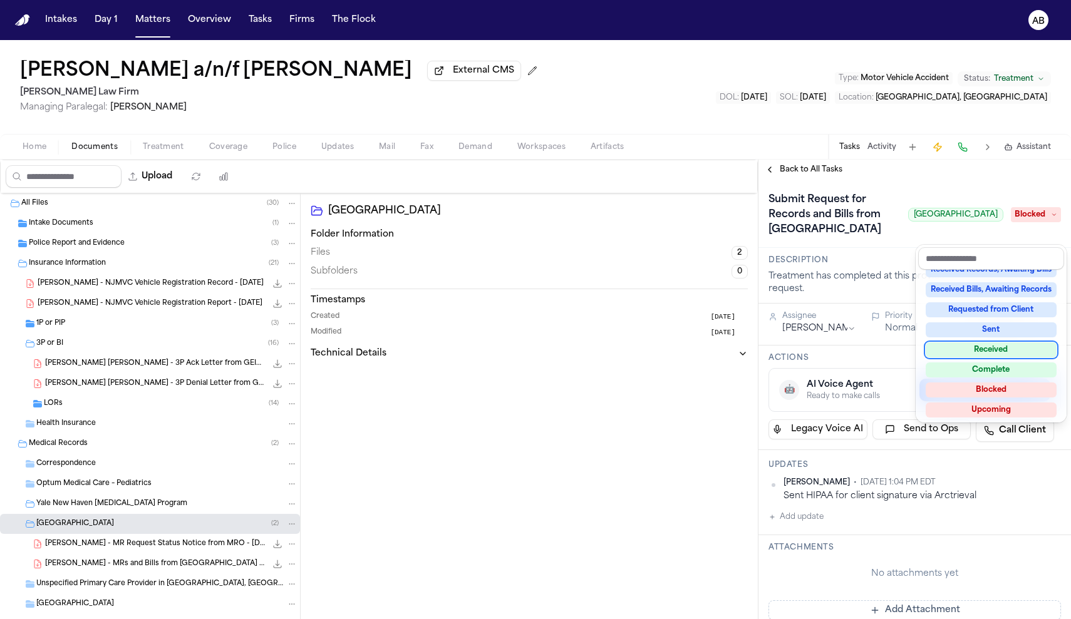
click at [1005, 347] on div "Received" at bounding box center [990, 349] width 131 height 15
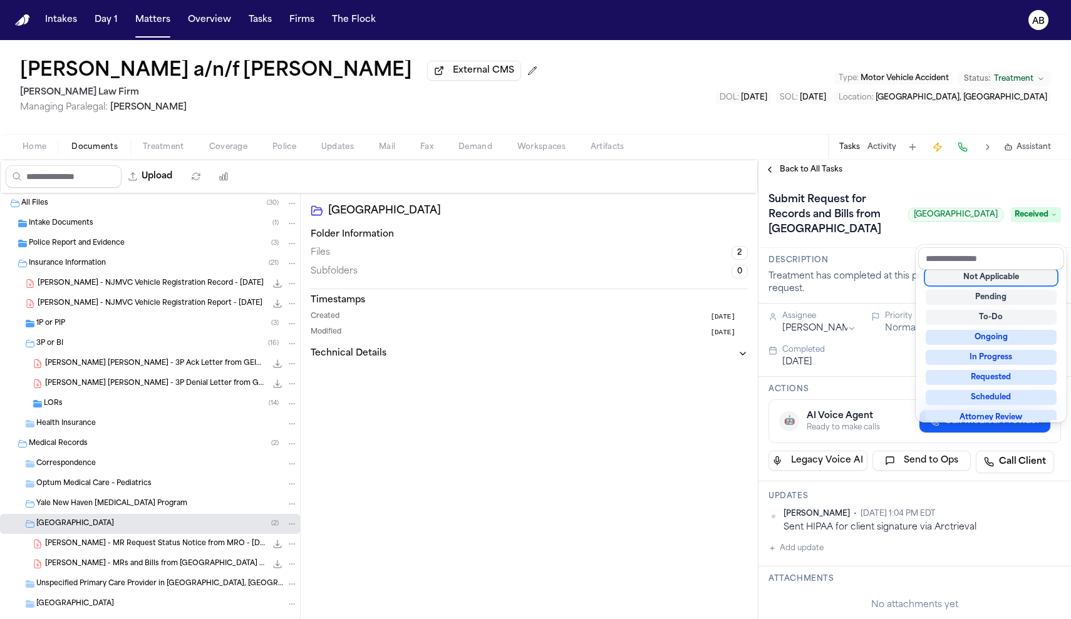
click at [906, 163] on div "**********" at bounding box center [914, 390] width 312 height 460
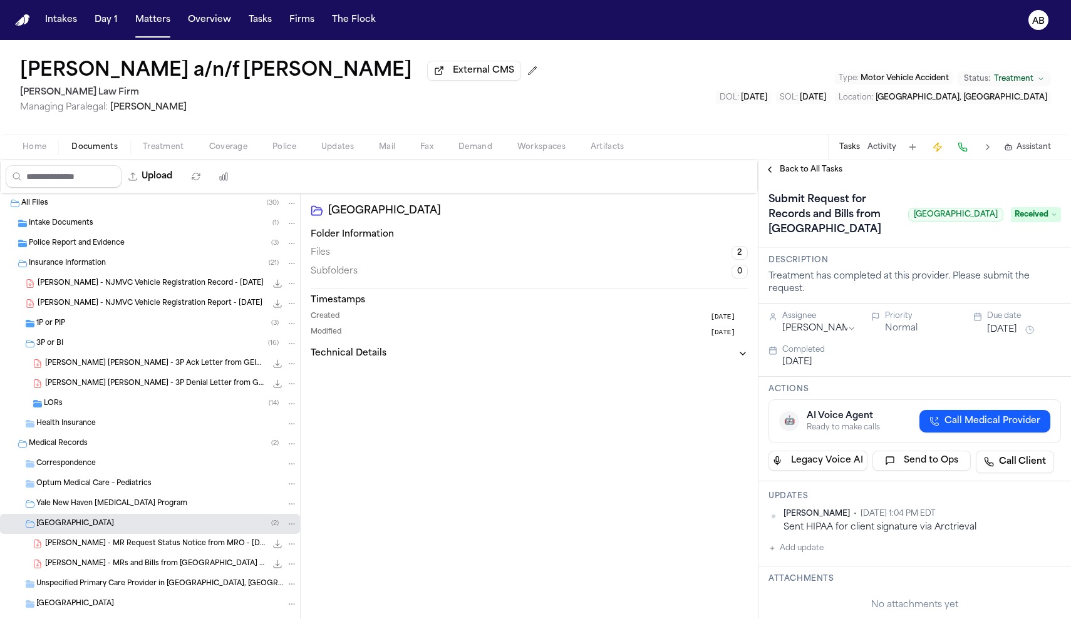
click at [799, 171] on span "Back to All Tasks" at bounding box center [810, 170] width 63 height 10
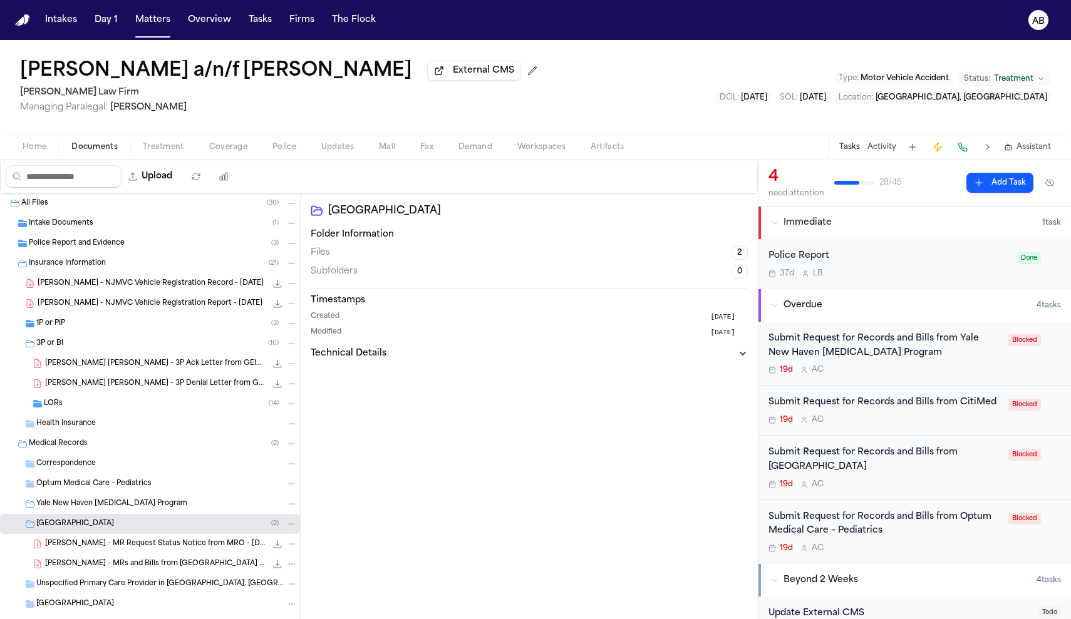
click at [906, 262] on div "Police Report" at bounding box center [888, 256] width 241 height 14
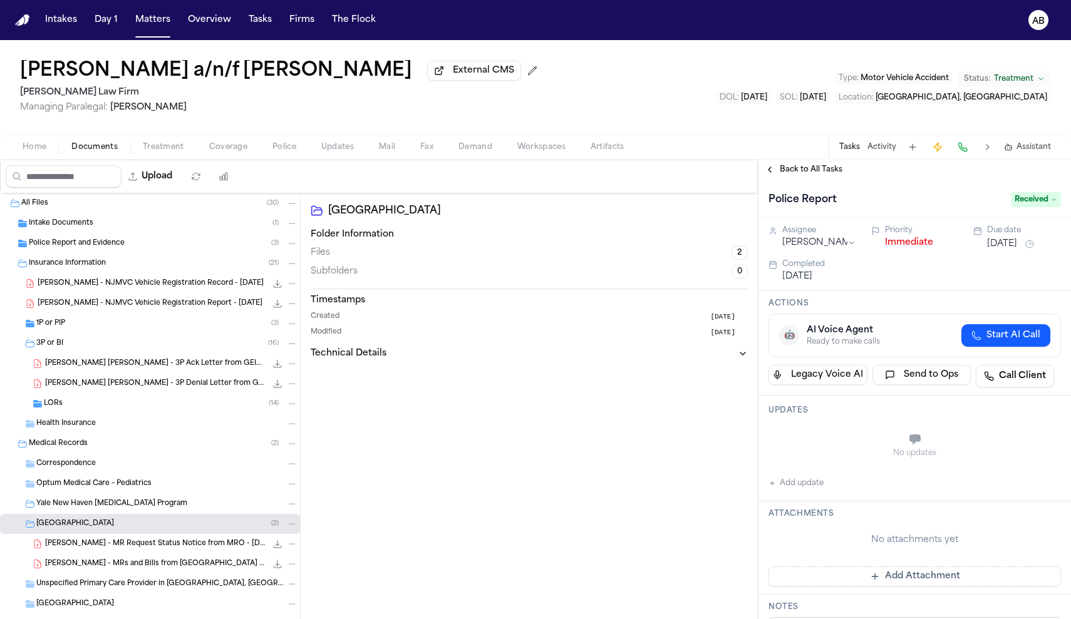
click at [905, 249] on button "Immediate" at bounding box center [909, 243] width 48 height 13
click at [801, 180] on div "Back to All Tasks" at bounding box center [914, 170] width 312 height 20
click at [801, 175] on span "Back to All Tasks" at bounding box center [810, 170] width 63 height 10
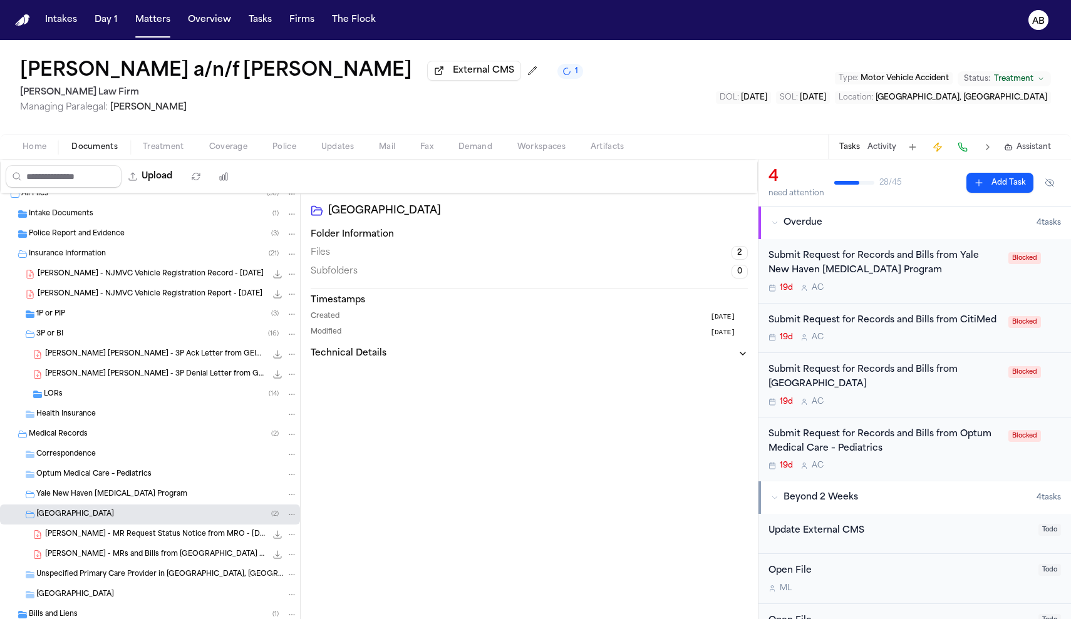
scroll to position [12, 0]
click at [167, 557] on span "G. Becerra - MRs and Bills from Northern Westchester Hospital - 4.1.25 to 5.29.…" at bounding box center [155, 552] width 221 height 11
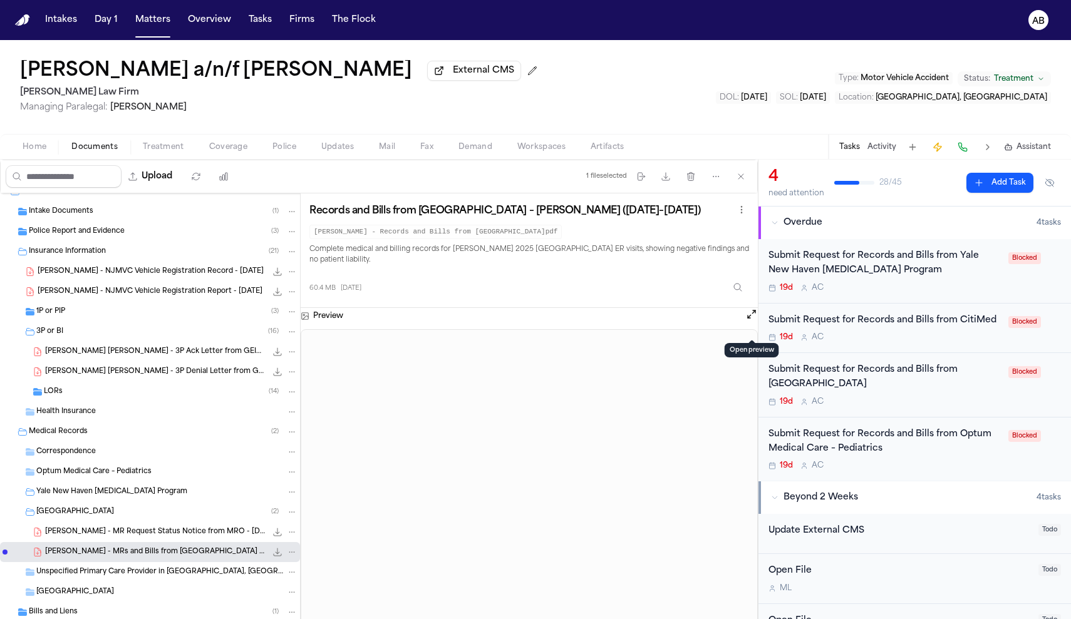
click at [754, 321] on button "Open preview" at bounding box center [751, 314] width 13 height 13
click at [933, 399] on div "19d A C" at bounding box center [884, 402] width 232 height 10
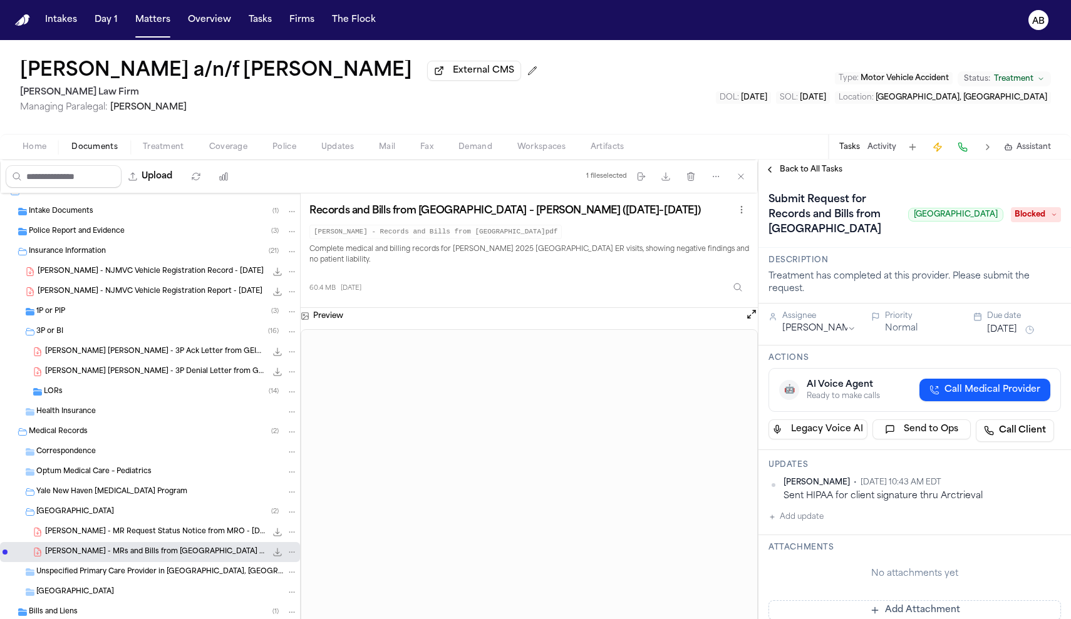
click at [1046, 222] on span "Blocked" at bounding box center [1035, 214] width 50 height 15
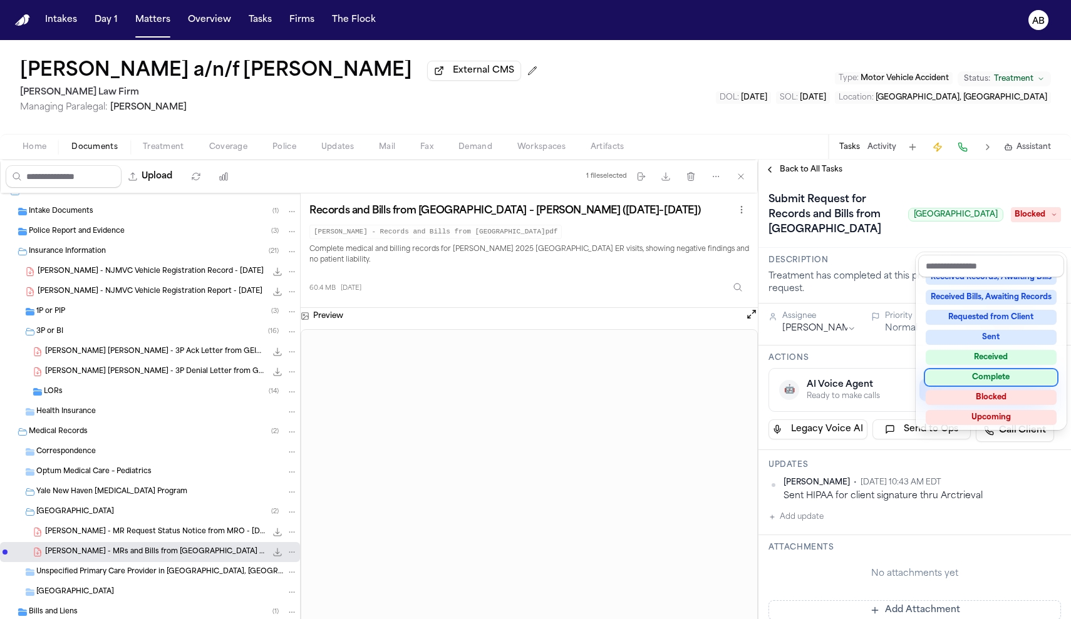
click at [1000, 381] on div "Complete" at bounding box center [990, 377] width 131 height 15
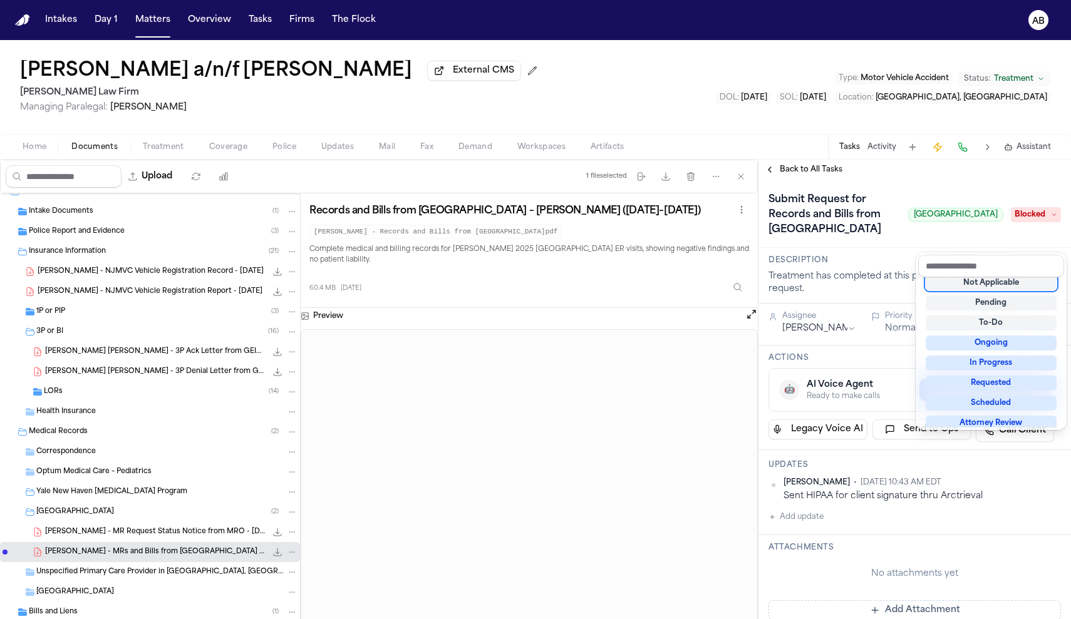
scroll to position [5, 0]
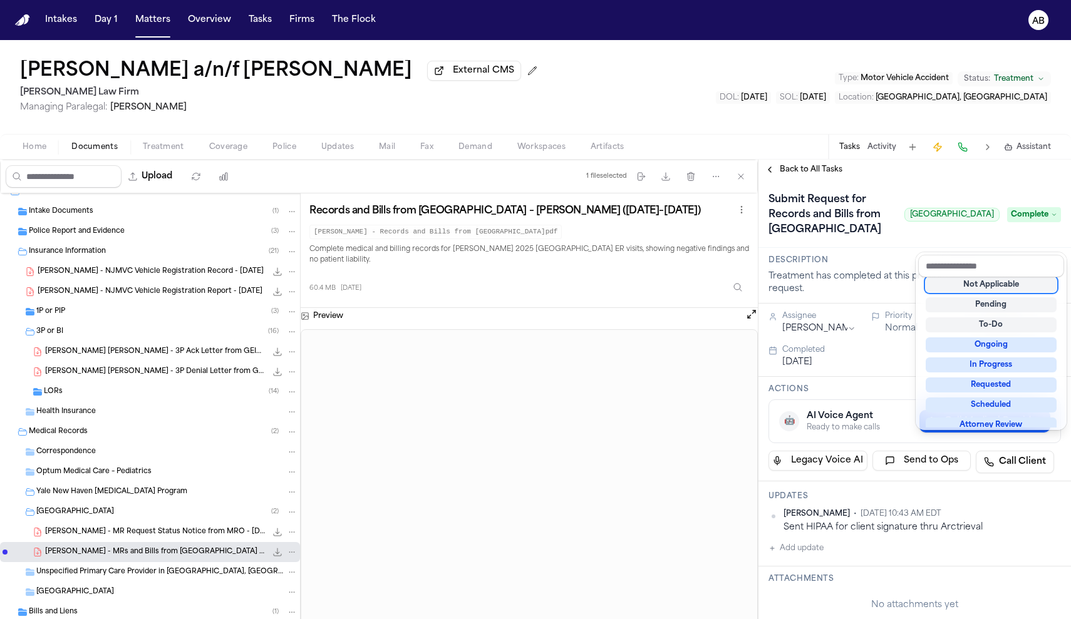
click at [928, 187] on div "Submit Request for Records and Bills from Northern Westchester Hospital Norther…" at bounding box center [914, 214] width 312 height 68
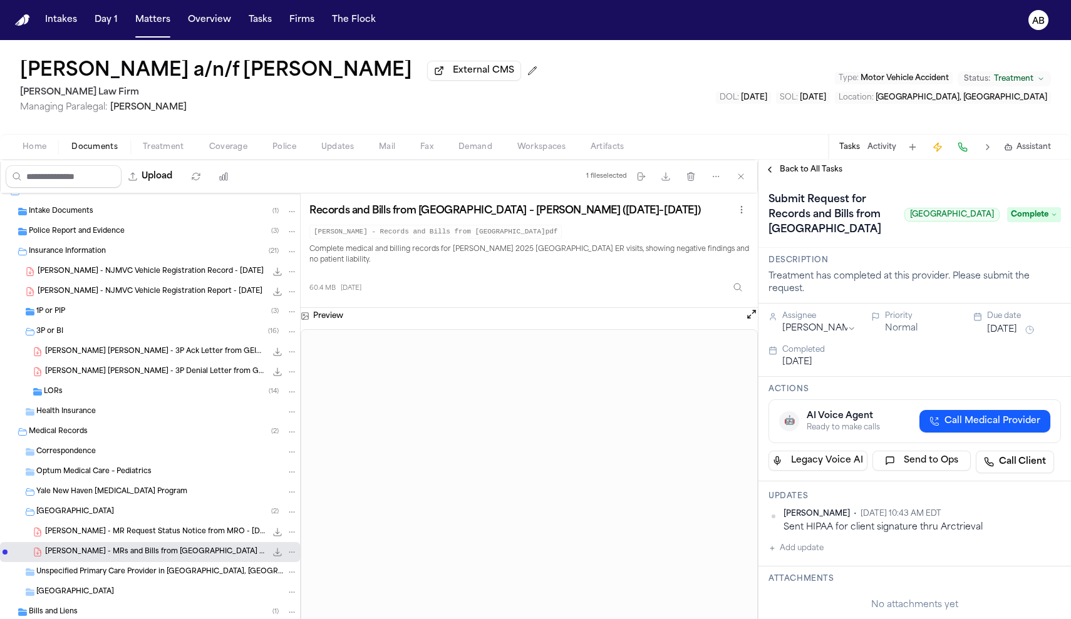
click at [803, 172] on span "Back to All Tasks" at bounding box center [810, 170] width 63 height 10
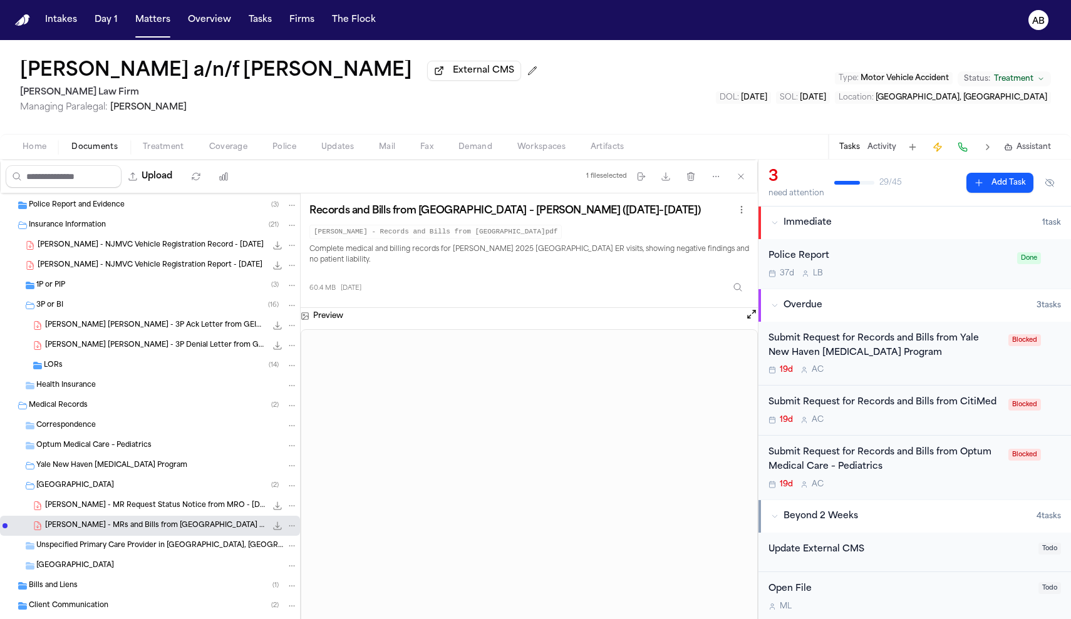
scroll to position [41, 0]
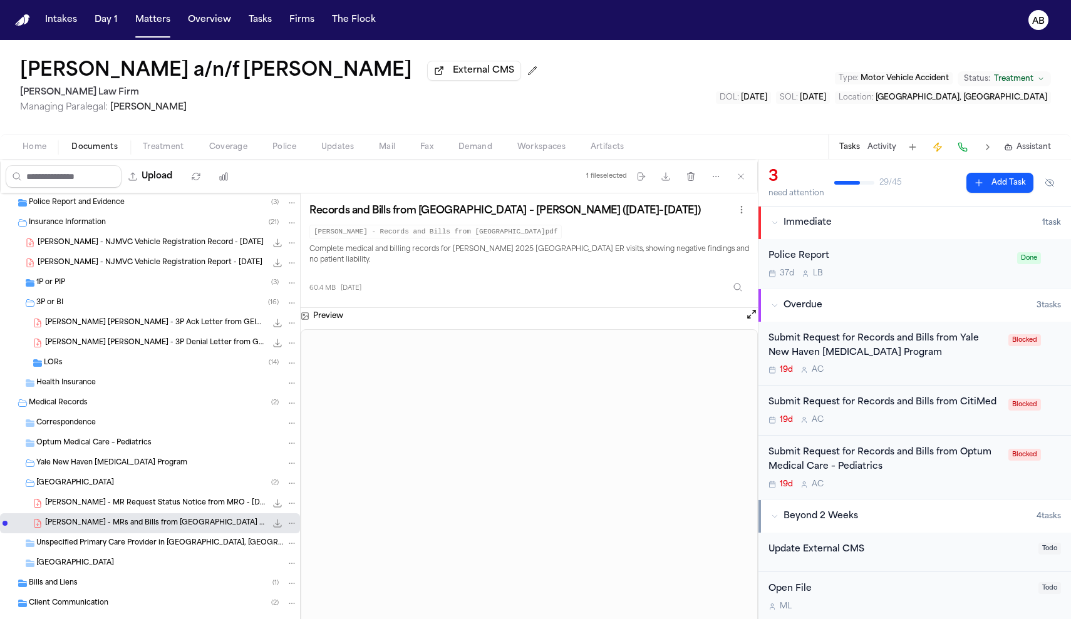
click at [147, 452] on div "Optum Medical Care – Pediatrics" at bounding box center [150, 443] width 300 height 20
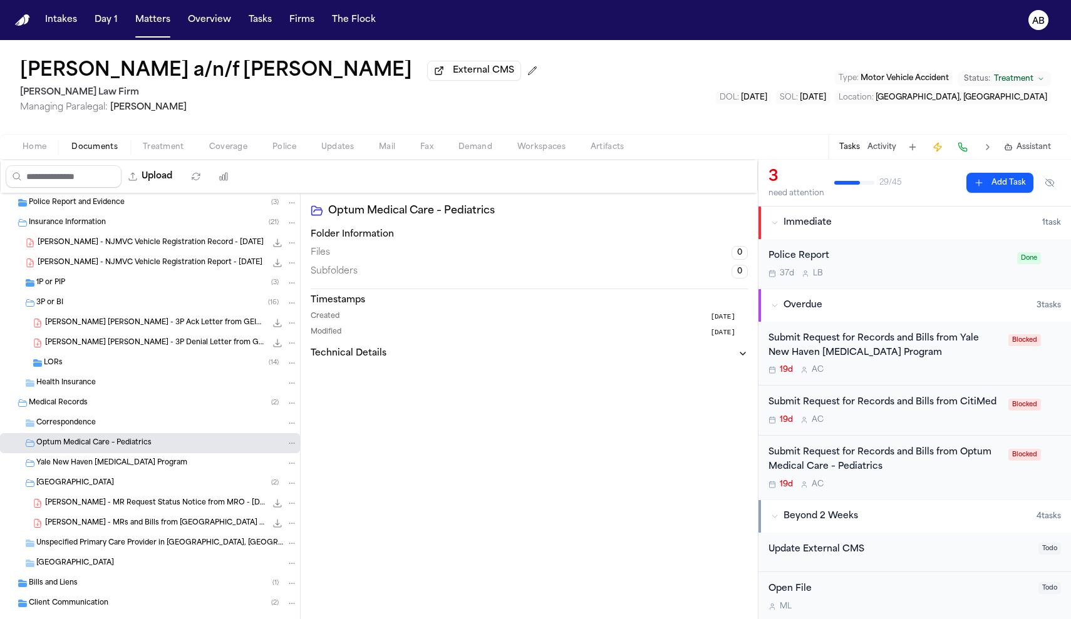
click at [91, 426] on span "Correspondence" at bounding box center [65, 423] width 59 height 11
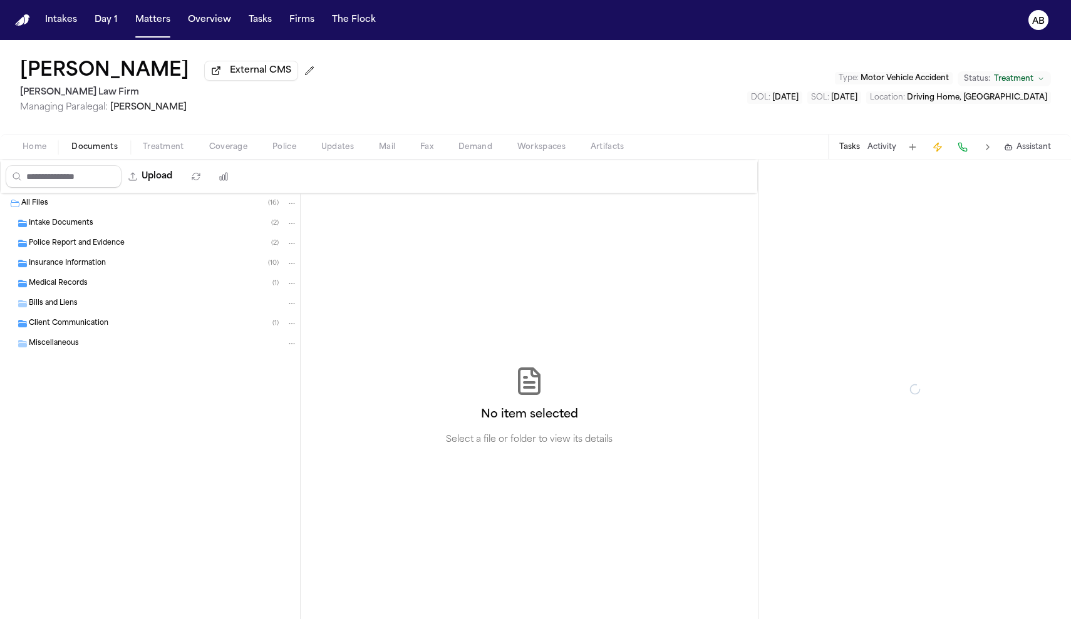
click at [101, 152] on span "Documents" at bounding box center [94, 147] width 46 height 10
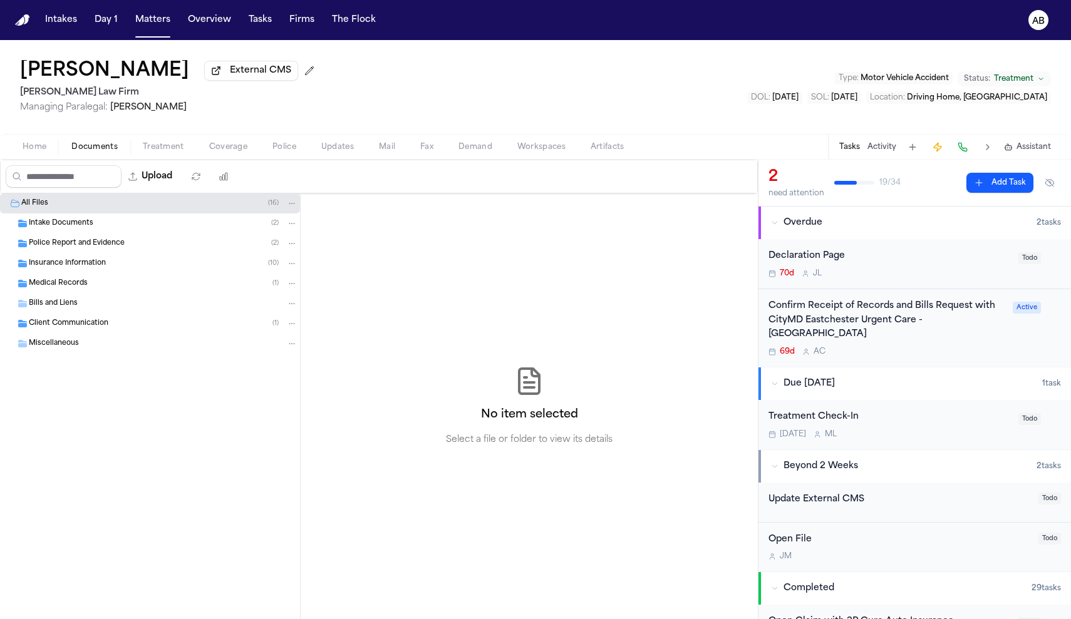
click at [83, 268] on span "Insurance Information" at bounding box center [67, 264] width 77 height 11
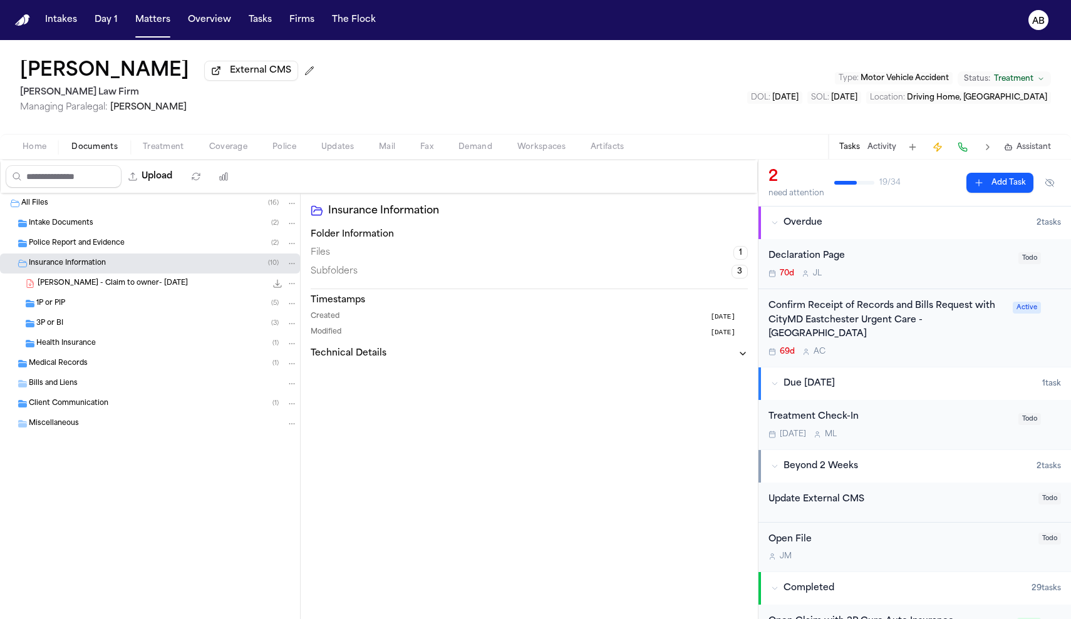
click at [73, 308] on div "1P or PIP ( 5 )" at bounding box center [166, 303] width 261 height 11
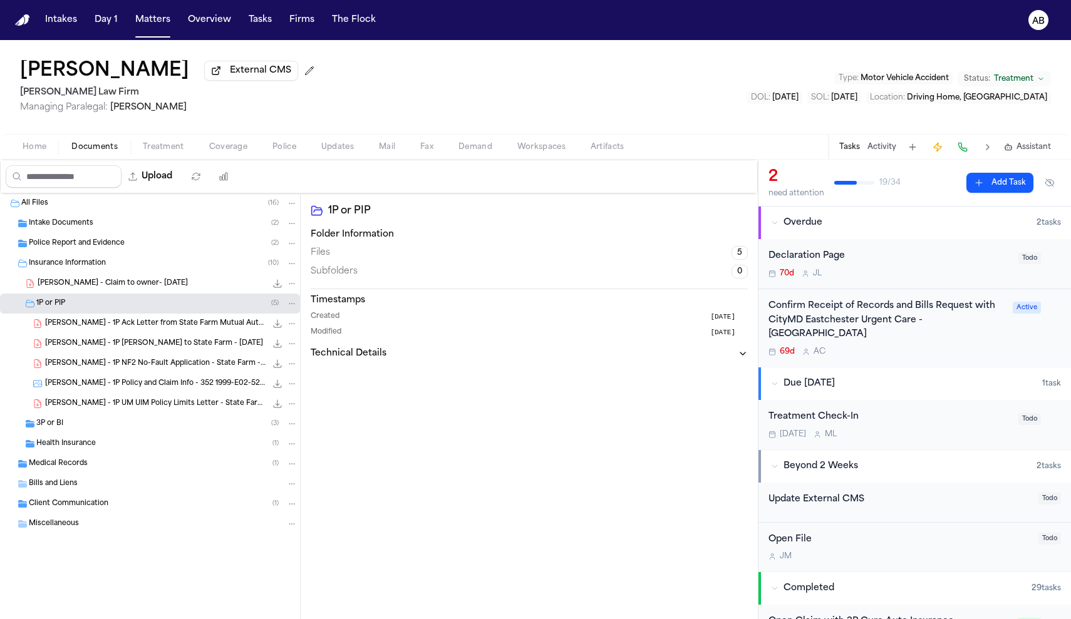
click at [68, 470] on span "Medical Records" at bounding box center [58, 464] width 59 height 11
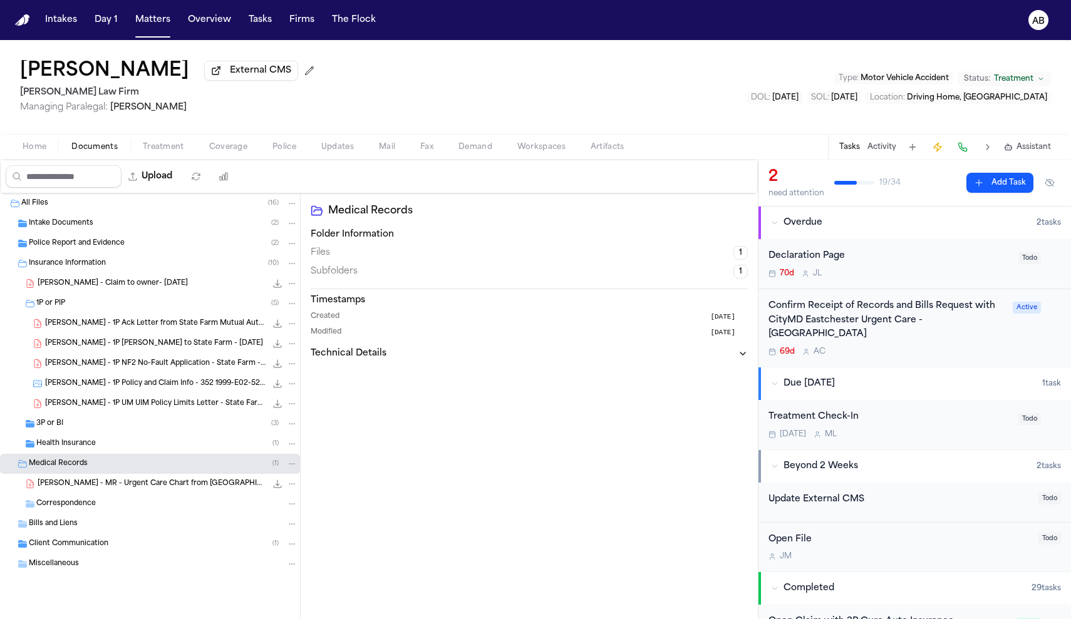
click at [115, 488] on span "J. Costello - MR - Urgent Care Chart from Summit CityMD - 7.7.25" at bounding box center [152, 484] width 229 height 11
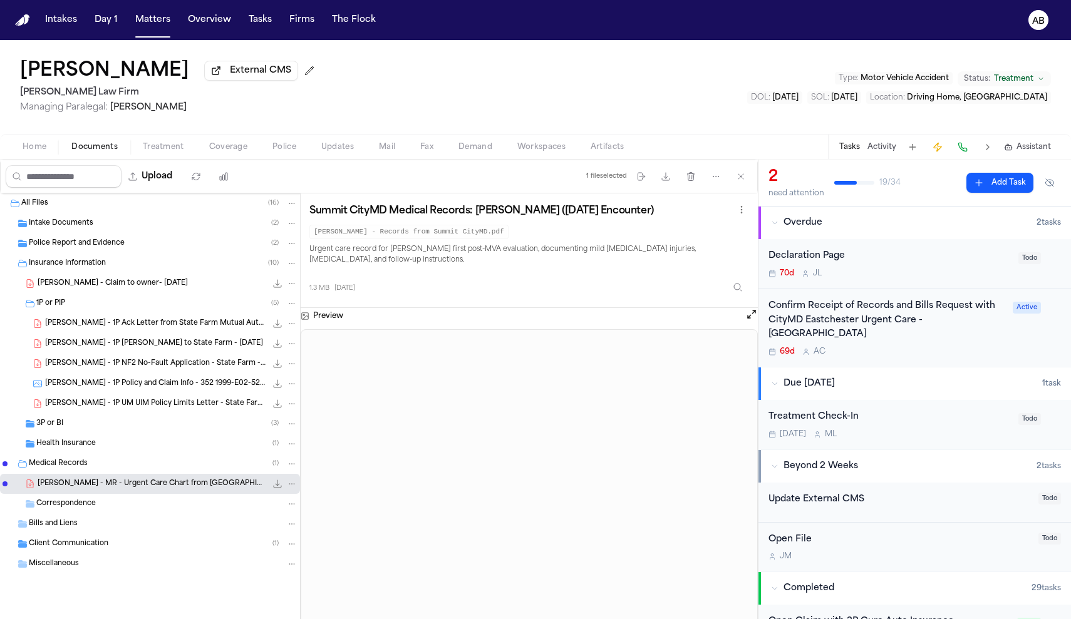
click at [748, 316] on button "Open preview" at bounding box center [751, 314] width 13 height 13
click at [897, 319] on div "Confirm Receipt of Records and Bills Request with CityMD Eastchester Urgent Car…" at bounding box center [886, 320] width 237 height 43
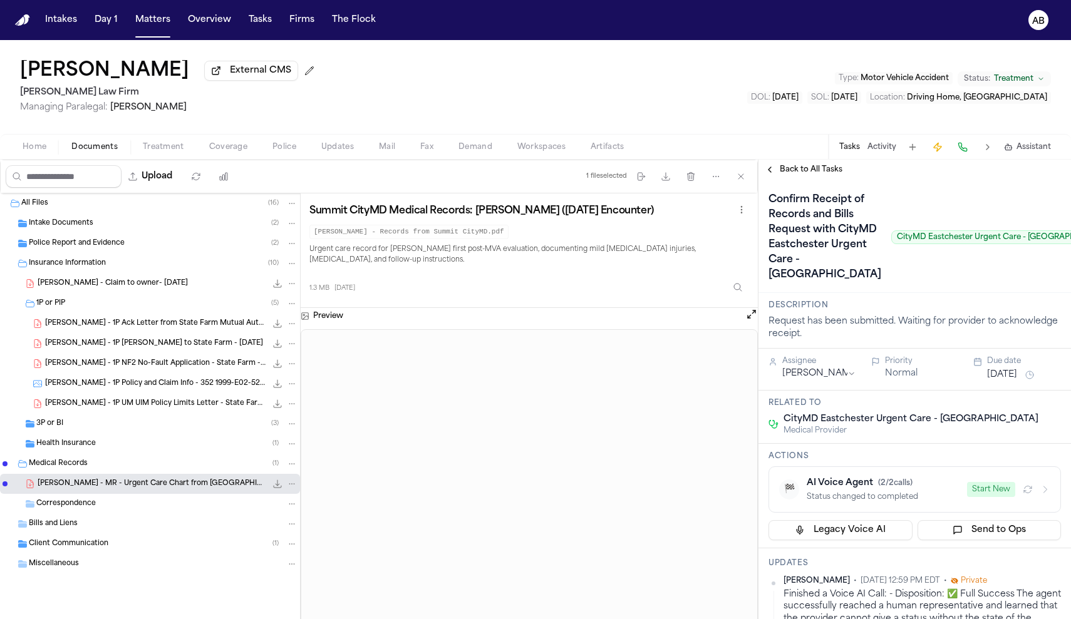
click at [150, 149] on span "Treatment" at bounding box center [163, 147] width 41 height 10
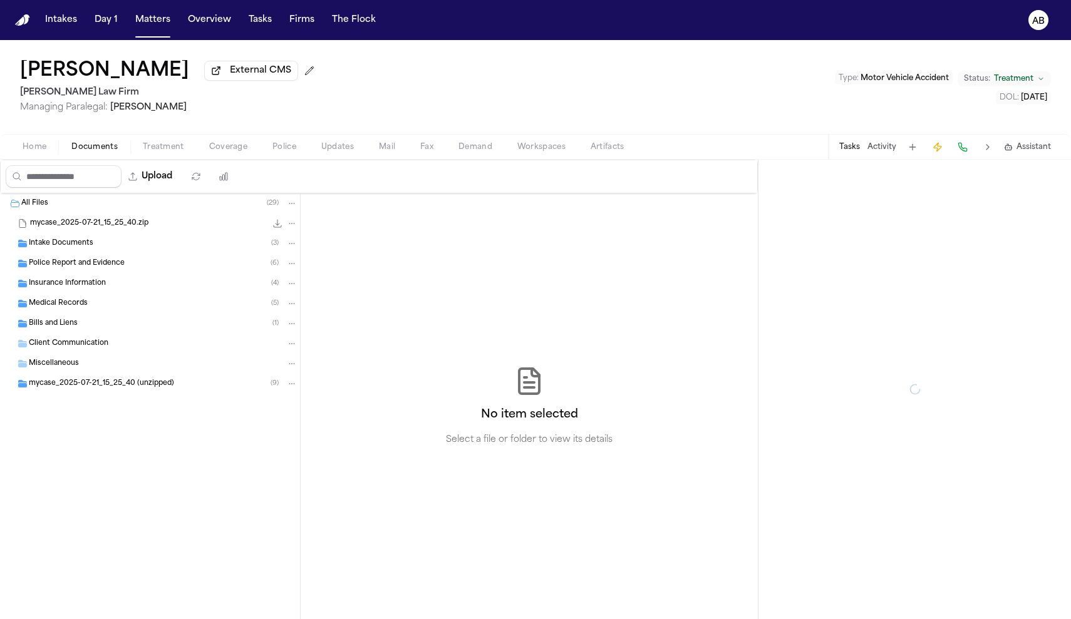
click at [119, 148] on button "Documents" at bounding box center [94, 147] width 71 height 15
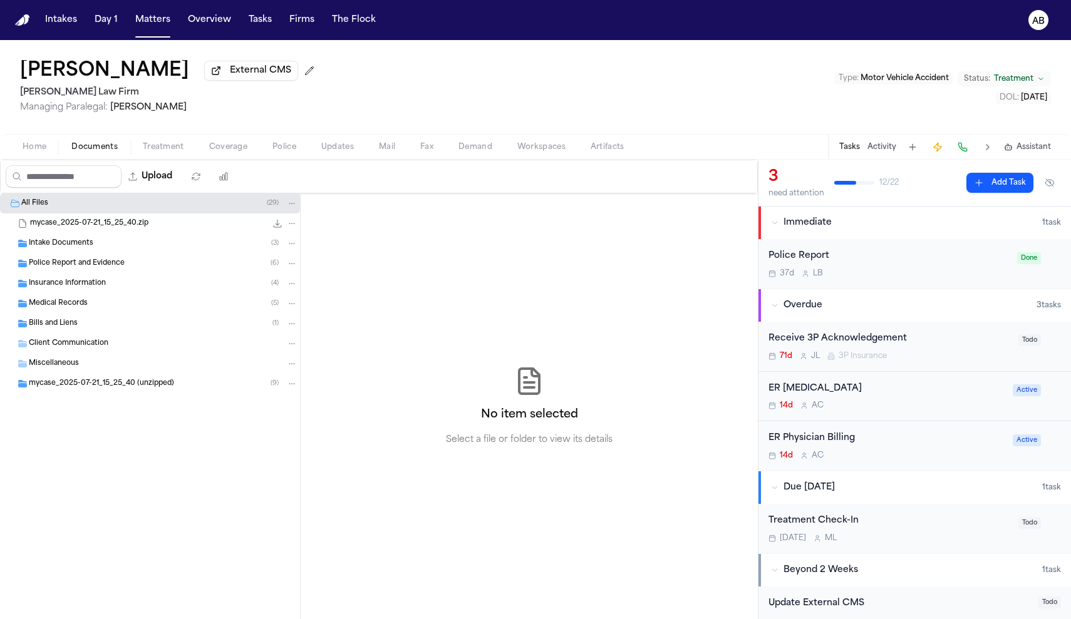
click at [81, 286] on span "Insurance Information" at bounding box center [67, 284] width 77 height 11
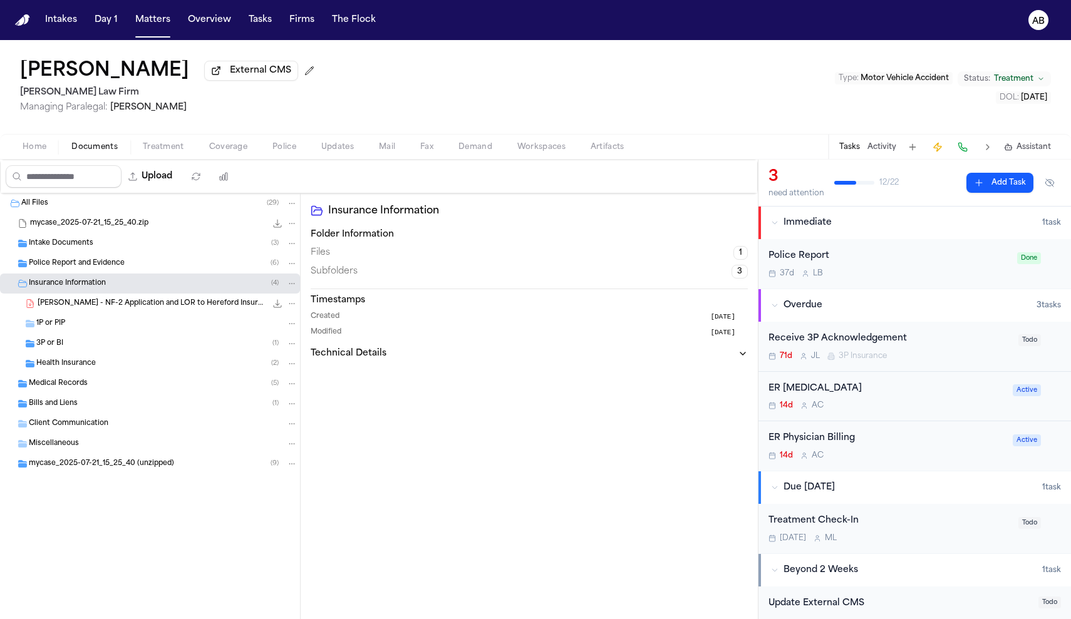
click at [66, 354] on div "3P or BI ( 1 )" at bounding box center [150, 344] width 300 height 20
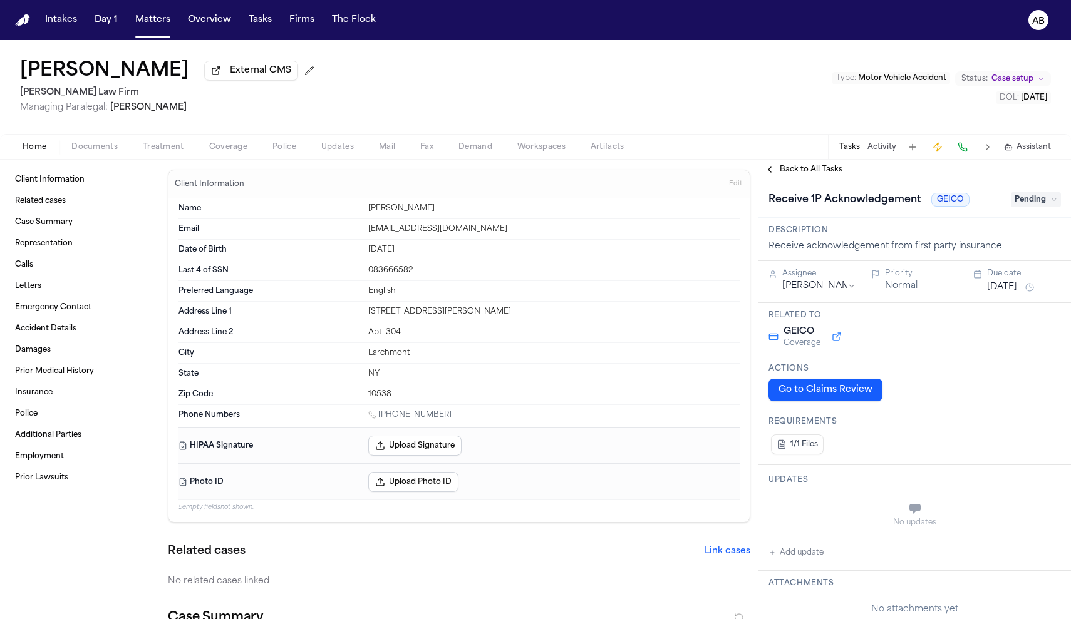
click at [90, 150] on span "Documents" at bounding box center [94, 147] width 46 height 10
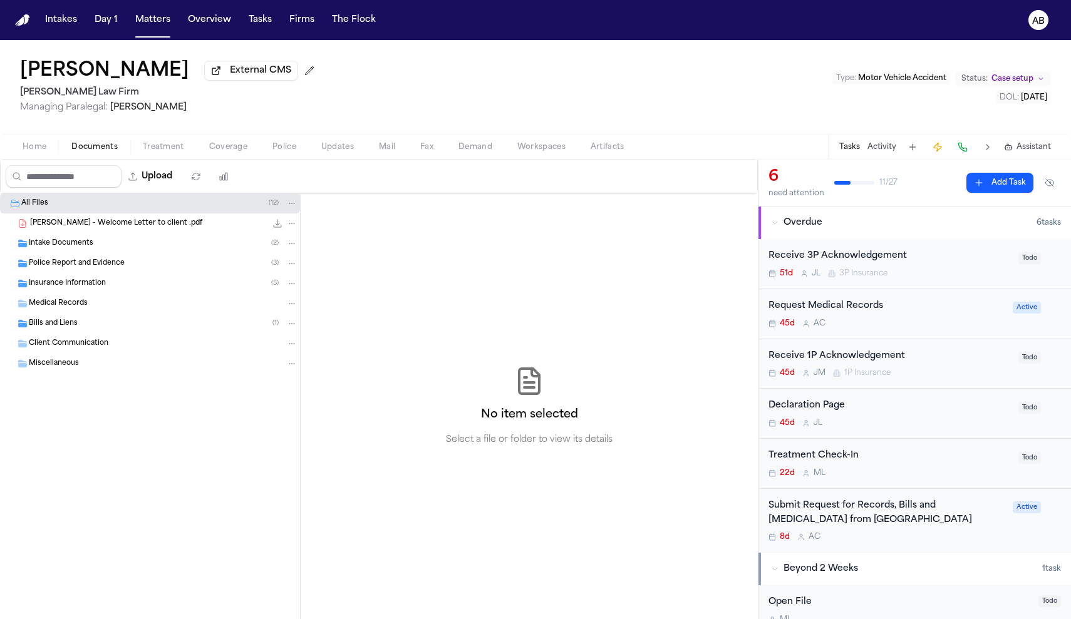
click at [96, 283] on span "Insurance Information" at bounding box center [67, 284] width 77 height 11
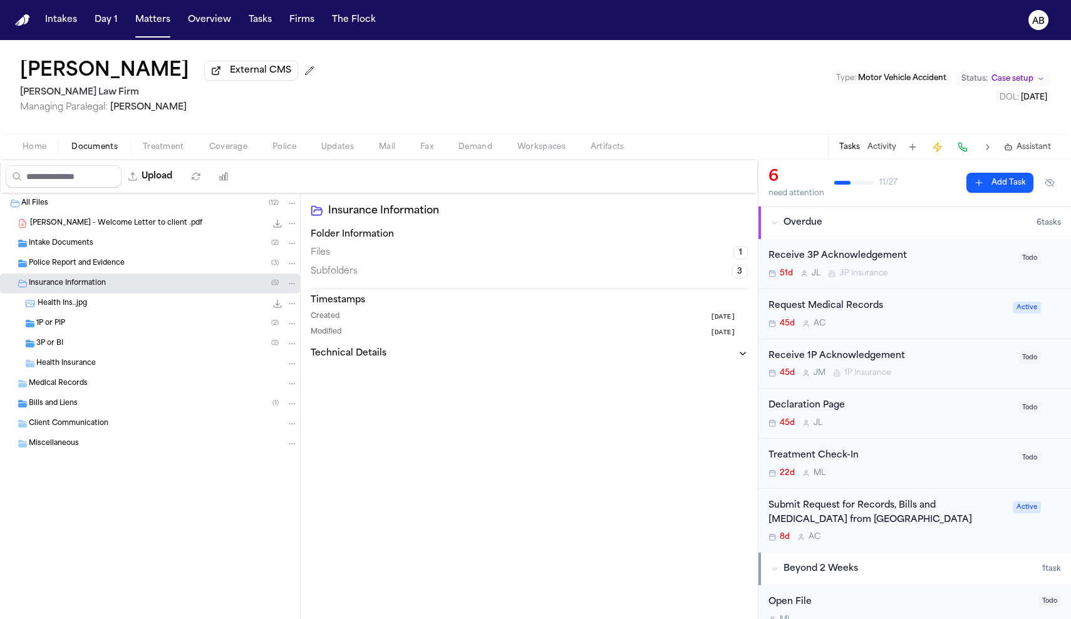
click at [86, 328] on div "1P or PIP ( 2 )" at bounding box center [166, 323] width 261 height 11
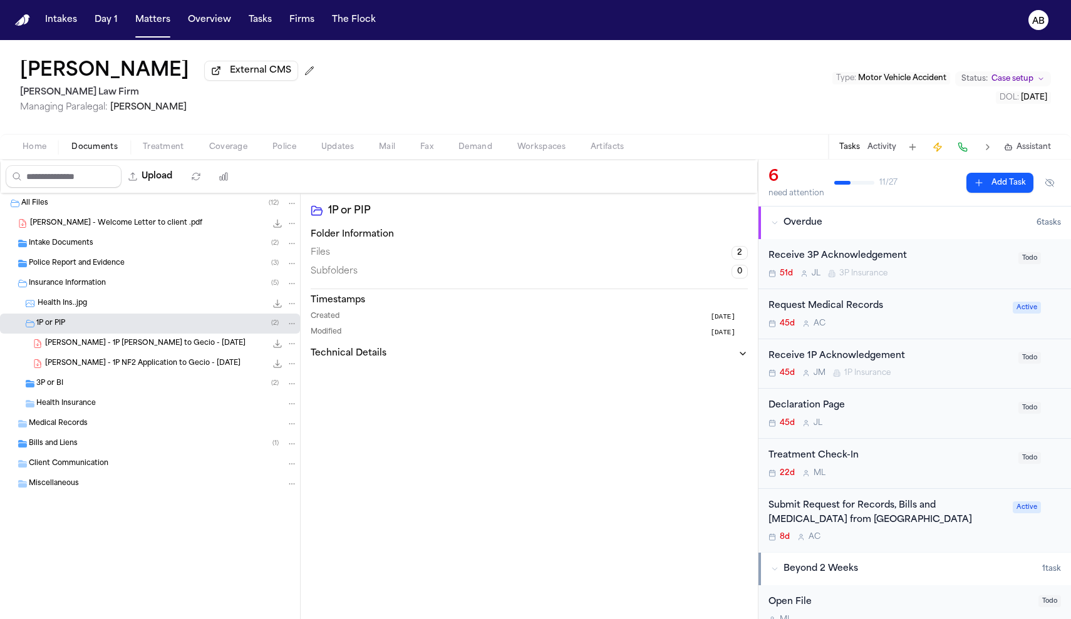
click at [100, 386] on div "3P or BI ( 2 )" at bounding box center [166, 383] width 261 height 11
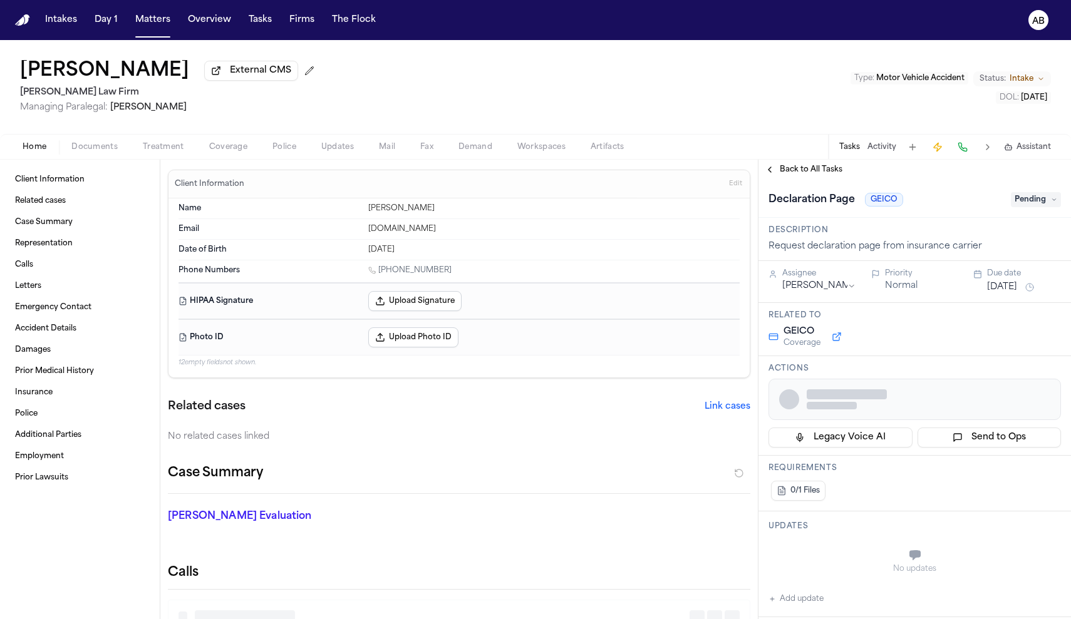
click at [97, 143] on span "Documents" at bounding box center [94, 147] width 46 height 10
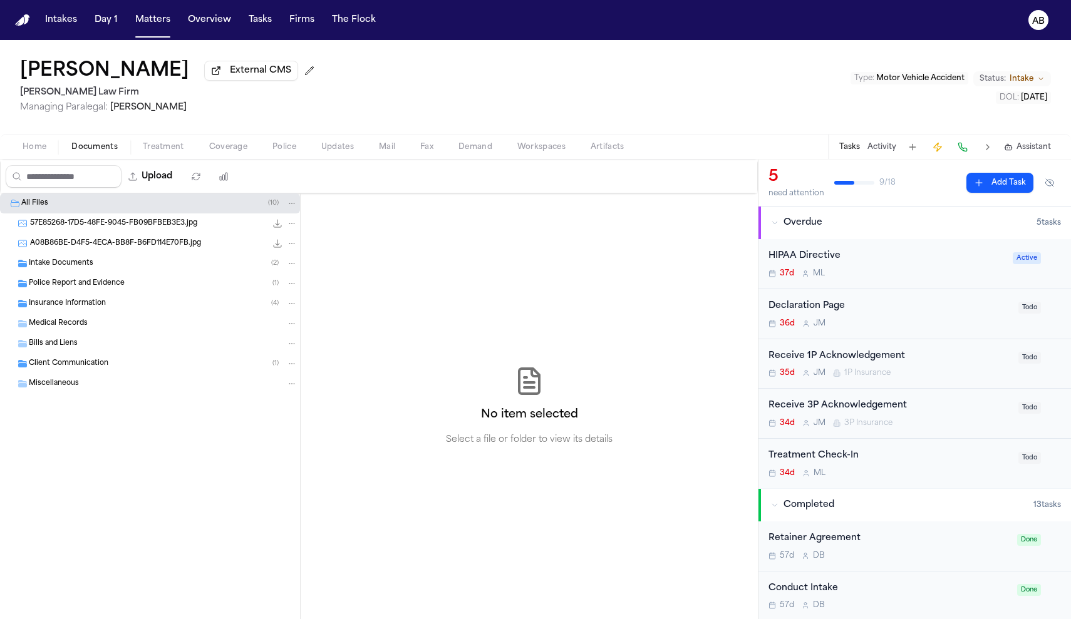
click at [68, 303] on span "Insurance Information" at bounding box center [67, 304] width 77 height 11
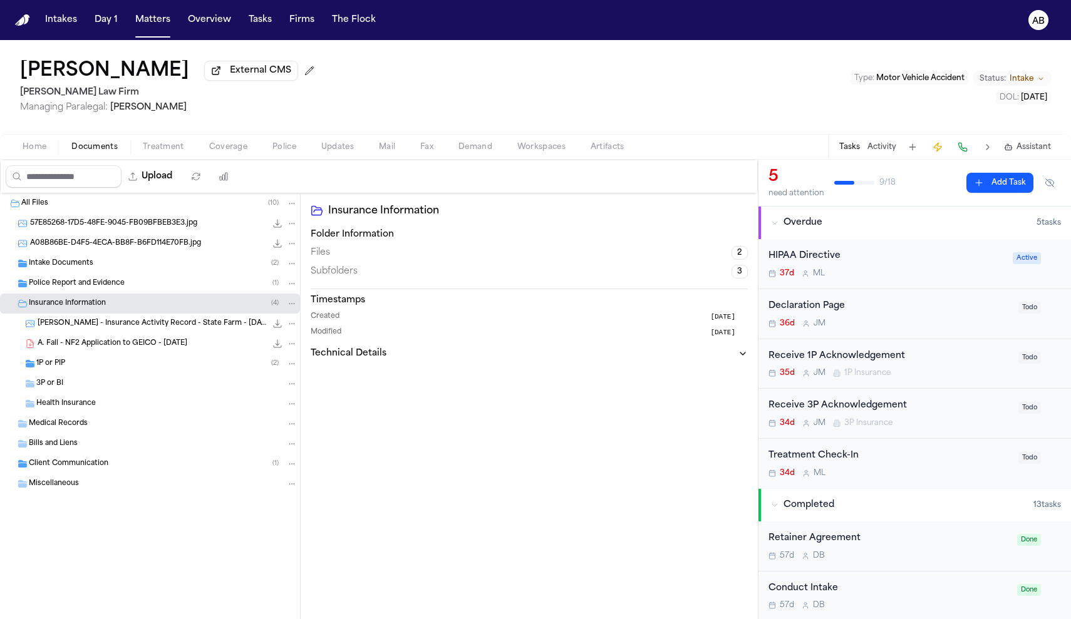
click at [108, 384] on div "3P or BI" at bounding box center [166, 383] width 261 height 11
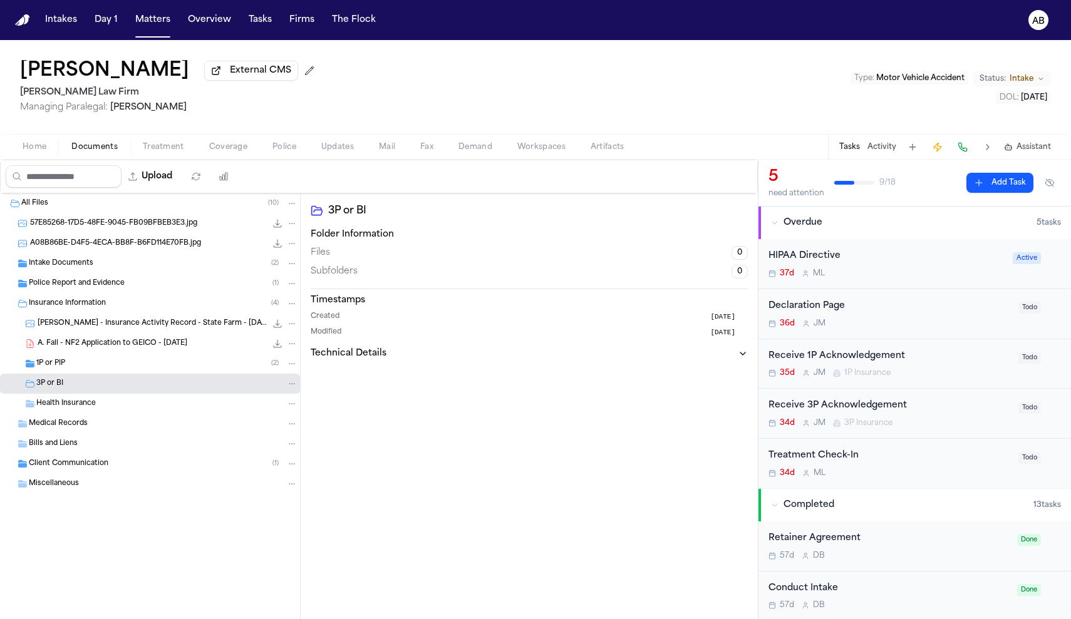
click at [86, 367] on div "1P or PIP ( 2 )" at bounding box center [166, 363] width 261 height 11
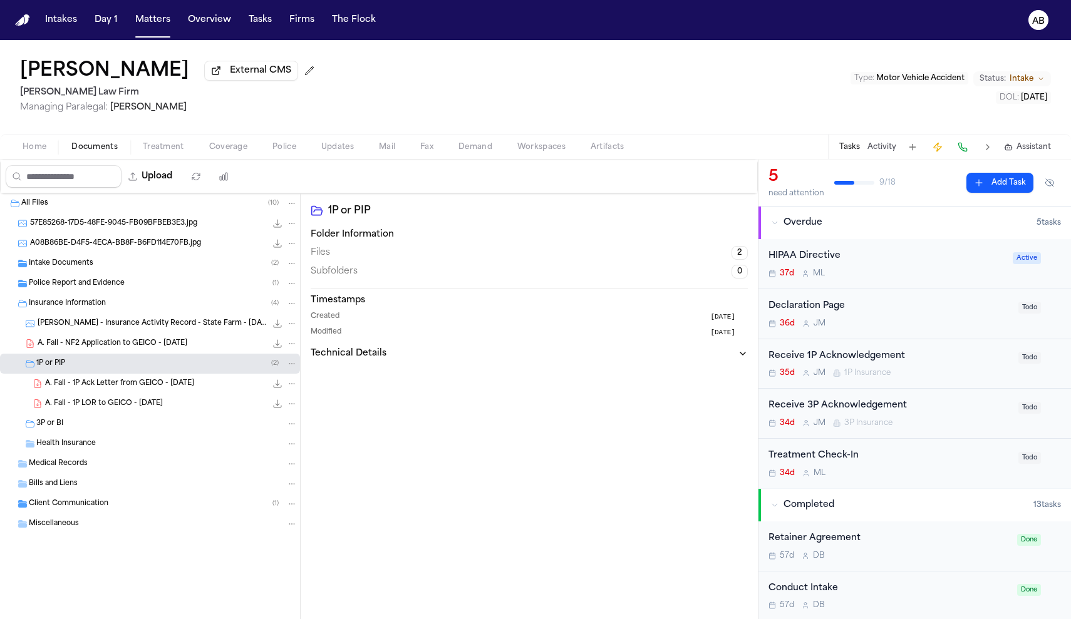
click at [937, 372] on div "35d J M 1P Insurance" at bounding box center [889, 373] width 242 height 10
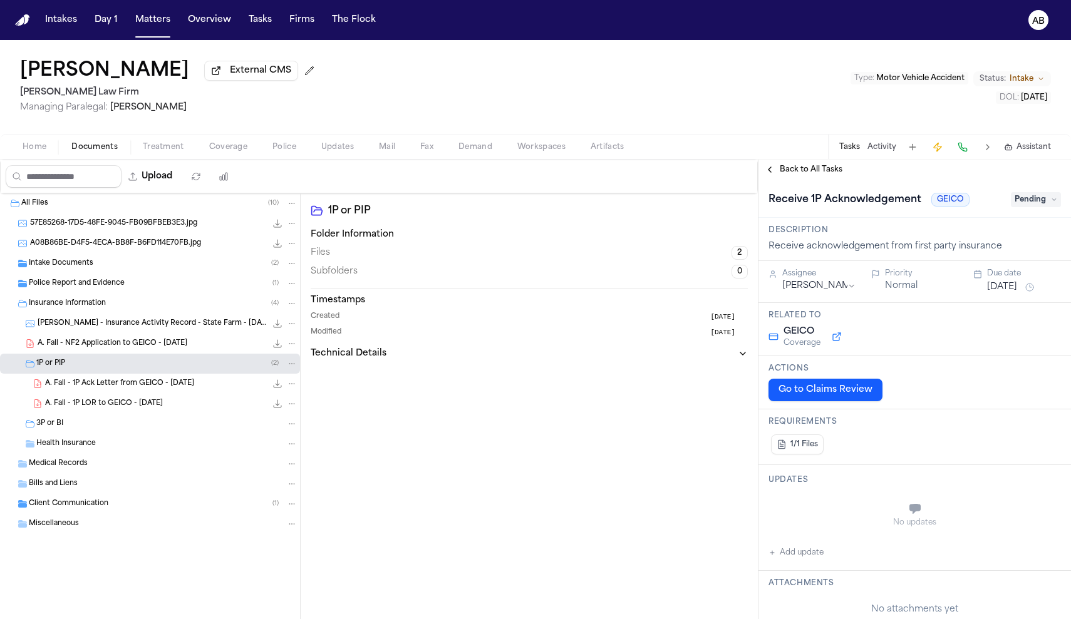
click at [1026, 197] on span "Pending" at bounding box center [1035, 199] width 50 height 15
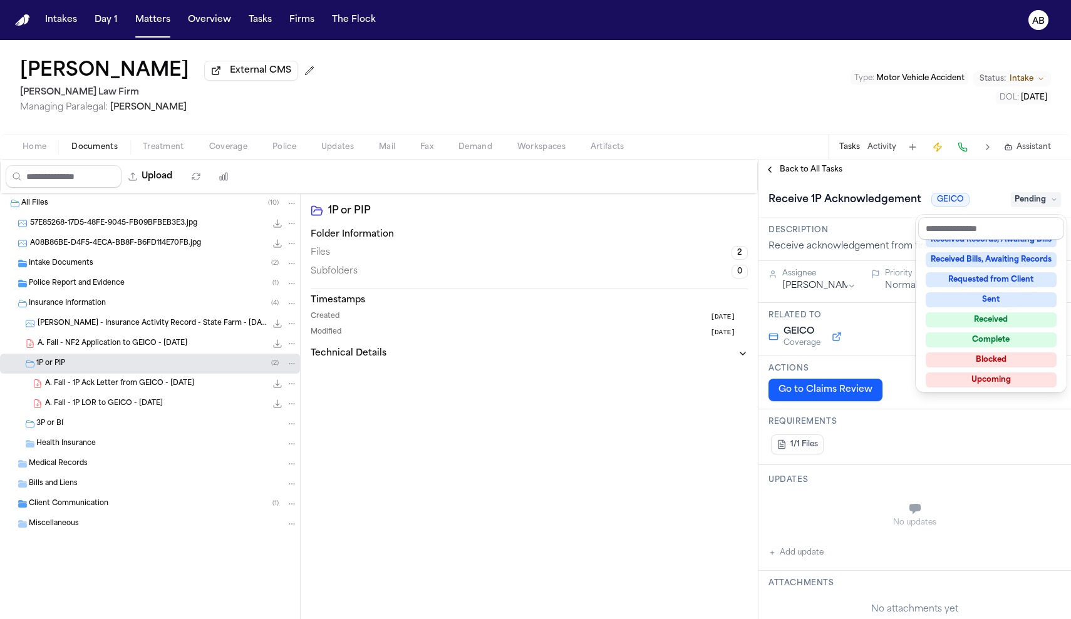
scroll to position [192, 0]
click at [1006, 321] on div "Received" at bounding box center [990, 321] width 131 height 15
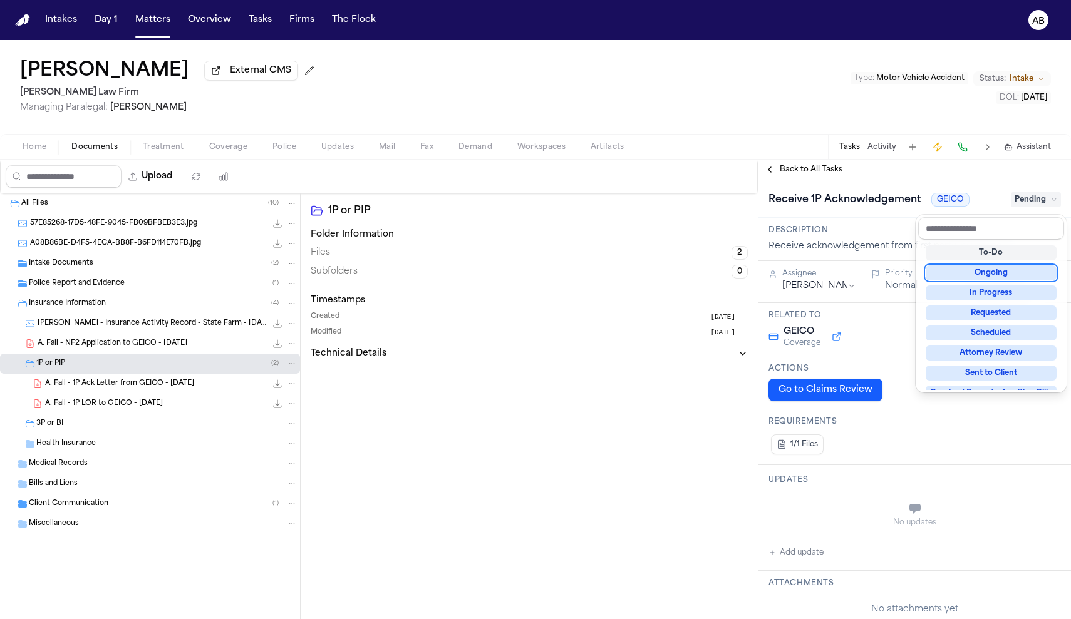
scroll to position [11, 0]
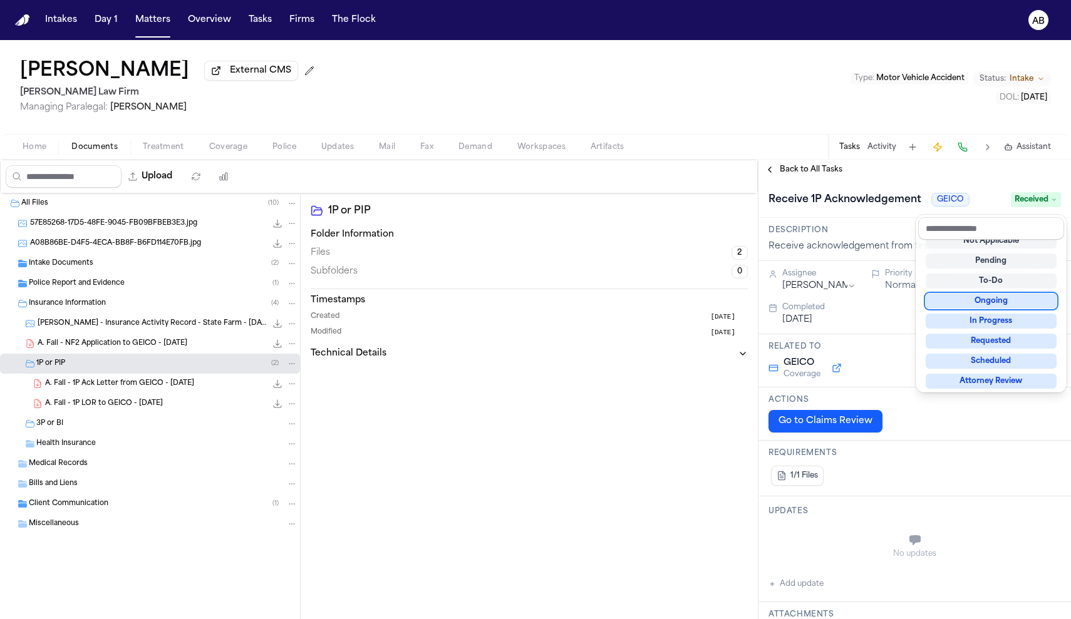
click at [880, 178] on div "**********" at bounding box center [914, 390] width 312 height 460
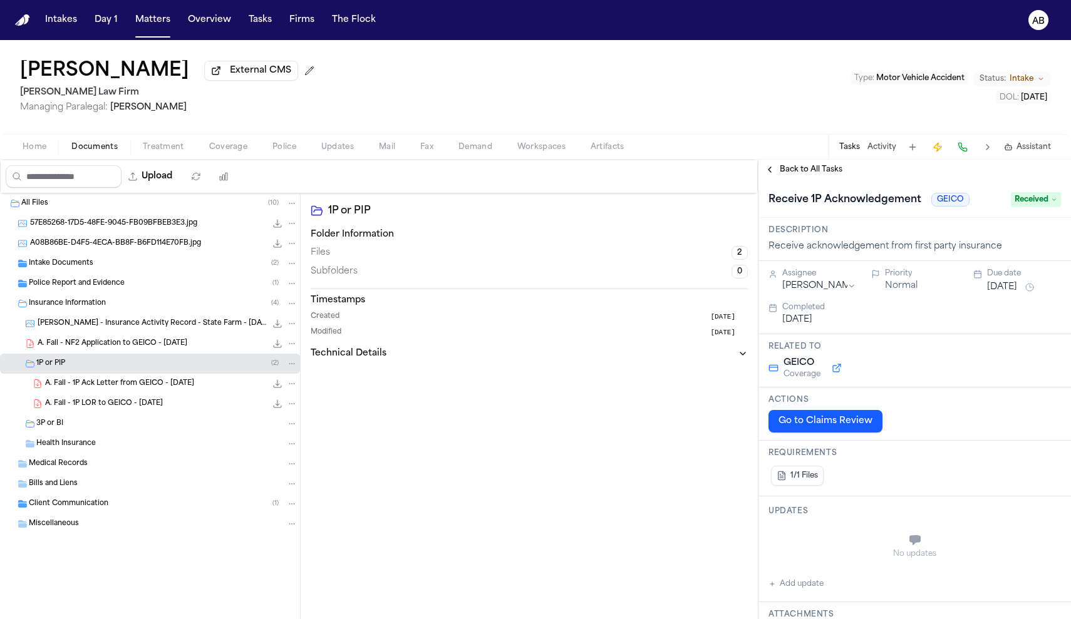
click at [816, 185] on div "Receive 1P Acknowledgement GEICO Received" at bounding box center [914, 199] width 312 height 38
click at [815, 180] on div "Back to All Tasks" at bounding box center [914, 170] width 312 height 20
click at [815, 175] on span "Back to All Tasks" at bounding box center [810, 170] width 63 height 10
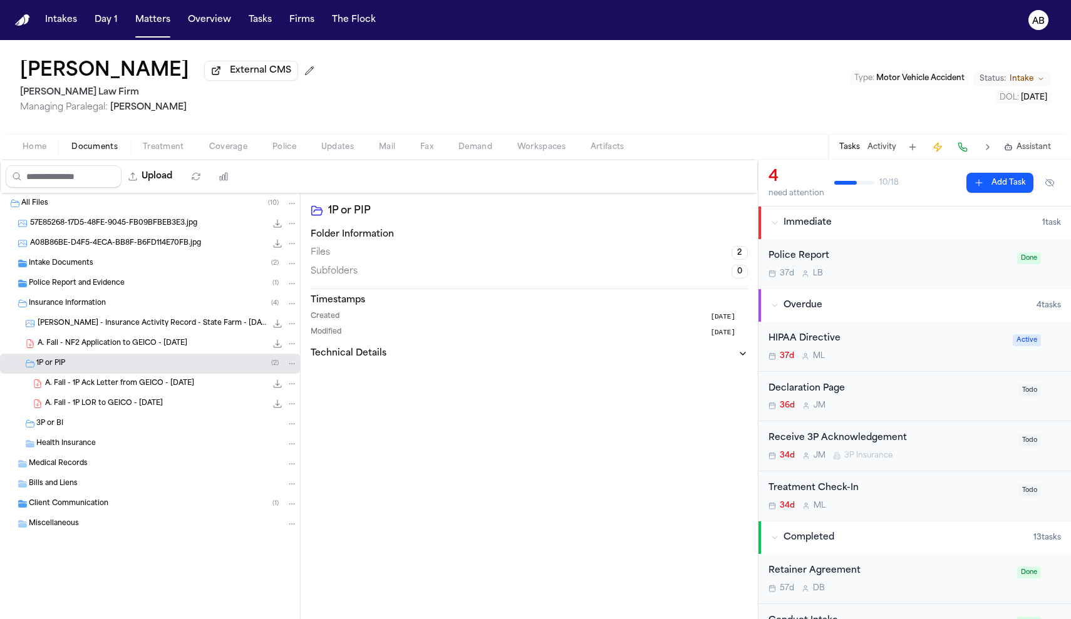
click at [873, 255] on div "Police Report" at bounding box center [888, 256] width 241 height 14
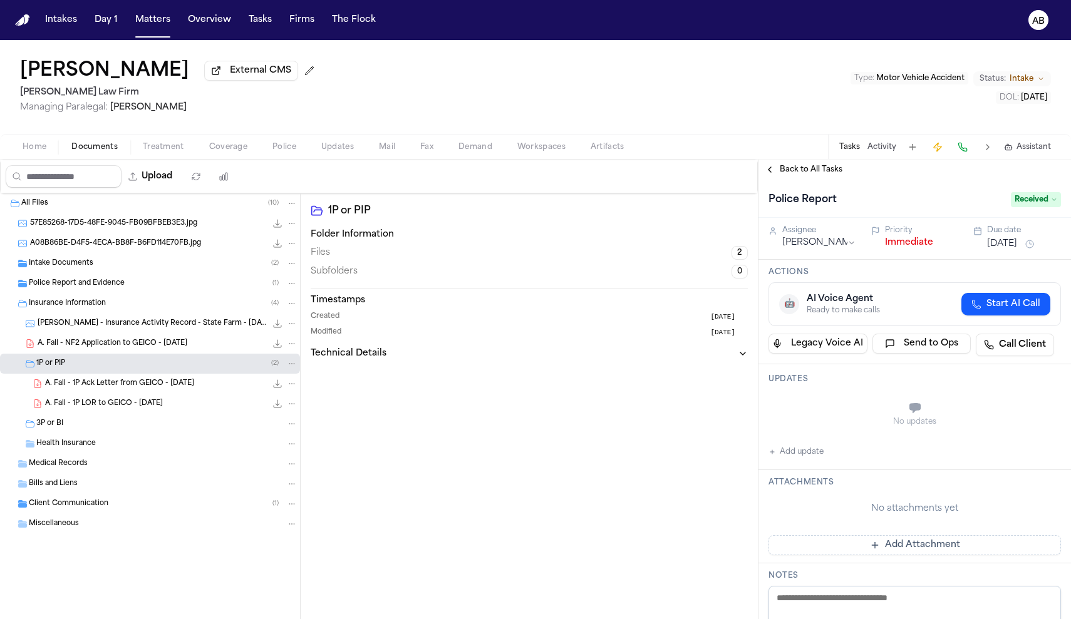
click at [898, 245] on button "Immediate" at bounding box center [909, 243] width 48 height 13
click at [822, 175] on span "Back to All Tasks" at bounding box center [810, 170] width 63 height 10
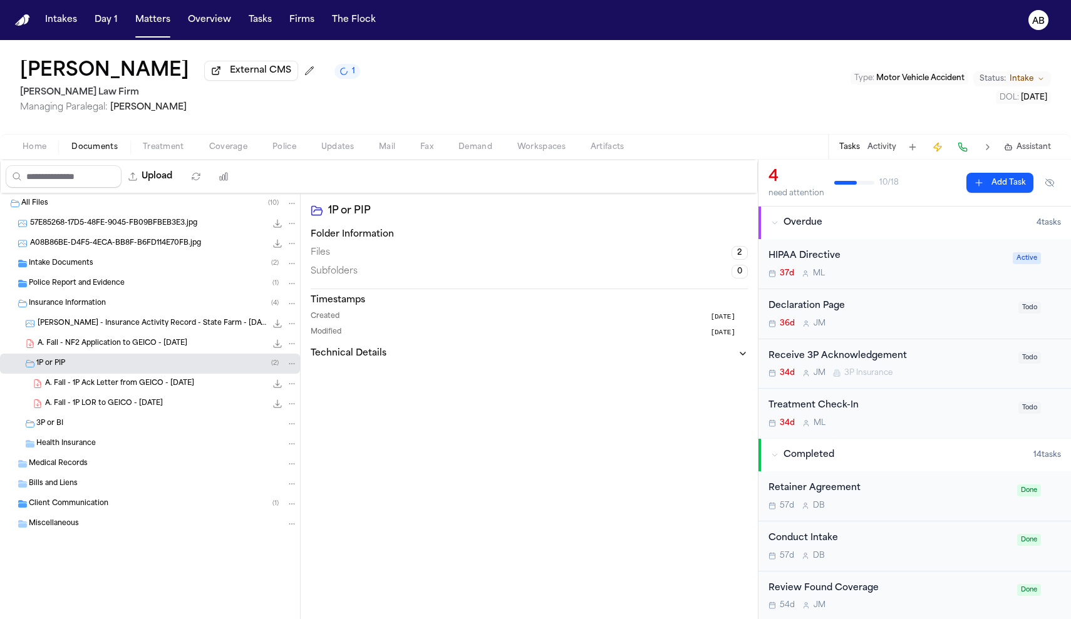
click at [110, 276] on div "Police Report and Evidence ( 1 )" at bounding box center [150, 284] width 300 height 20
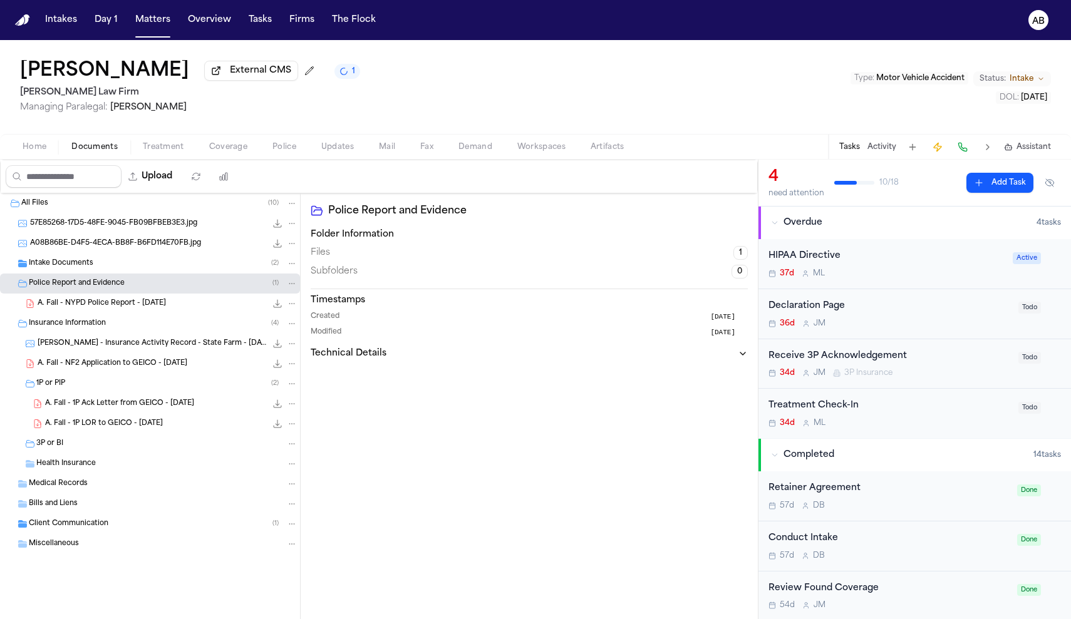
click at [113, 264] on div "Intake Documents ( 2 )" at bounding box center [163, 263] width 269 height 11
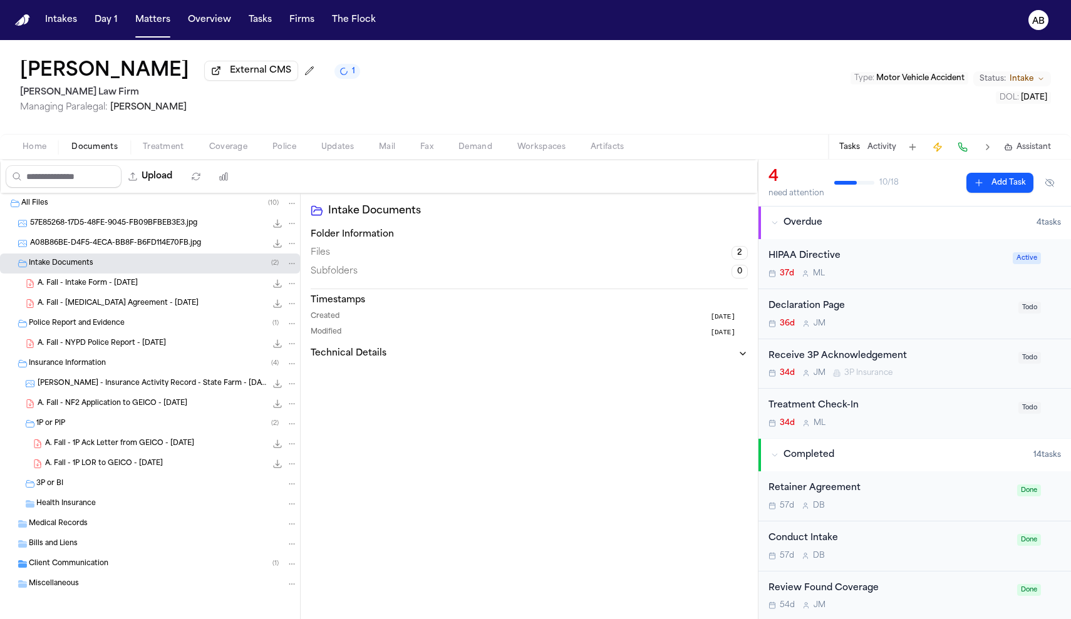
click at [108, 307] on span "A. Fall - Retainer Agreement - 8.15.25" at bounding box center [118, 304] width 161 height 11
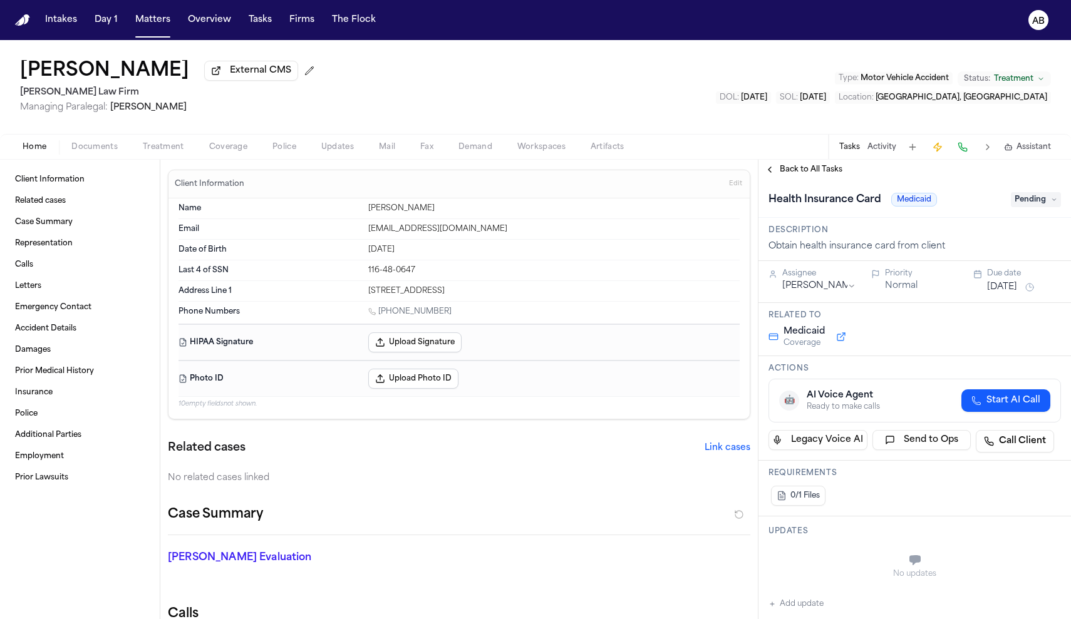
click at [84, 148] on span "Documents" at bounding box center [94, 147] width 46 height 10
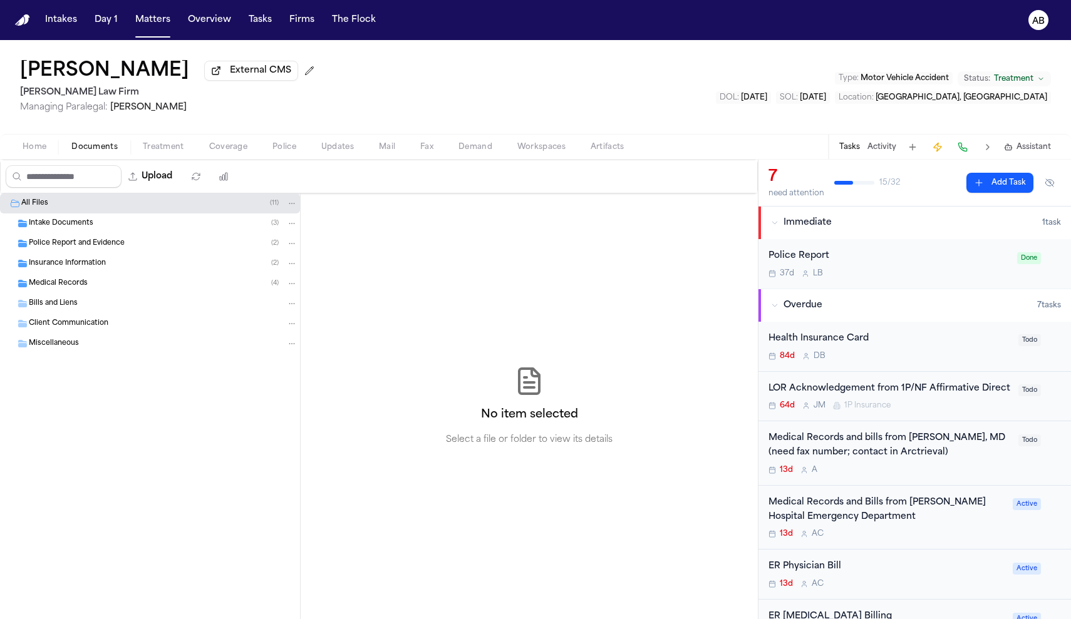
click at [84, 233] on div "Intake Documents ( 3 )" at bounding box center [150, 223] width 300 height 20
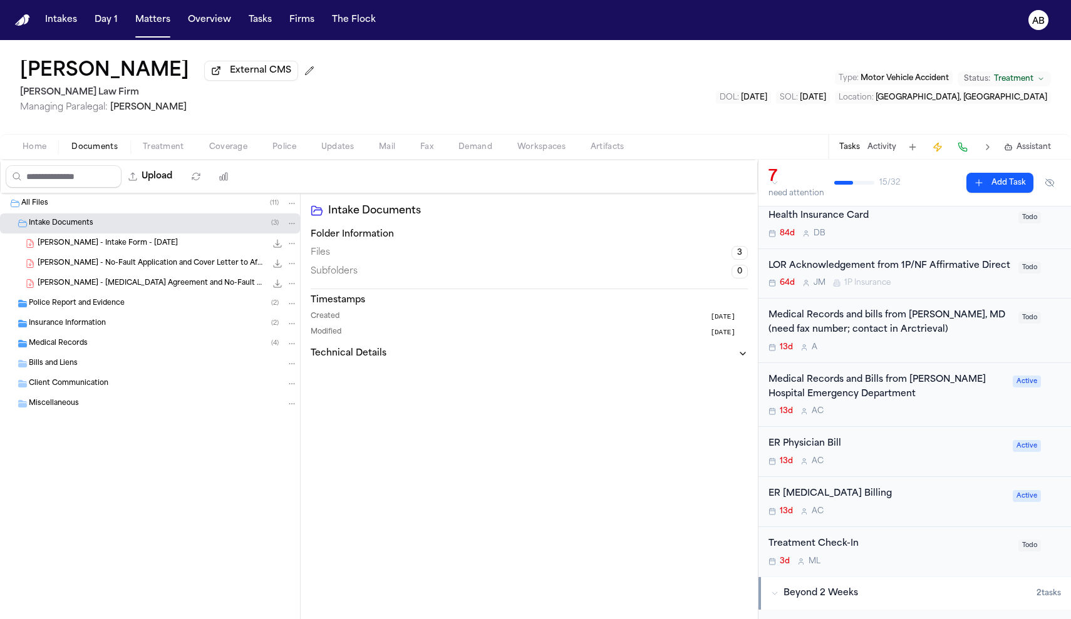
scroll to position [175, 0]
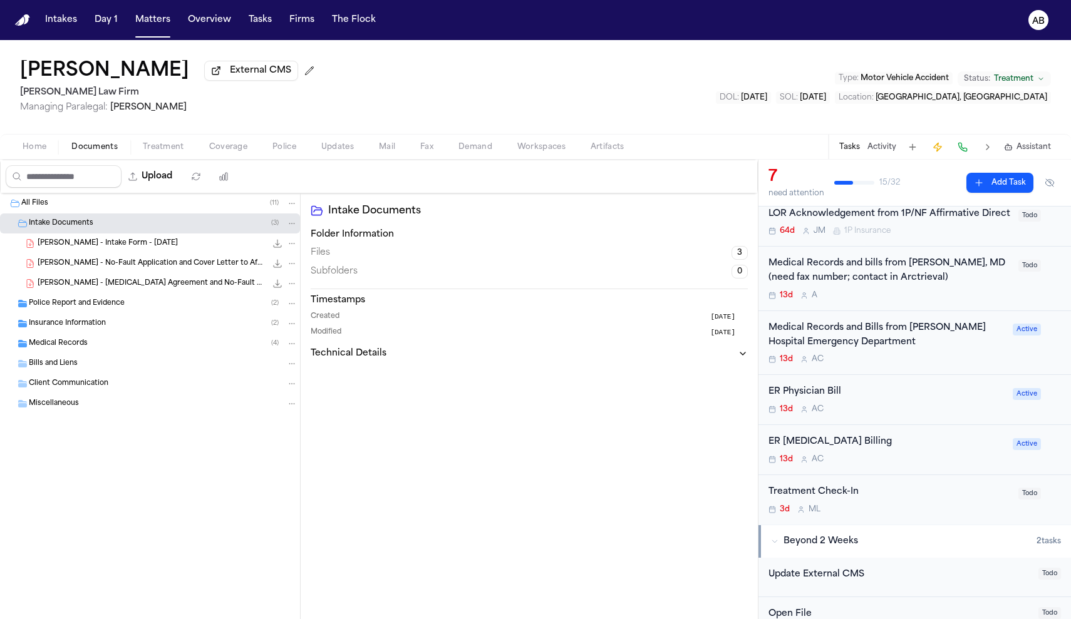
click at [75, 349] on span "Medical Records" at bounding box center [58, 344] width 59 height 11
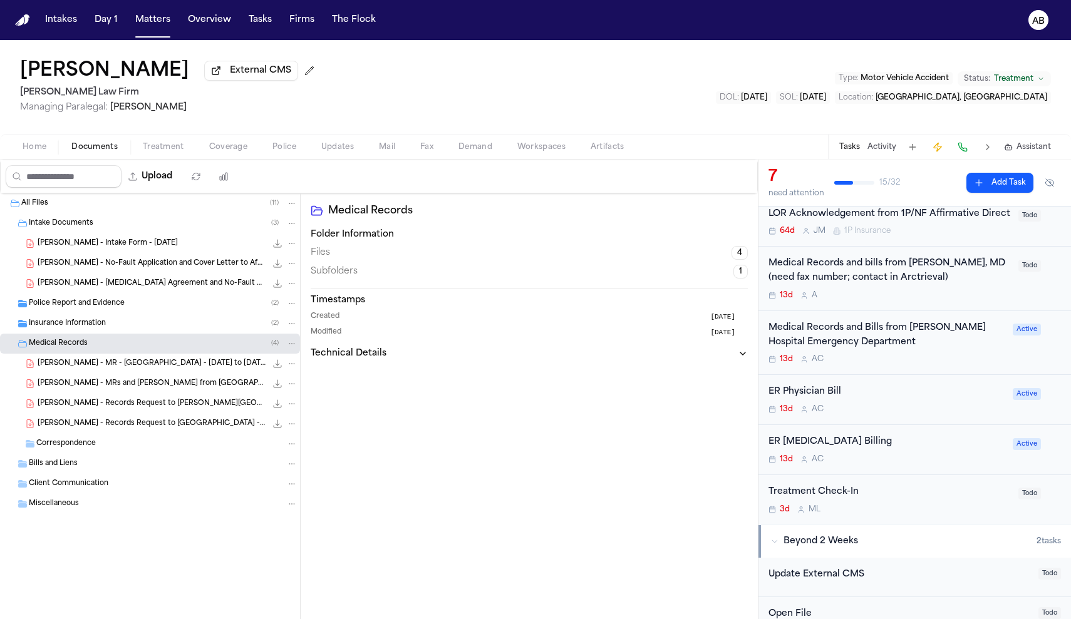
click at [162, 409] on span "M. Arnold - Records Request to Jack D. Weiler Hospital - 8.20.25" at bounding box center [152, 404] width 229 height 11
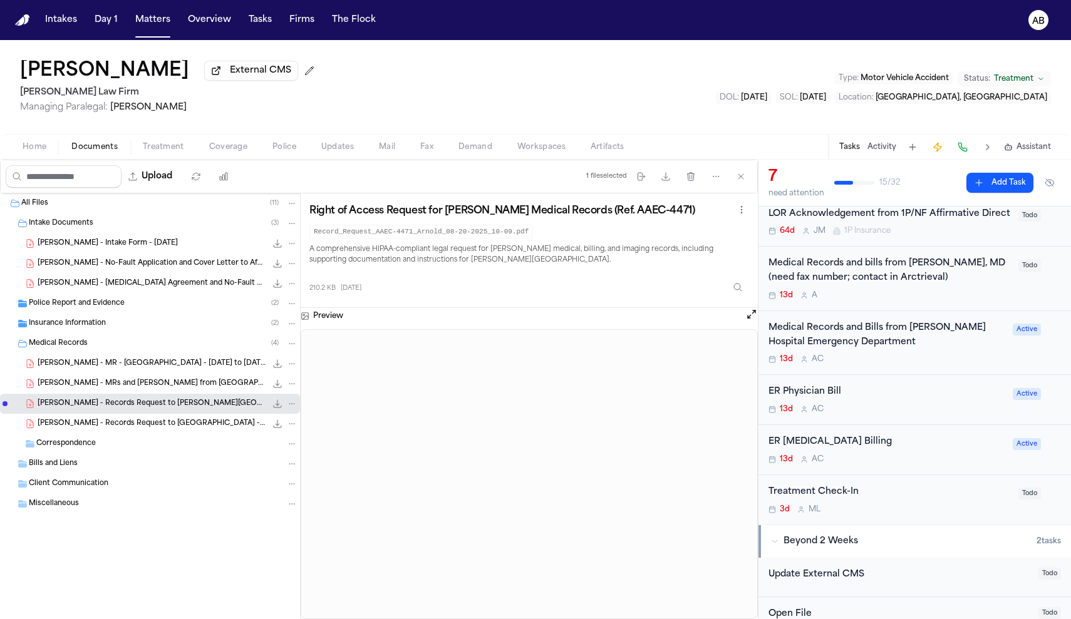
scroll to position [81, 0]
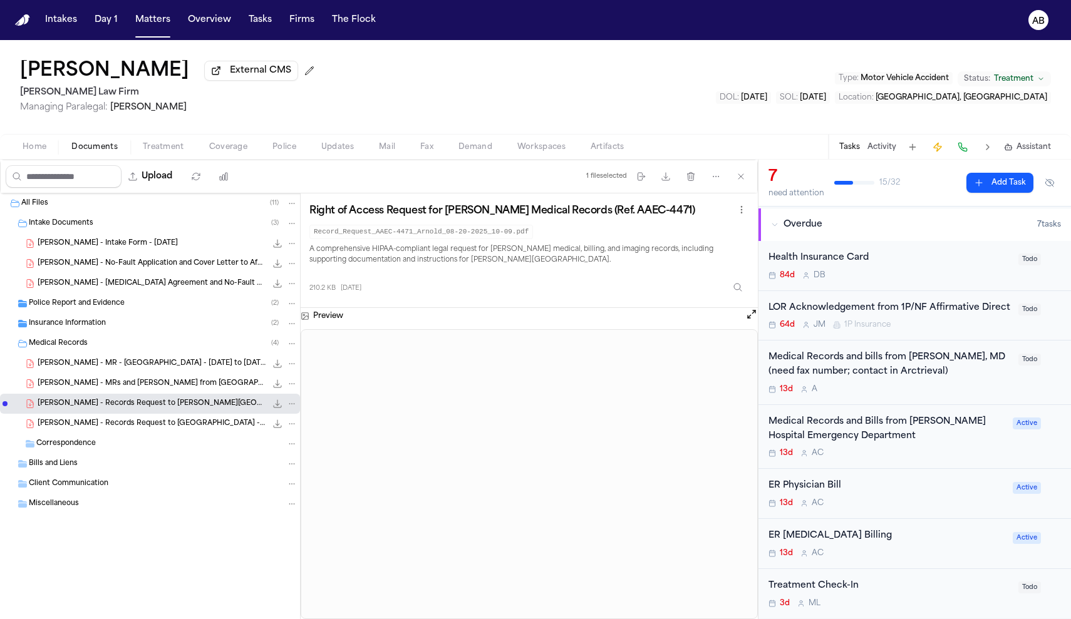
click at [76, 323] on span "Insurance Information" at bounding box center [67, 324] width 77 height 11
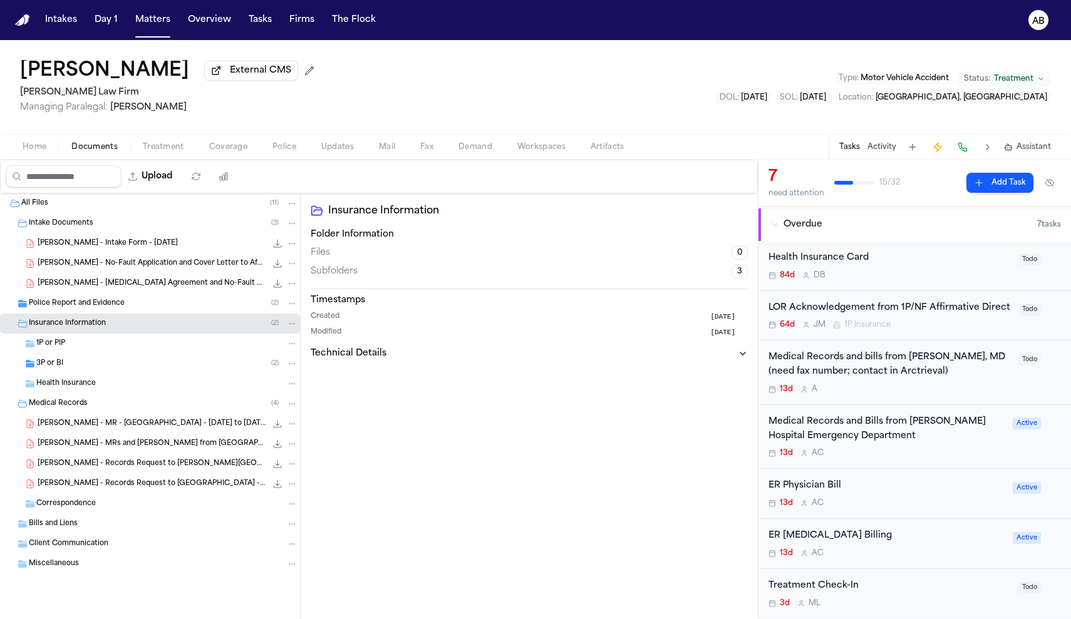
click at [87, 348] on div "1P or PIP" at bounding box center [166, 343] width 261 height 11
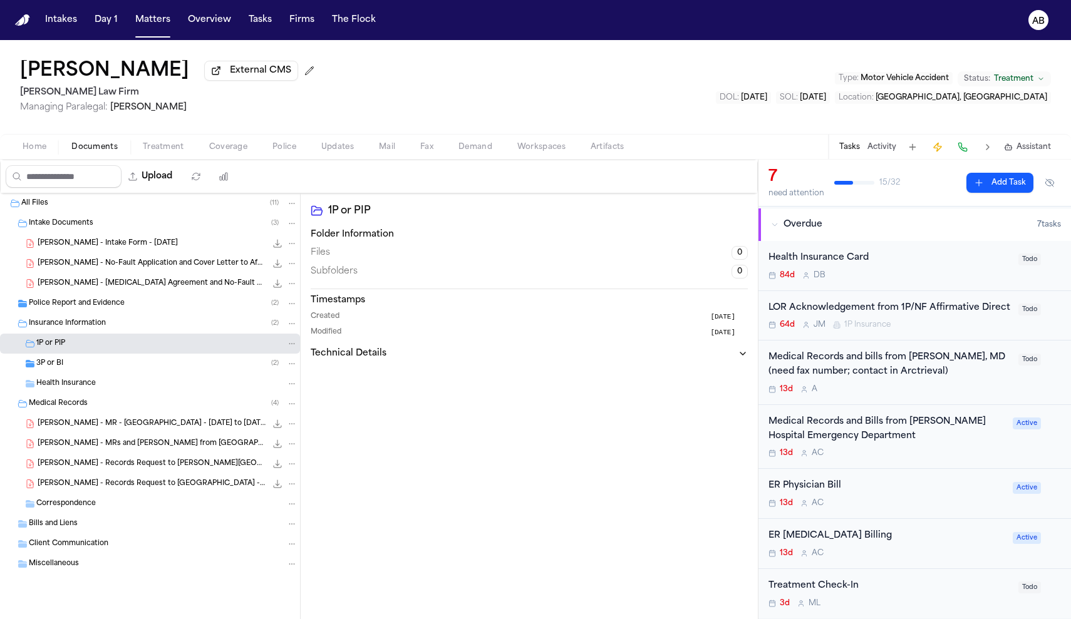
click at [81, 365] on div "3P or BI ( 2 )" at bounding box center [166, 363] width 261 height 11
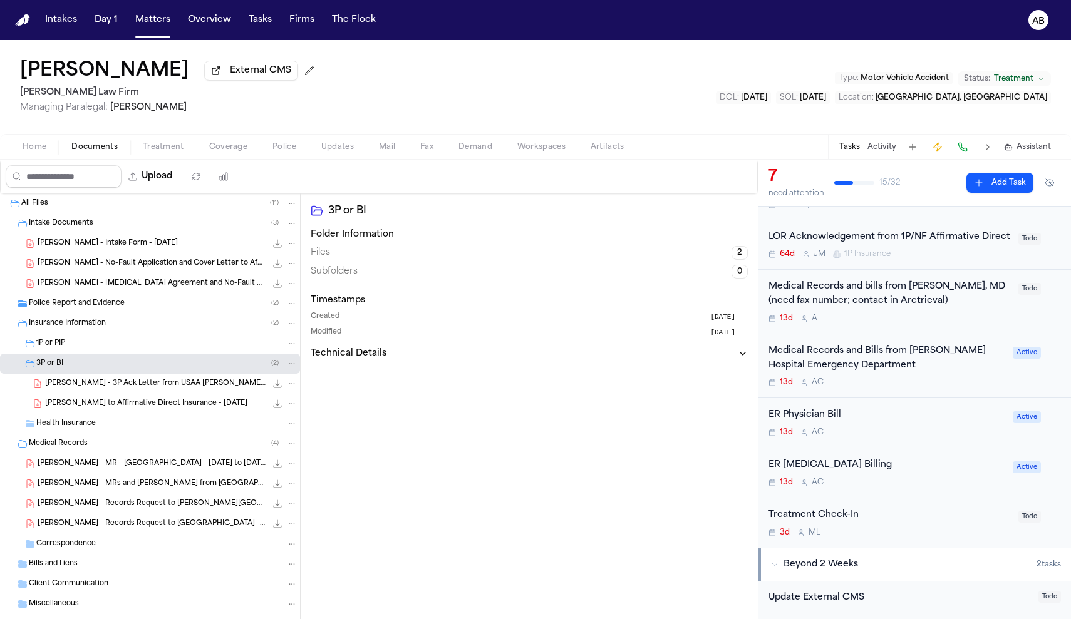
scroll to position [0, 0]
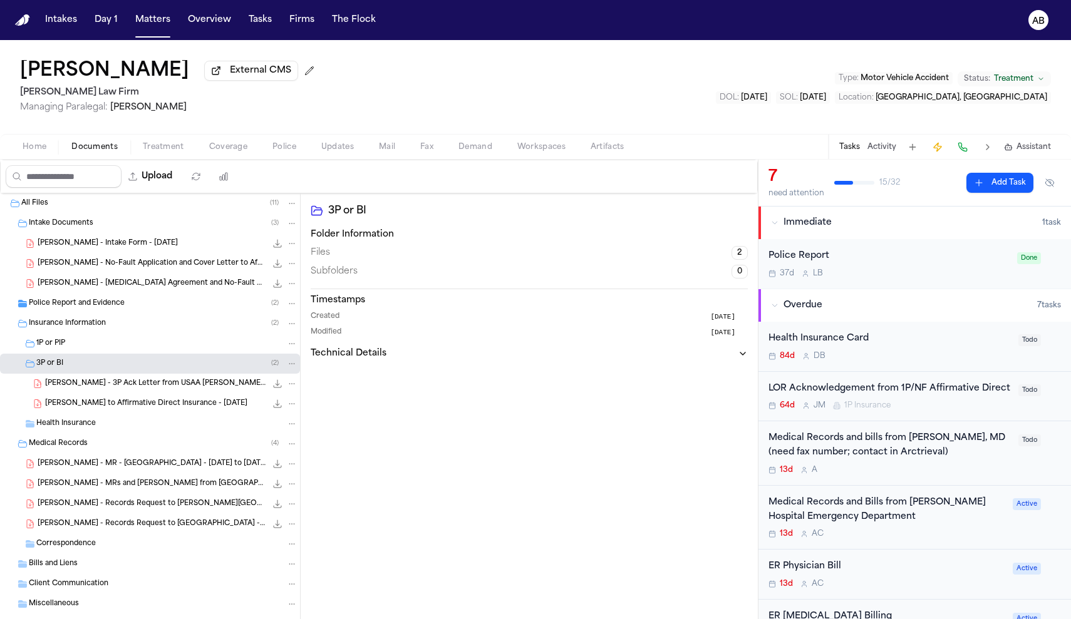
click at [906, 269] on div "Police Report 37d L B" at bounding box center [888, 263] width 241 height 29
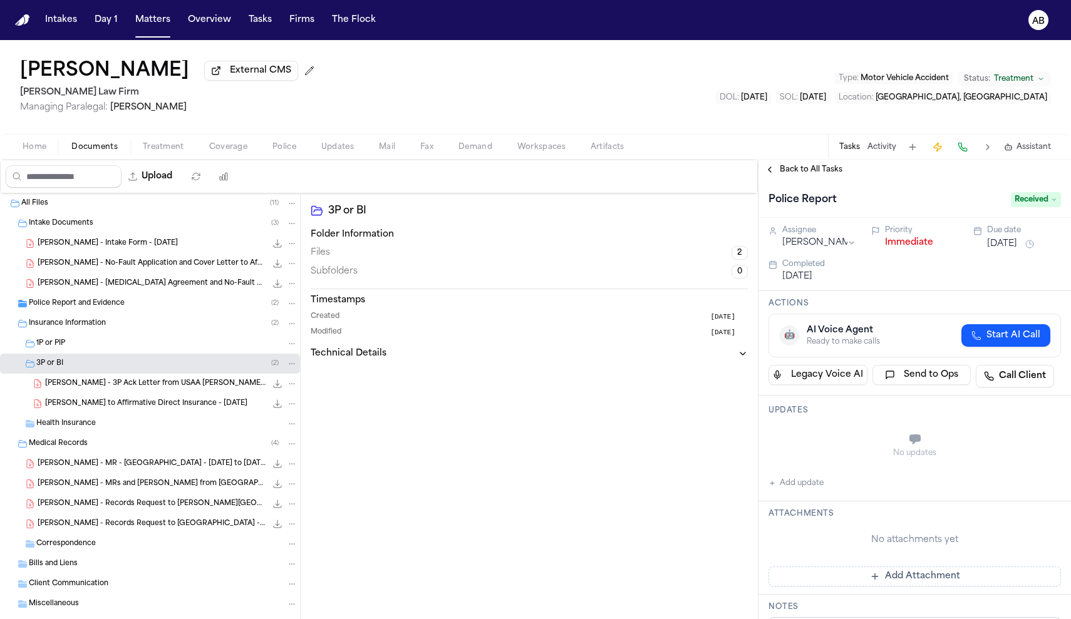
click at [906, 252] on div "Priority Immediate" at bounding box center [915, 238] width 88 height 26
click at [907, 249] on button "Immediate" at bounding box center [909, 243] width 48 height 13
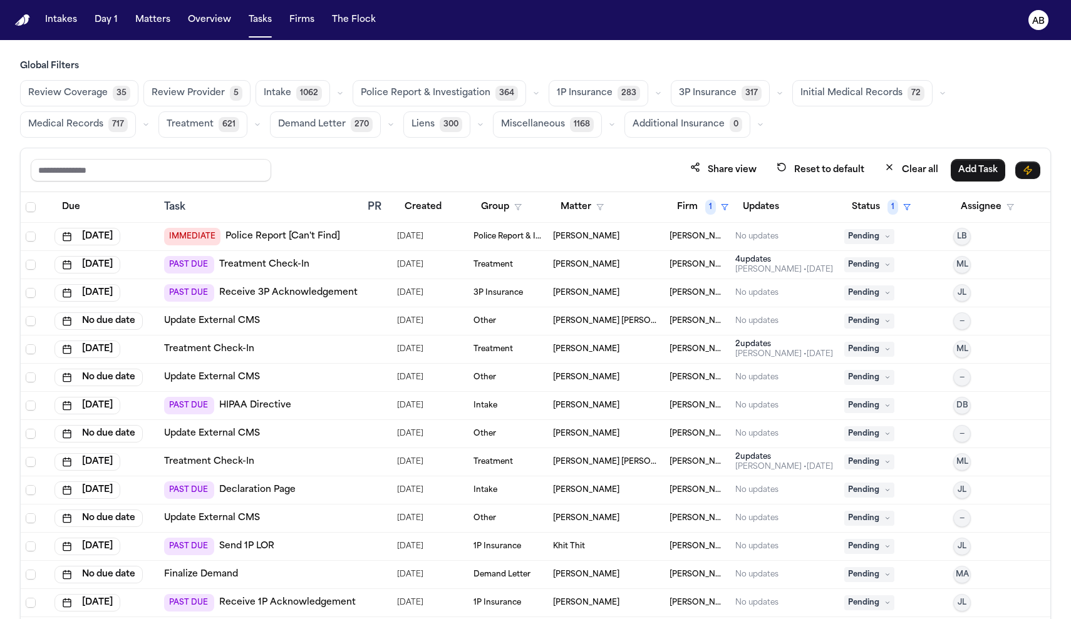
click at [98, 208] on div "Due" at bounding box center [103, 207] width 99 height 23
click at [66, 200] on button "Due" at bounding box center [70, 207] width 33 height 23
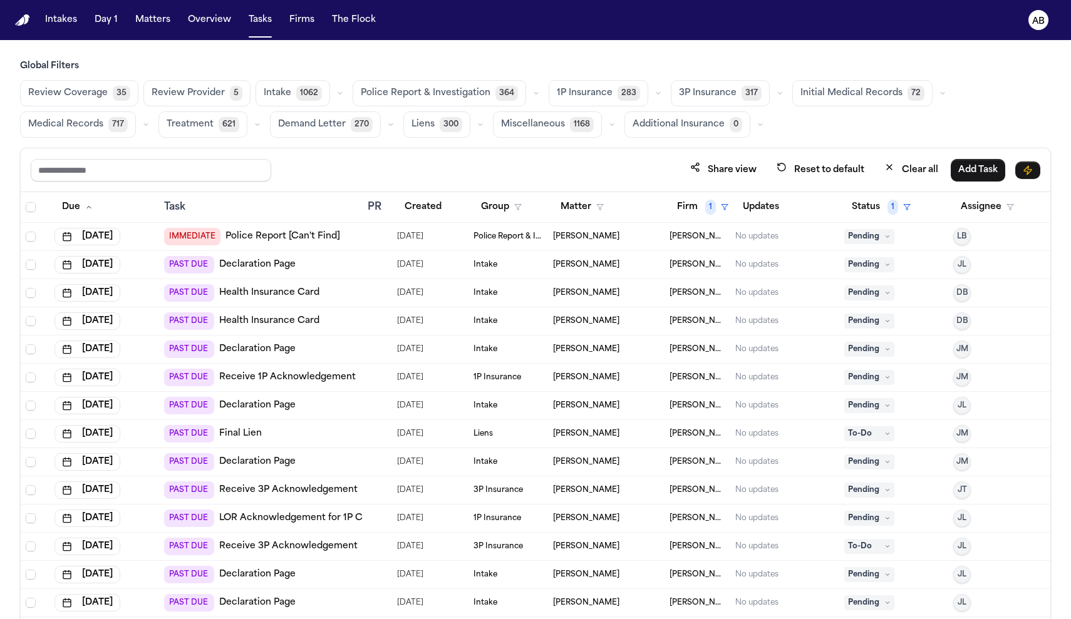
click at [341, 299] on div "PAST DUE Health Insurance Card" at bounding box center [260, 293] width 193 height 18
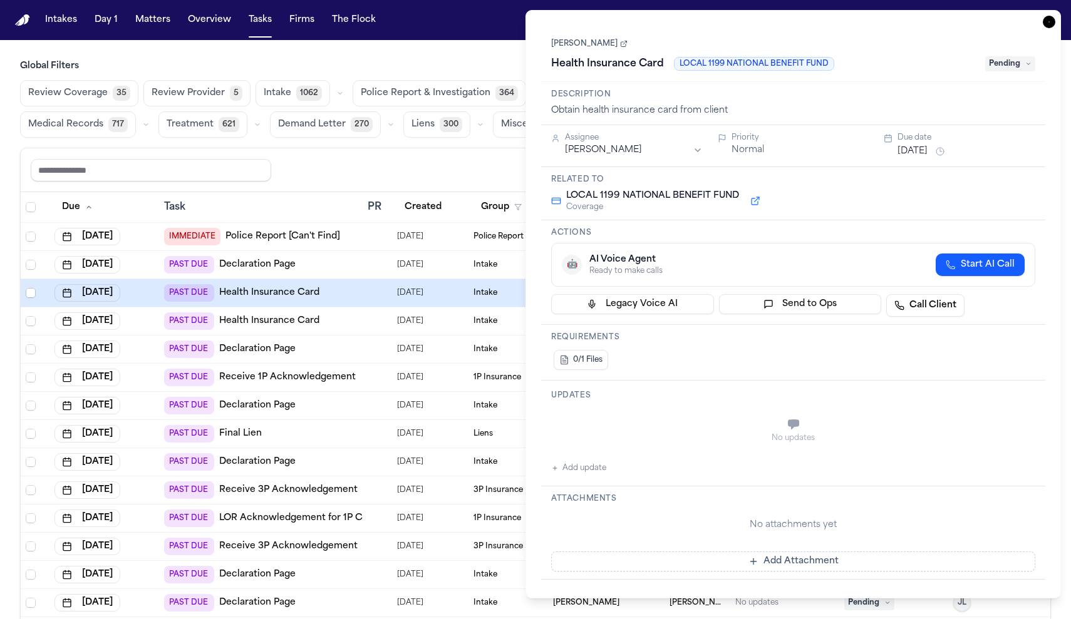
click at [444, 168] on div "Share view Reset to default Clear all Add Task" at bounding box center [535, 169] width 1009 height 23
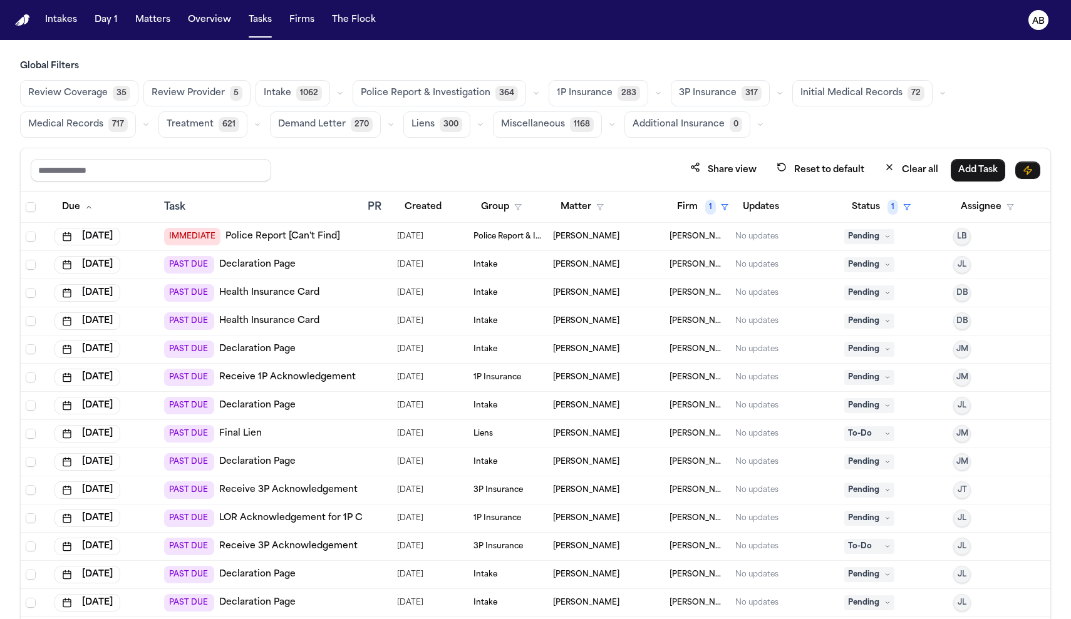
click at [260, 291] on link "Health Insurance Card" at bounding box center [269, 293] width 100 height 13
click at [296, 236] on link "Police Report [Can't Find]" at bounding box center [282, 236] width 115 height 13
click at [283, 262] on link "Declaration Page" at bounding box center [257, 265] width 76 height 13
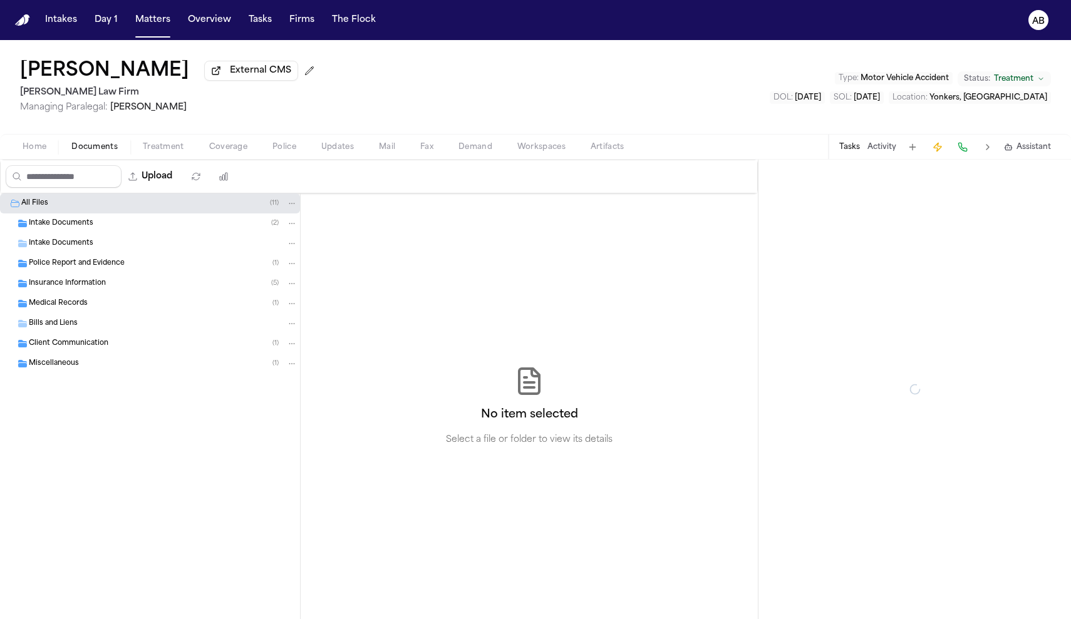
click at [108, 152] on span "Documents" at bounding box center [94, 147] width 46 height 10
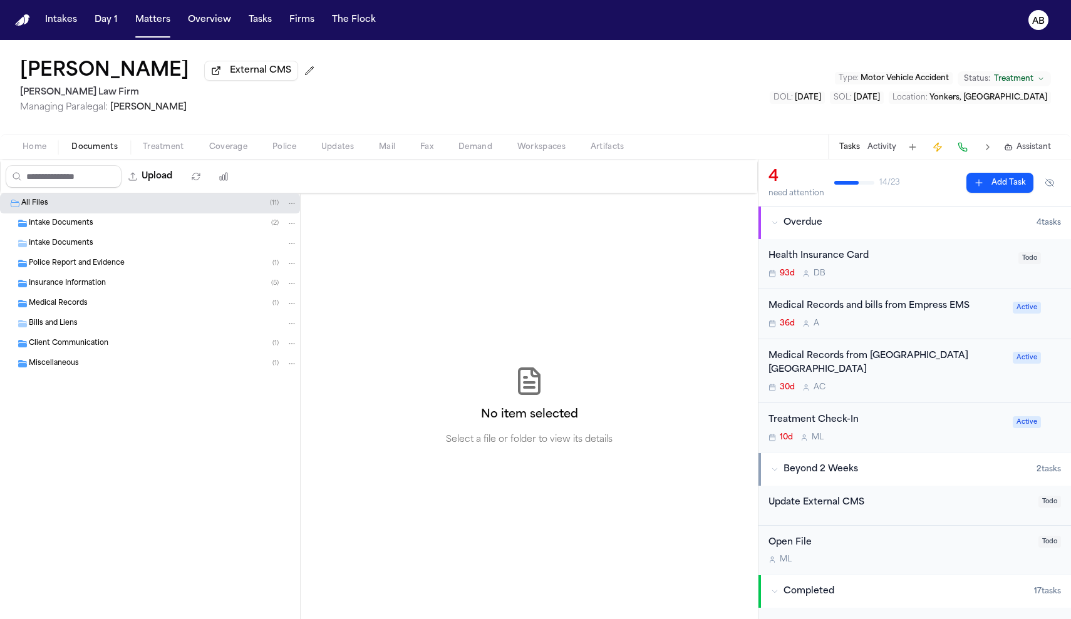
click at [103, 227] on div "Intake Documents ( 2 )" at bounding box center [163, 223] width 269 height 11
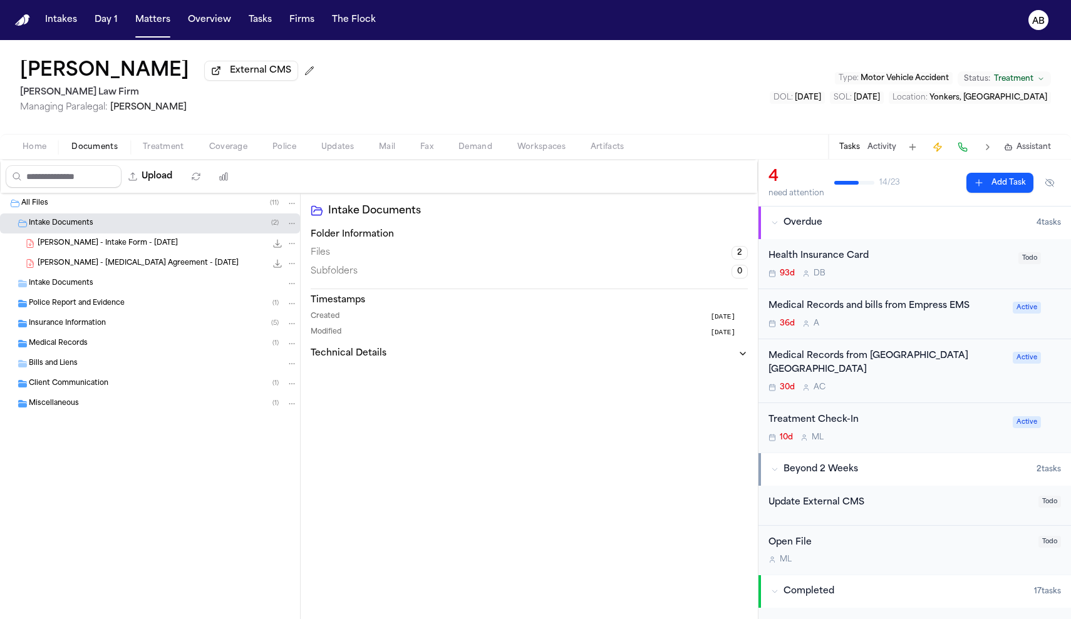
click at [46, 402] on span "Miscellaneous" at bounding box center [54, 404] width 50 height 11
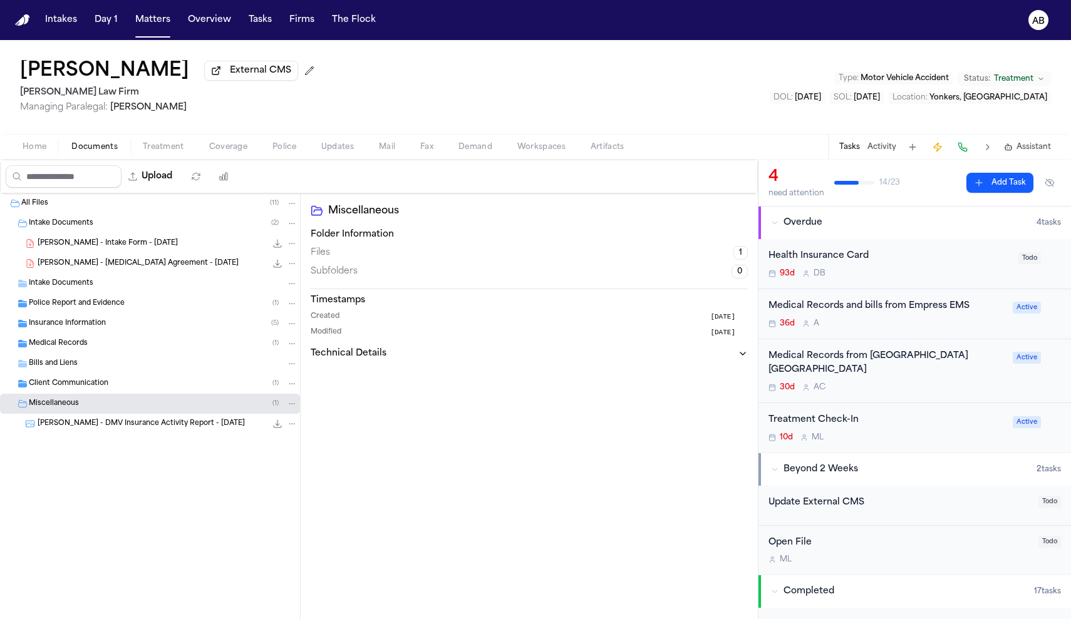
click at [98, 245] on span "[PERSON_NAME] - Intake Form - [DATE]" at bounding box center [108, 244] width 140 height 11
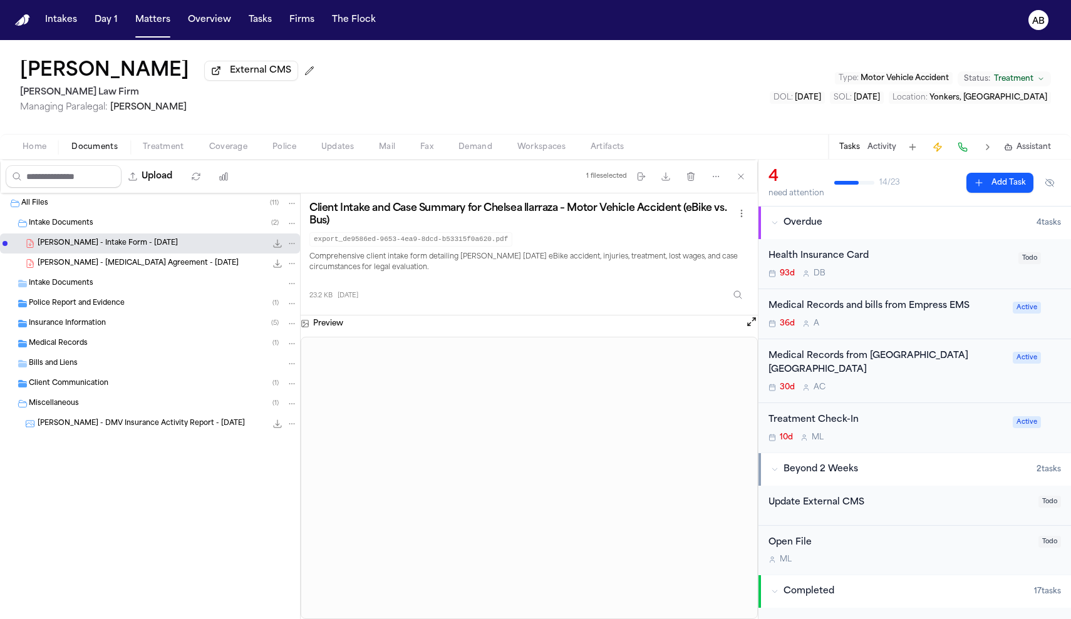
click at [94, 342] on div "Medical Records ( 1 )" at bounding box center [163, 343] width 269 height 11
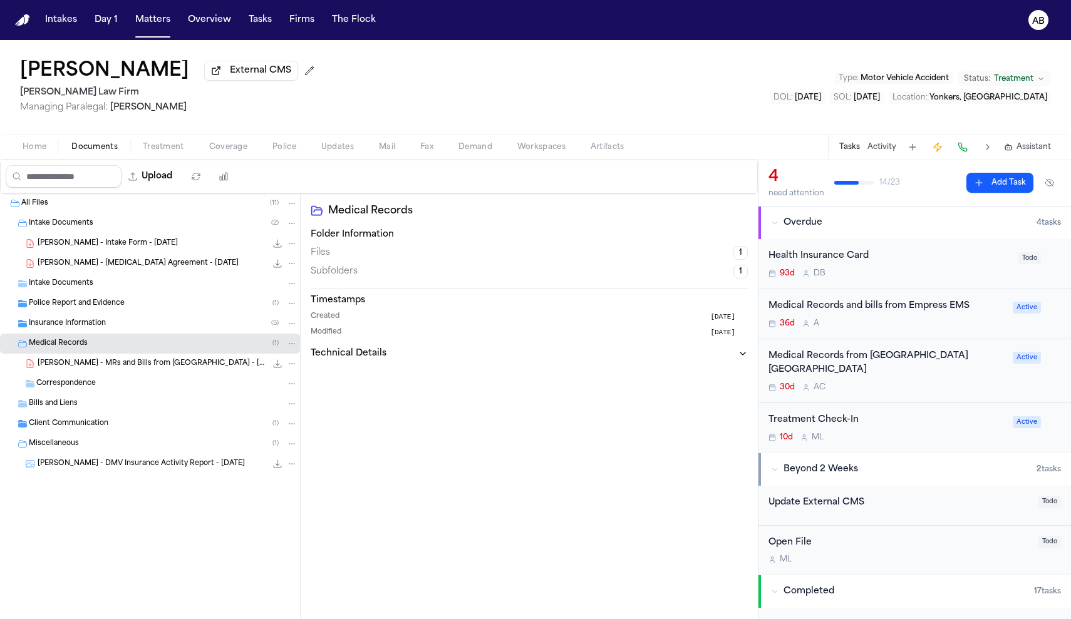
click at [111, 364] on span "C. Ilarraza - MRs and Bills from St. John's Riverside Hospital - 6.26.25" at bounding box center [152, 364] width 229 height 11
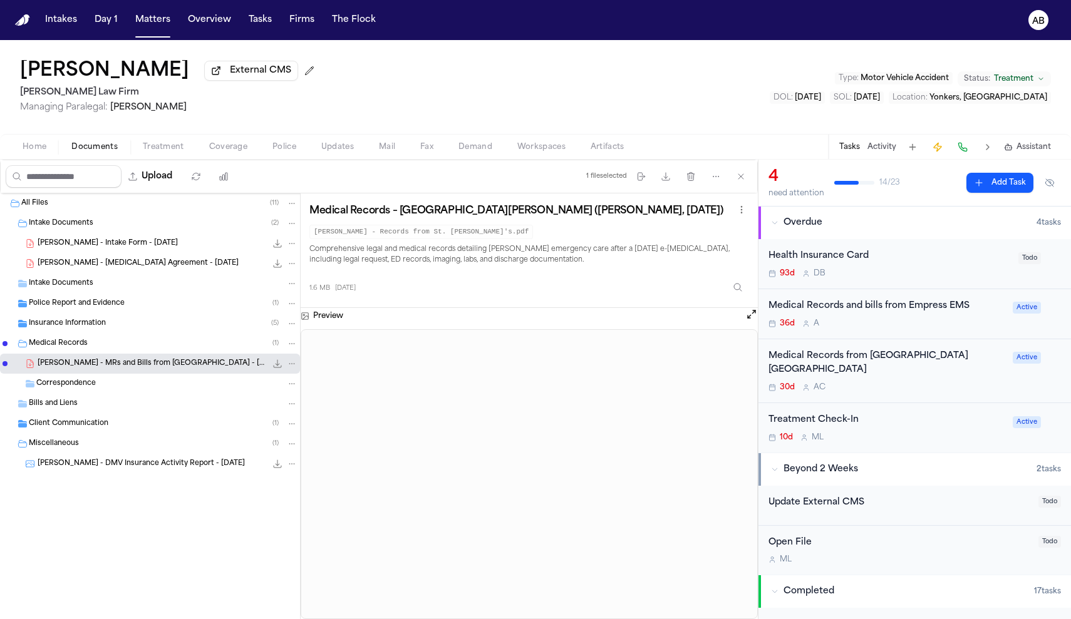
click at [932, 386] on div "30d A C" at bounding box center [886, 388] width 237 height 10
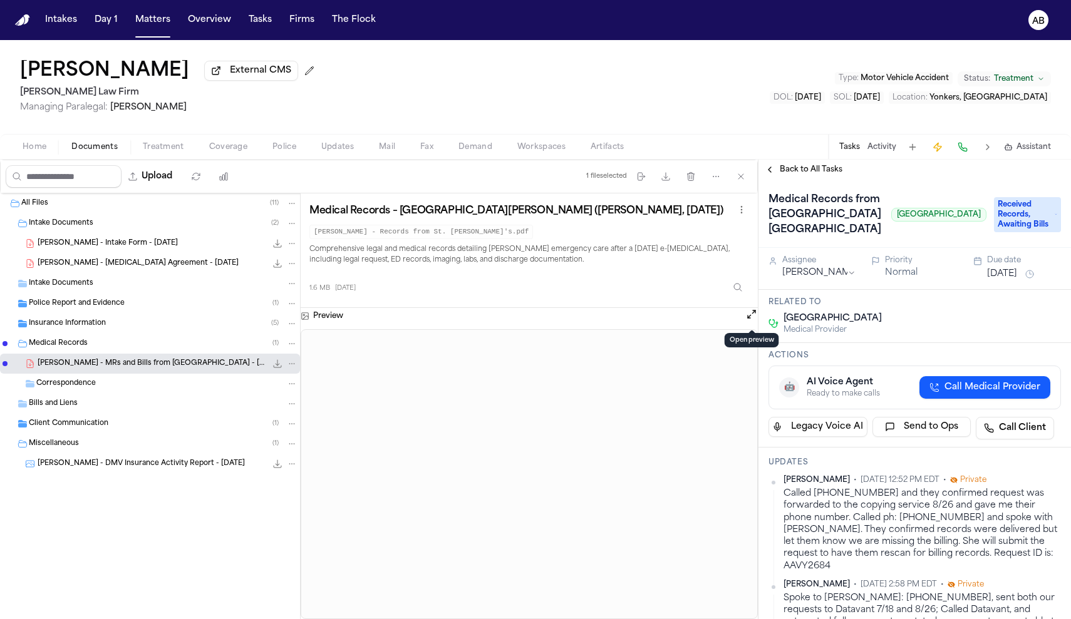
click at [749, 312] on button "Open preview" at bounding box center [751, 314] width 13 height 13
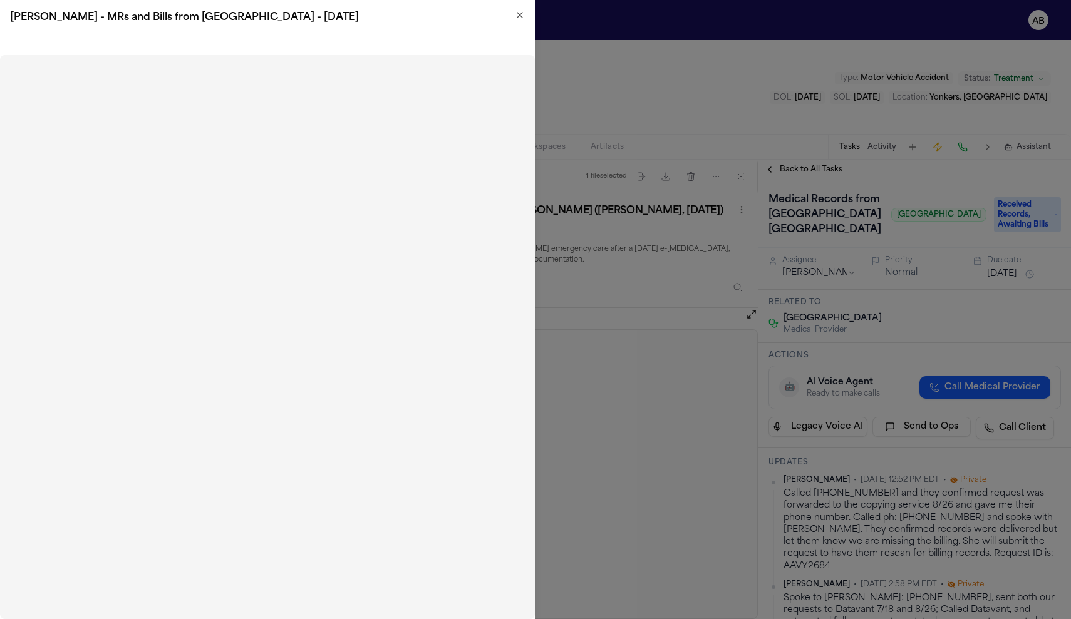
click at [519, 16] on icon "button" at bounding box center [520, 15] width 10 height 10
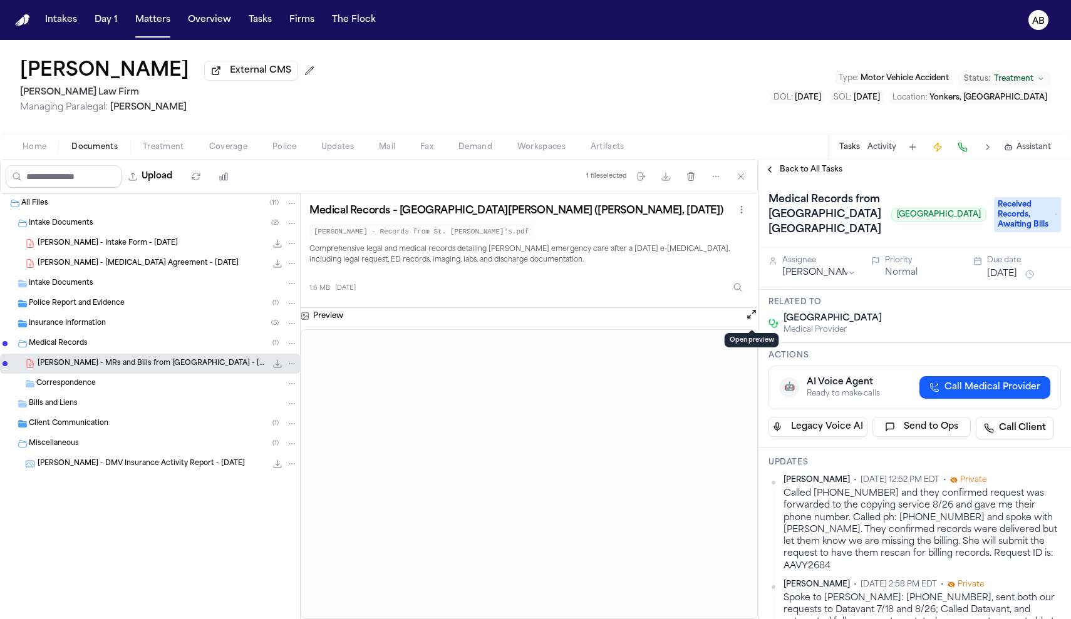
click at [275, 366] on icon "File: C. Ilarraza - MRs and Bills from St. John's Riverside Hospital - 6.26.25" at bounding box center [277, 364] width 10 height 10
click at [832, 175] on span "Back to All Tasks" at bounding box center [810, 170] width 63 height 10
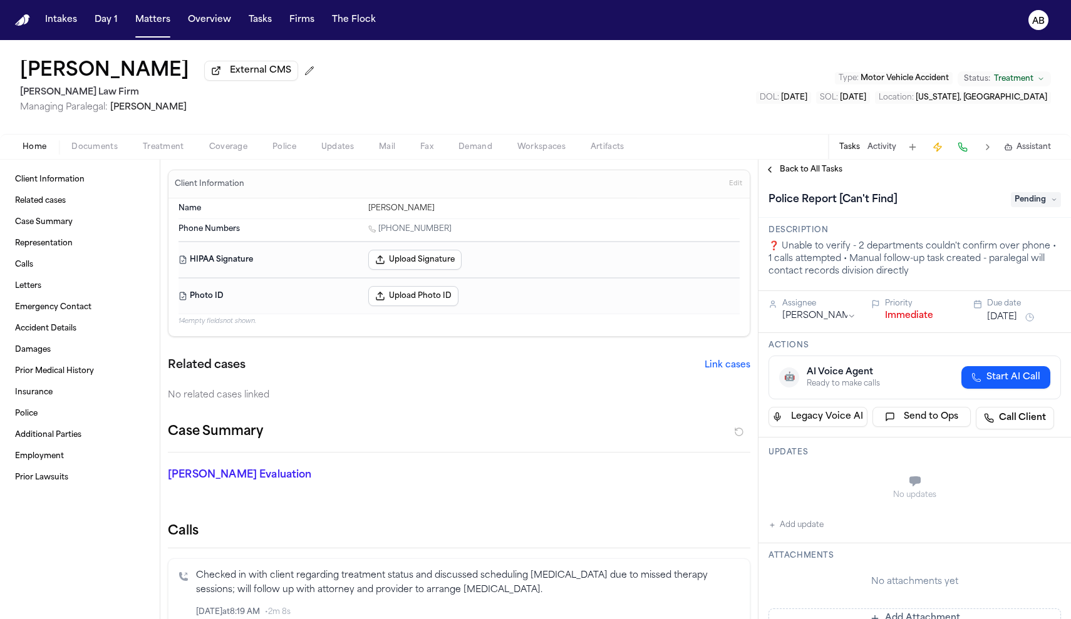
click at [882, 149] on button "Activity" at bounding box center [881, 147] width 29 height 10
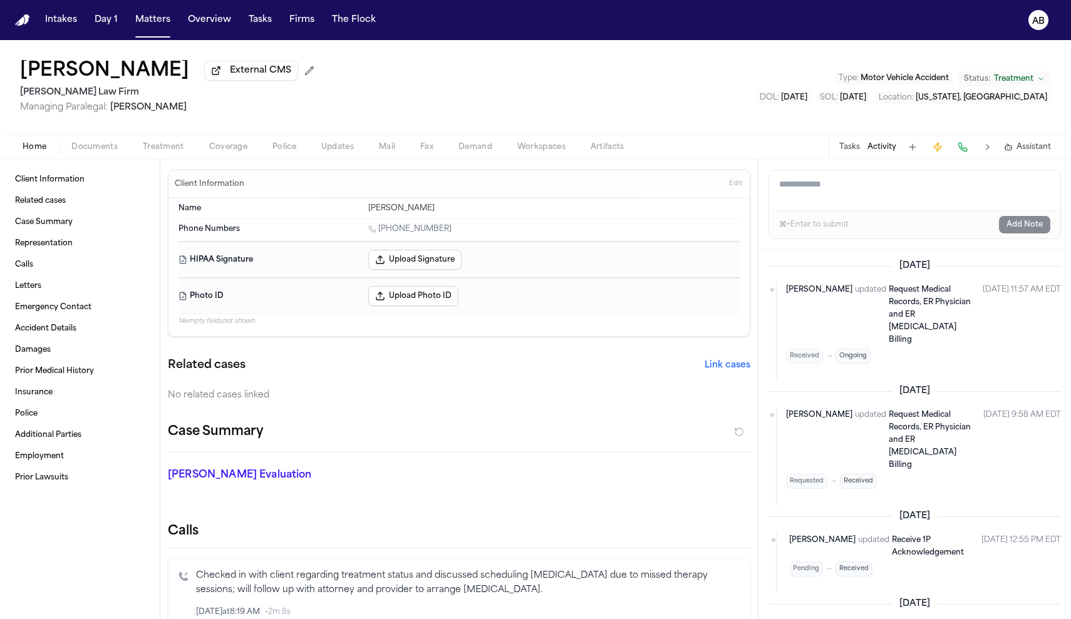
click at [843, 195] on textarea "Add a note to this matter" at bounding box center [914, 190] width 291 height 40
type textarea "**********"
click at [1019, 229] on button "Add Note" at bounding box center [1024, 225] width 51 height 18
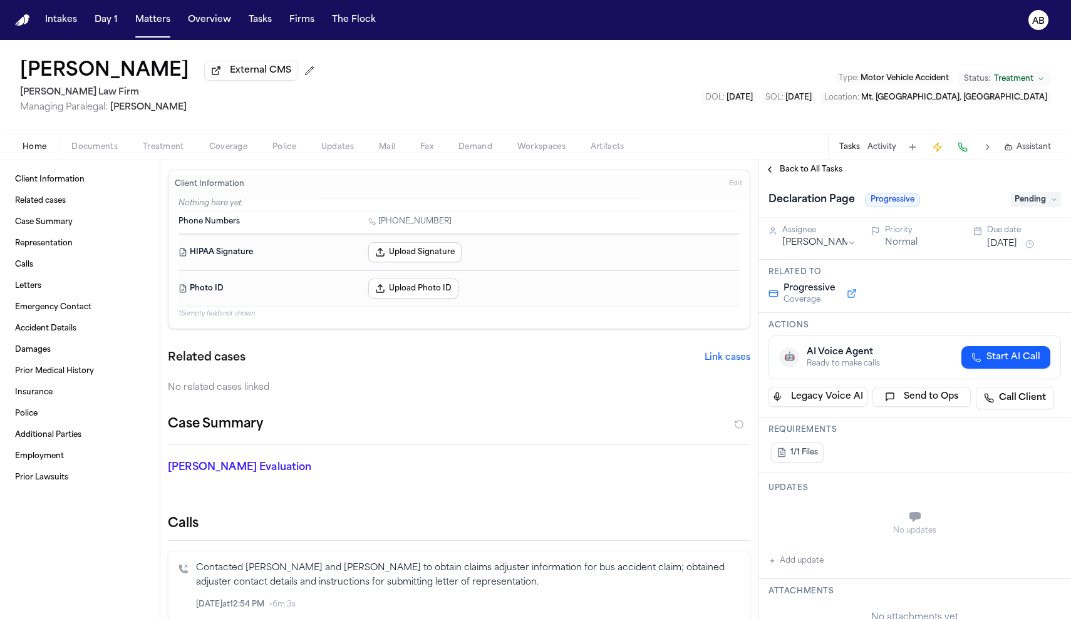
click at [108, 148] on span "Documents" at bounding box center [94, 147] width 46 height 10
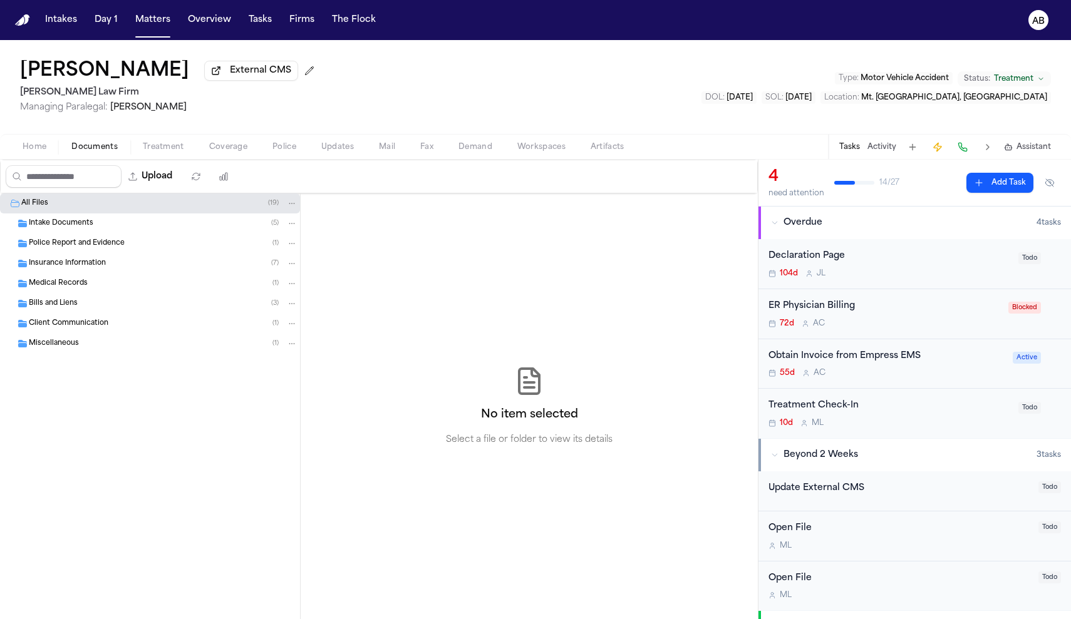
click at [66, 264] on span "Insurance Information" at bounding box center [67, 264] width 77 height 11
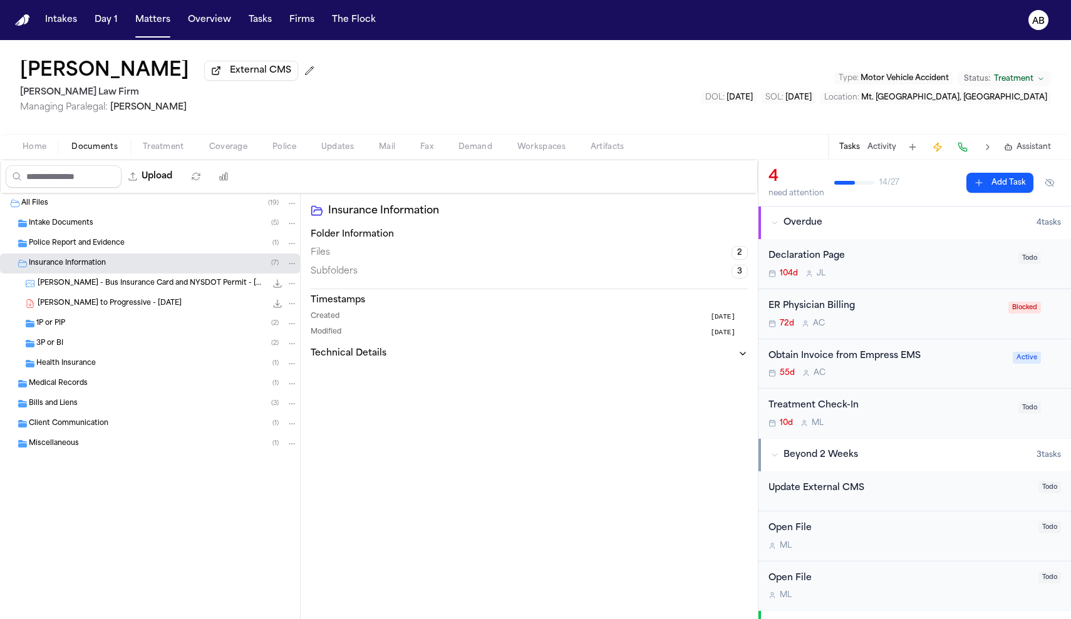
click at [49, 326] on span "1P or PIP" at bounding box center [50, 324] width 29 height 11
